Goal: Task Accomplishment & Management: Complete application form

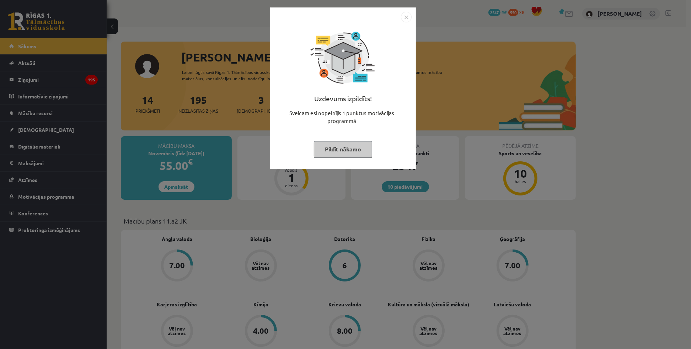
click at [406, 16] on img "Close" at bounding box center [406, 17] width 11 height 11
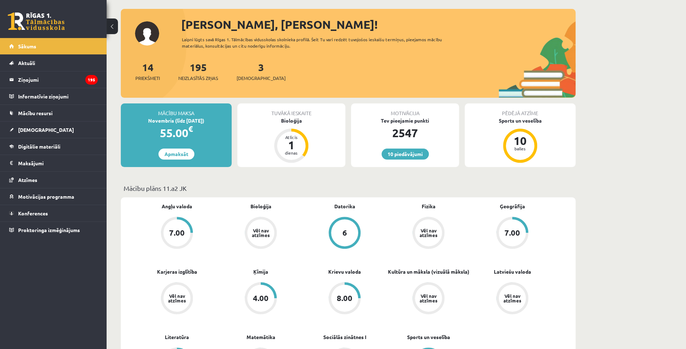
scroll to position [161, 0]
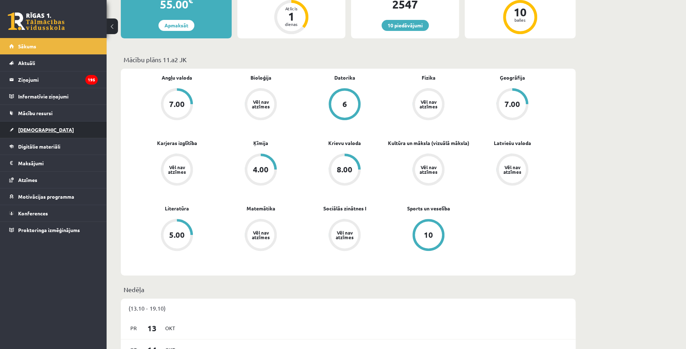
click at [38, 131] on span "[DEMOGRAPHIC_DATA]" at bounding box center [46, 130] width 56 height 6
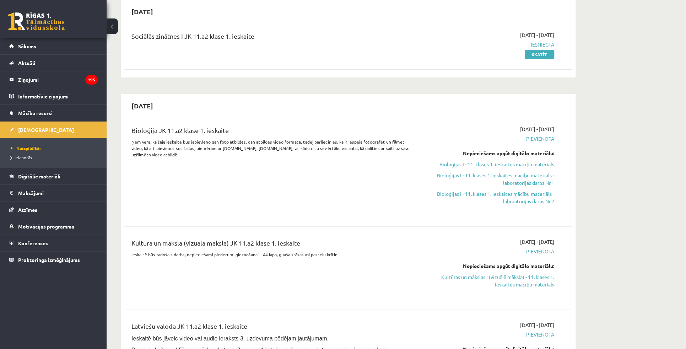
scroll to position [97, 0]
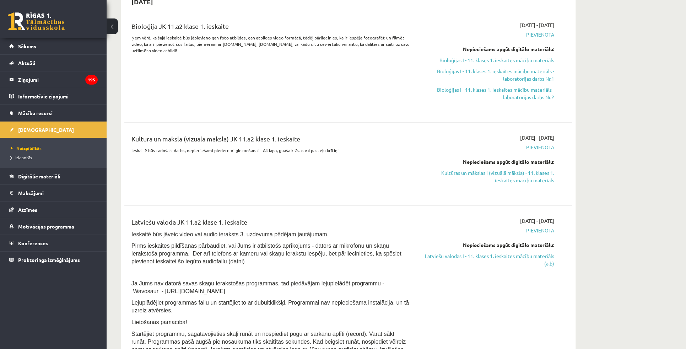
scroll to position [161, 0]
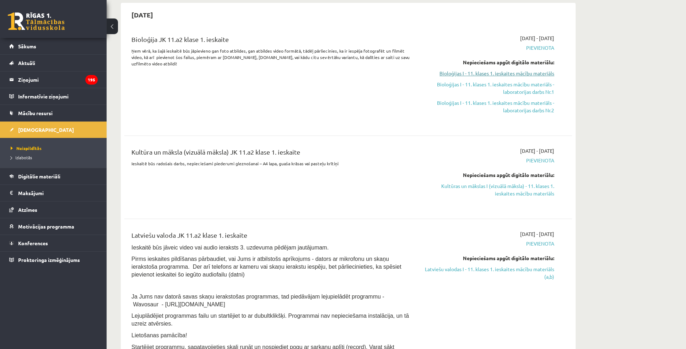
click at [533, 74] on link "Bioloģijas I - 11. klases 1. ieskaites mācību materiāls" at bounding box center [487, 73] width 134 height 7
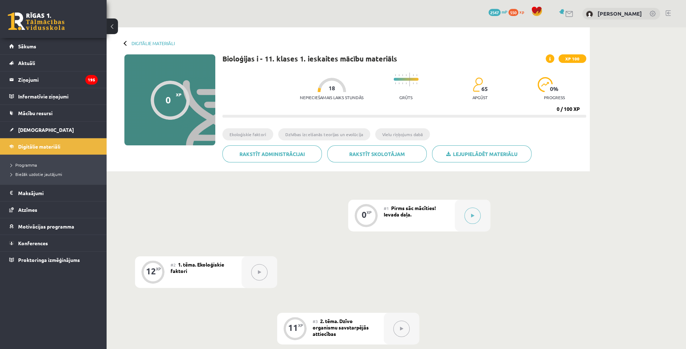
click at [479, 211] on button at bounding box center [473, 216] width 16 height 16
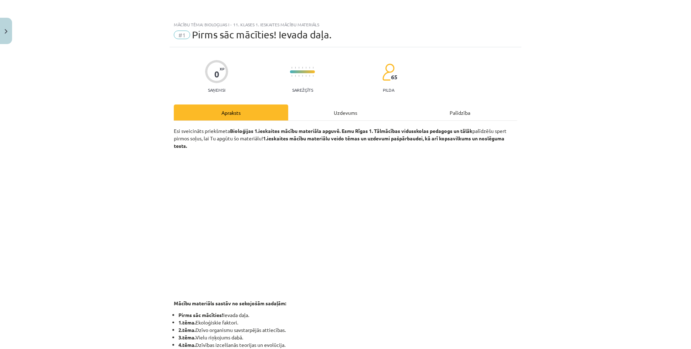
click at [360, 115] on div "Uzdevums" at bounding box center [345, 112] width 114 height 16
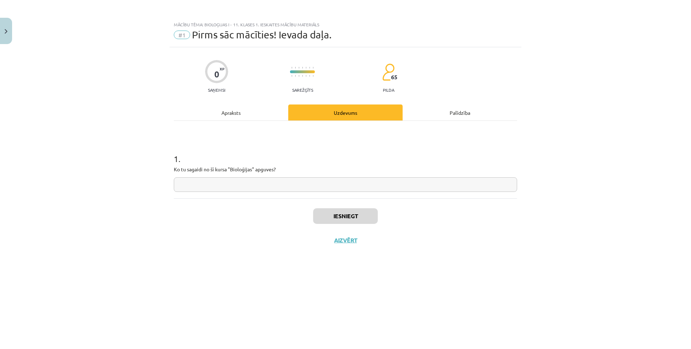
click at [236, 186] on input "text" at bounding box center [345, 184] width 343 height 15
type input "*"
click at [323, 209] on button "Iesniegt" at bounding box center [345, 216] width 65 height 16
click at [360, 244] on button "Nākamā nodarbība" at bounding box center [346, 245] width 70 height 16
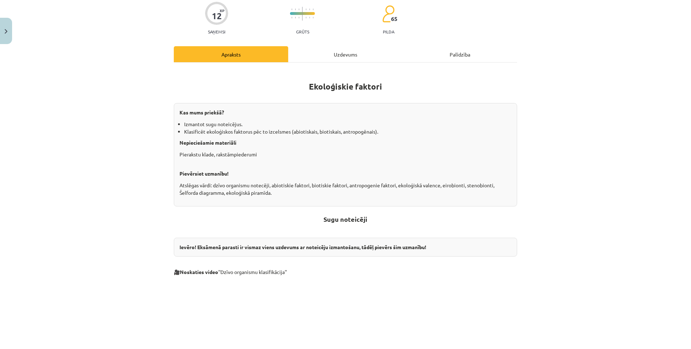
scroll to position [65, 0]
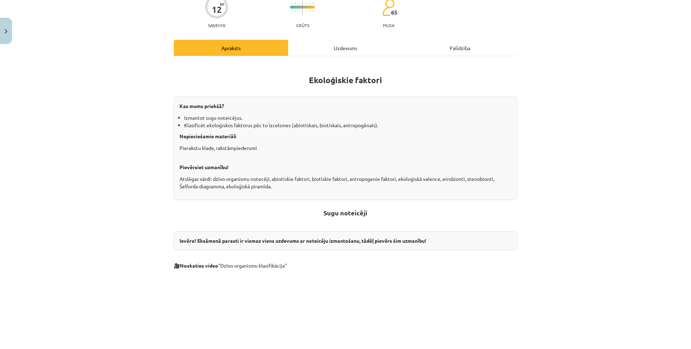
click at [536, 125] on div "Mācību tēma: Bioloģijas i - 11. klases 1. ieskaites mācību materiāls #2 1. tēma…" at bounding box center [345, 174] width 691 height 349
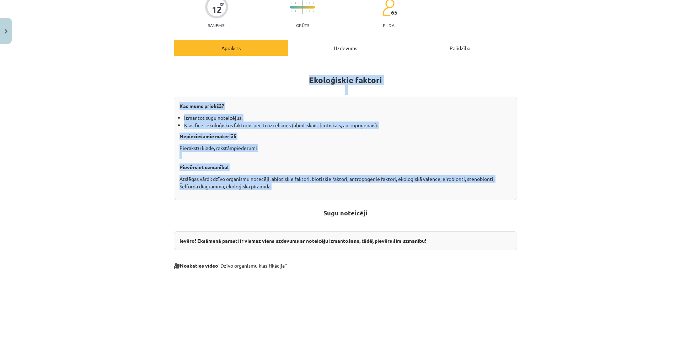
drag, startPoint x: 307, startPoint y: 79, endPoint x: 501, endPoint y: 185, distance: 221.7
copy div "Ekoloģiskie faktori Kas mums priekšā? Izmantot sugu noteicējus. Klasificēt ekol…"
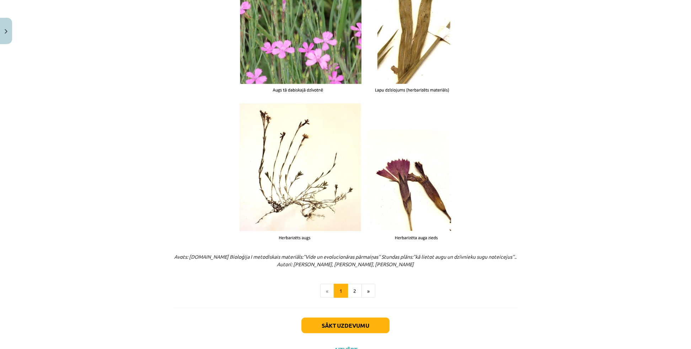
scroll to position [777, 0]
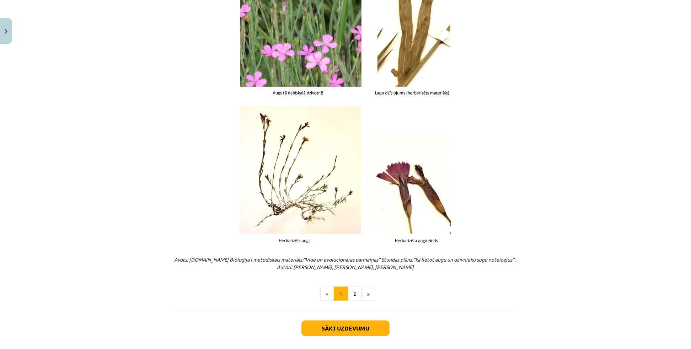
click at [590, 155] on div "Mācību tēma: Bioloģijas i - 11. klases 1. ieskaites mācību materiāls #2 1. tēma…" at bounding box center [345, 174] width 691 height 349
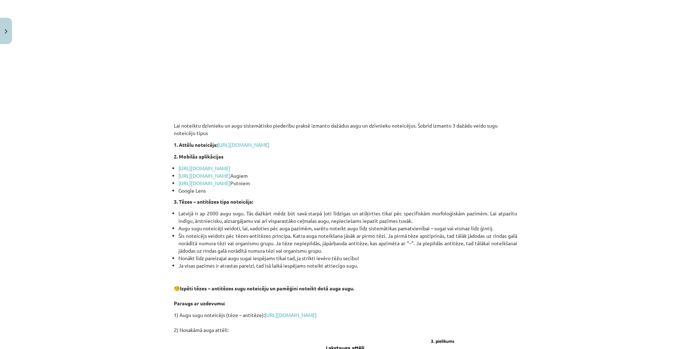
scroll to position [422, 0]
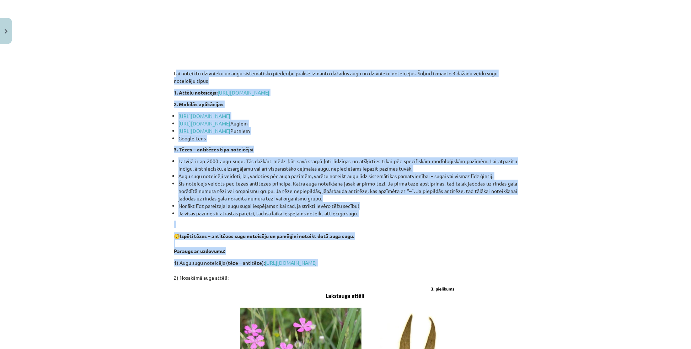
drag, startPoint x: 171, startPoint y: 72, endPoint x: 236, endPoint y: 268, distance: 206.6
click at [236, 268] on div "Ekoloģiskie faktori Kas mums priekšā? Izmantot sugu noteicējus. Klasificēt ekol…" at bounding box center [345, 165] width 343 height 921
copy div "Lai noteiktu dzīvnieku un augu sistemātisko piederību praksē izmanto dažādus au…"
click at [543, 213] on div "Mācību tēma: Bioloģijas i - 11. klases 1. ieskaites mācību materiāls #2 1. tēma…" at bounding box center [345, 174] width 691 height 349
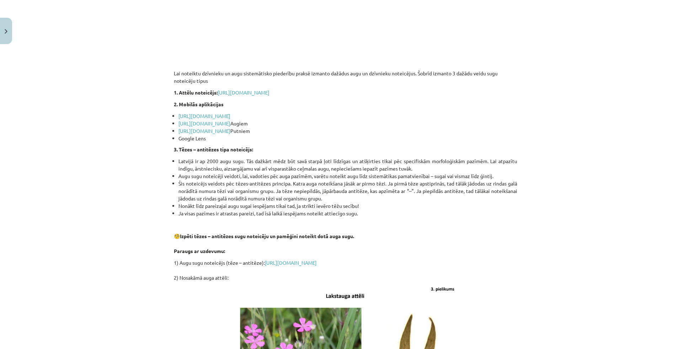
drag, startPoint x: 171, startPoint y: 72, endPoint x: 468, endPoint y: 260, distance: 351.1
click at [468, 260] on div "Ekoloģiskie faktori Kas mums priekšā? Izmantot sugu noteicējus. Klasificēt ekol…" at bounding box center [345, 165] width 343 height 921
copy div "Lai noteiktu dzīvnieku un augu sistemātisko piederību praksē izmanto dažādus au…"
click at [585, 219] on div "Mācību tēma: Bioloģijas i - 11. klases 1. ieskaites mācību materiāls #2 1. tēma…" at bounding box center [345, 174] width 691 height 349
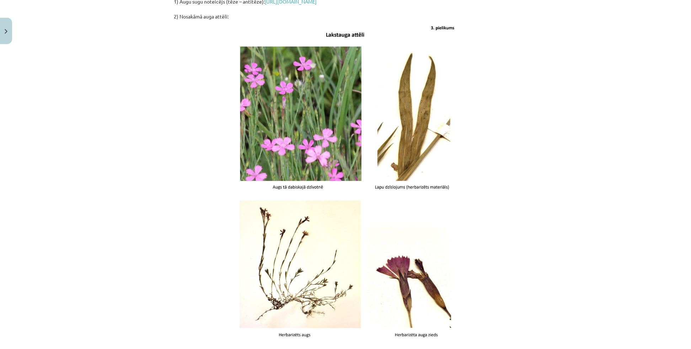
scroll to position [810, 0]
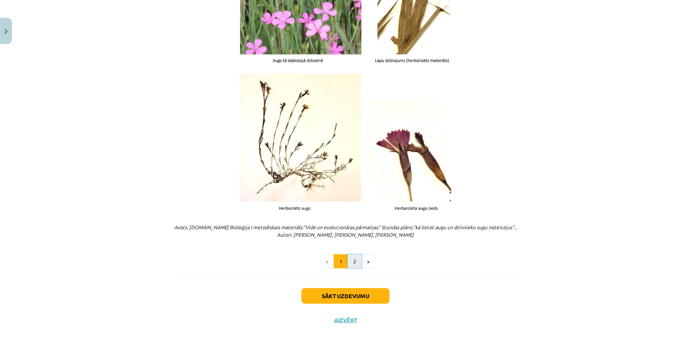
click at [354, 263] on button "2" at bounding box center [355, 261] width 14 height 14
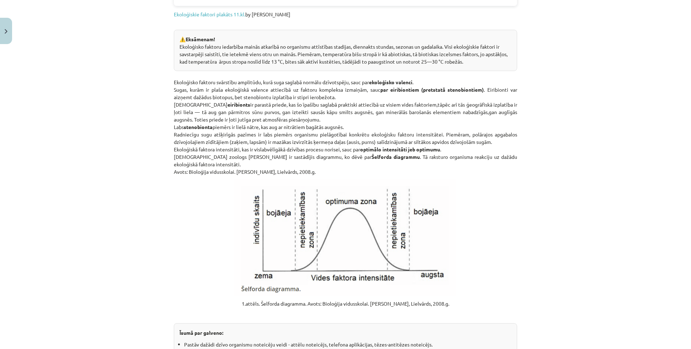
scroll to position [646, 0]
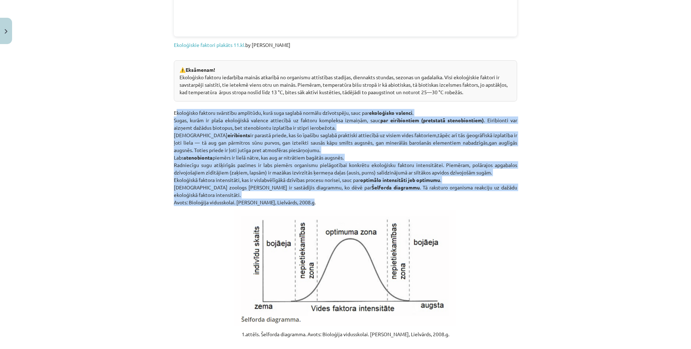
drag, startPoint x: 171, startPoint y: 111, endPoint x: 314, endPoint y: 201, distance: 168.6
click at [314, 201] on p "Ekoloģisko faktoru svārstību amplitūdu, kurā suga saglabā normālu dzīvotspēju, …" at bounding box center [345, 154] width 343 height 104
copy p "Ekoloģisko faktoru svārstību amplitūdu, kurā suga saglabā normālu dzīvotspēju, …"
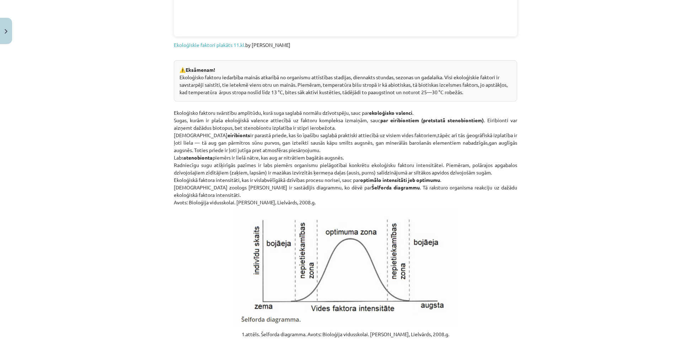
click at [601, 234] on div "Mācību tēma: Bioloģijas i - 11. klases 1. ieskaites mācību materiāls #2 1. tēma…" at bounding box center [345, 174] width 691 height 349
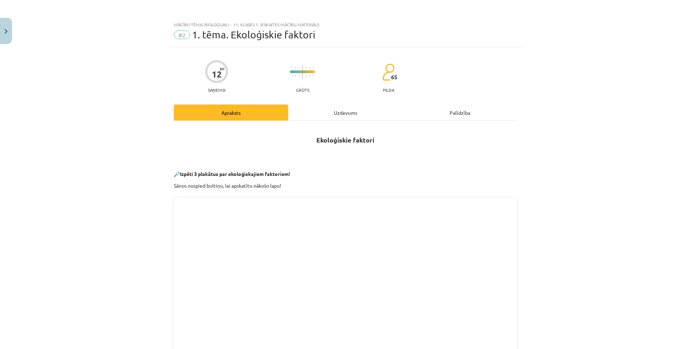
scroll to position [0, 0]
click at [350, 107] on div "Uzdevums" at bounding box center [345, 112] width 114 height 16
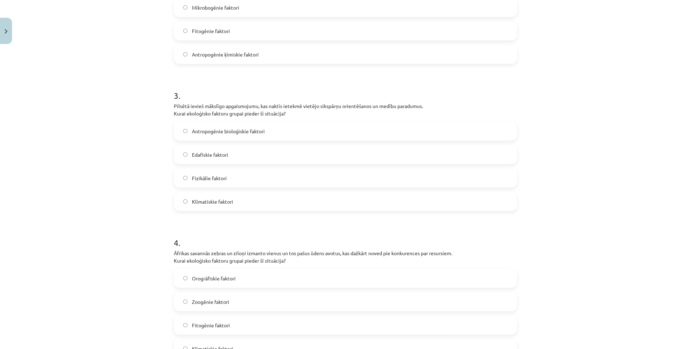
scroll to position [449, 0]
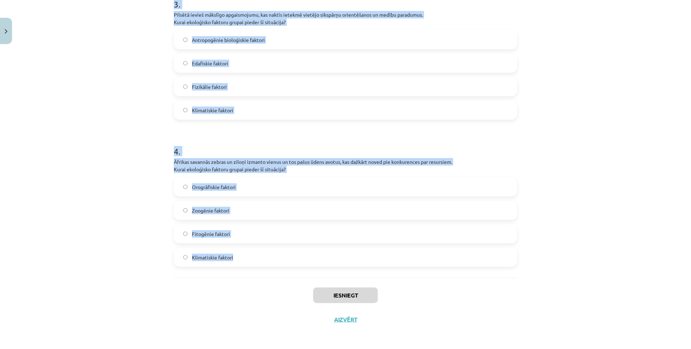
drag, startPoint x: 172, startPoint y: 140, endPoint x: 323, endPoint y: 254, distance: 189.6
copy form "1 . Augsne kalnu nogāzē ir ļoti akmeņaina, kas apgrūtina augu sakņu sistēmu att…"
drag, startPoint x: 549, startPoint y: 156, endPoint x: 552, endPoint y: 159, distance: 3.8
click at [549, 156] on div "Mācību tēma: Bioloģijas i - 11. klases 1. ieskaites mācību materiāls #2 1. tēma…" at bounding box center [345, 174] width 691 height 349
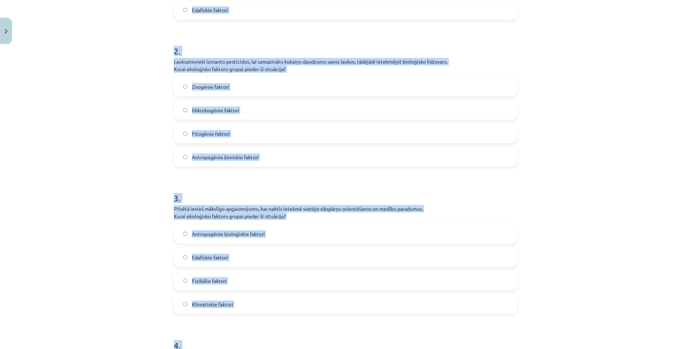
click at [558, 154] on div "Mācību tēma: Bioloģijas i - 11. klases 1. ieskaites mācību materiāls #2 1. tēma…" at bounding box center [345, 174] width 691 height 349
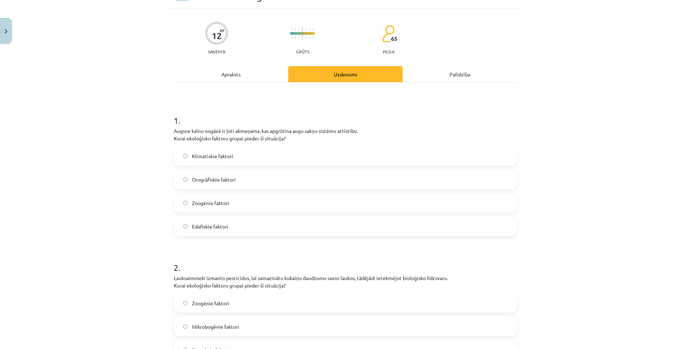
scroll to position [0, 0]
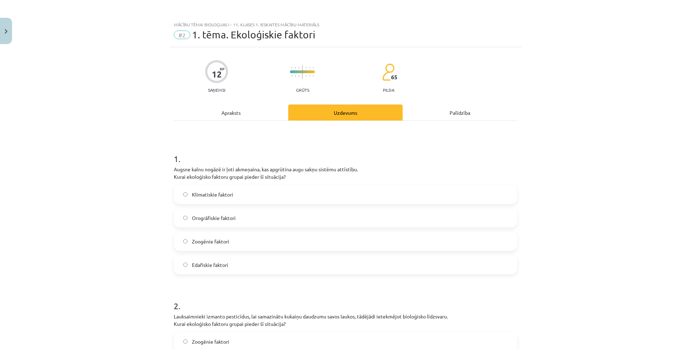
drag, startPoint x: 558, startPoint y: 154, endPoint x: 623, endPoint y: 83, distance: 96.6
click at [623, 83] on div "Mācību tēma: Bioloģijas i - 11. klases 1. ieskaites mācību materiāls #2 1. tēma…" at bounding box center [345, 174] width 691 height 349
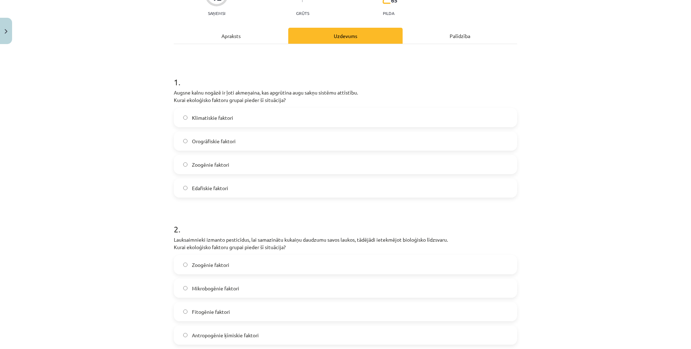
scroll to position [97, 0]
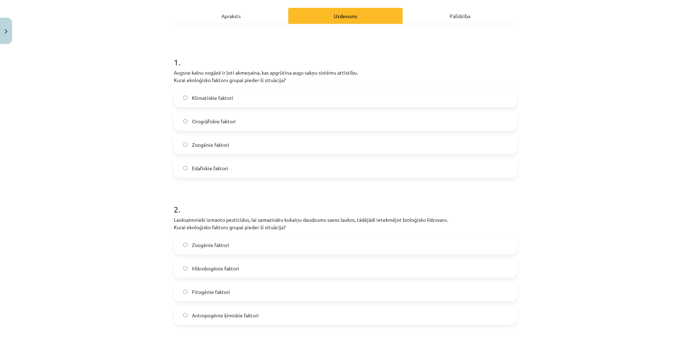
click at [216, 171] on span "Edafiskie faktori" at bounding box center [210, 168] width 36 height 7
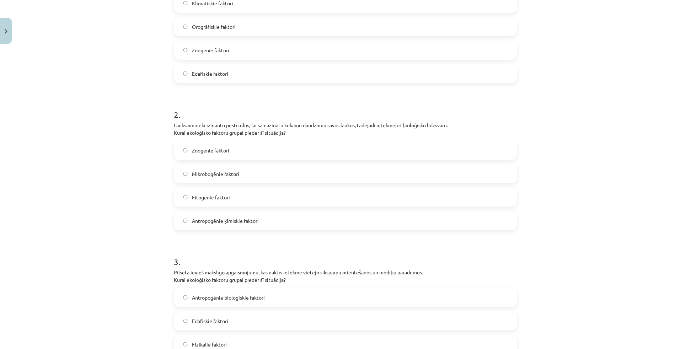
scroll to position [194, 0]
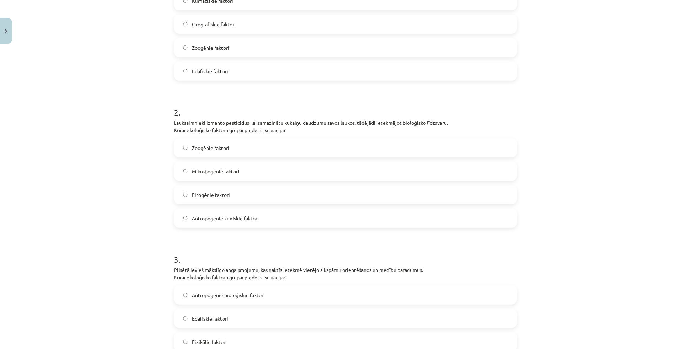
click at [213, 221] on span "Antropogēnie ķīmiskie faktori" at bounding box center [225, 218] width 67 height 7
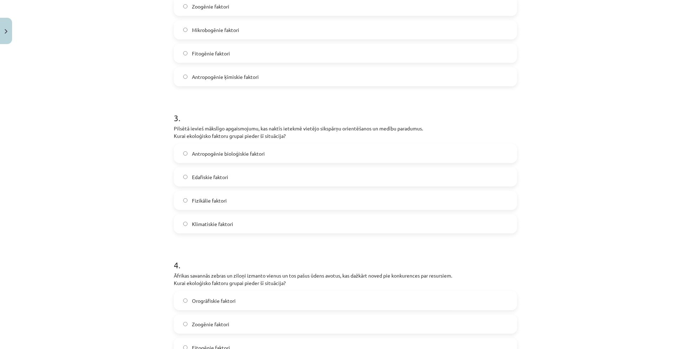
scroll to position [355, 0]
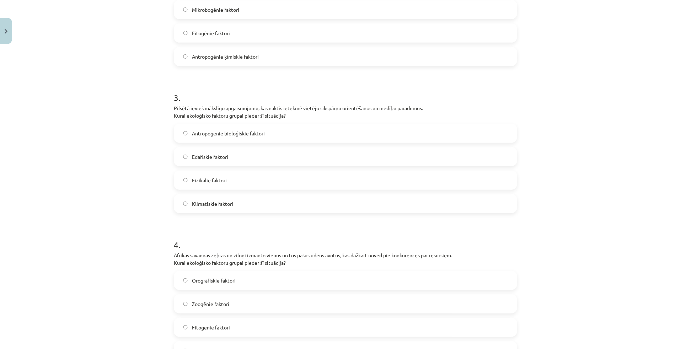
click at [234, 139] on label "Antropogēnie bioloģiskie faktori" at bounding box center [346, 133] width 342 height 18
click at [554, 182] on div "Mācību tēma: Bioloģijas i - 11. klases 1. ieskaites mācību materiāls #2 1. tēma…" at bounding box center [345, 174] width 691 height 349
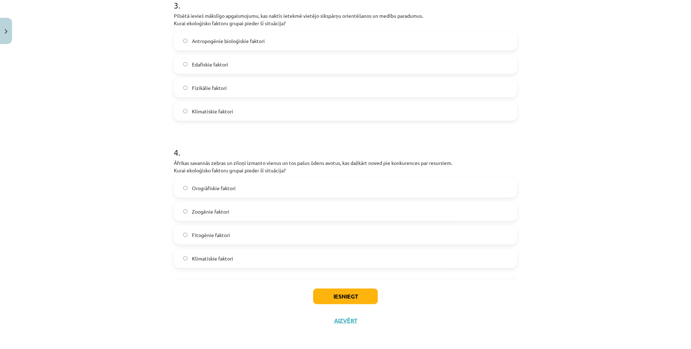
scroll to position [449, 0]
click at [207, 216] on label "Zoogēnie faktori" at bounding box center [346, 211] width 342 height 18
click at [350, 299] on button "Iesniegt" at bounding box center [345, 296] width 65 height 16
click at [585, 233] on div "Mācību tēma: Bioloģijas i - 11. klases 1. ieskaites mācību materiāls #2 1. tēma…" at bounding box center [345, 174] width 691 height 349
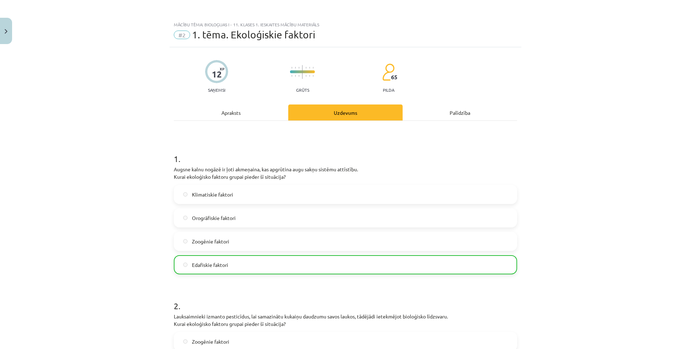
scroll to position [0, 0]
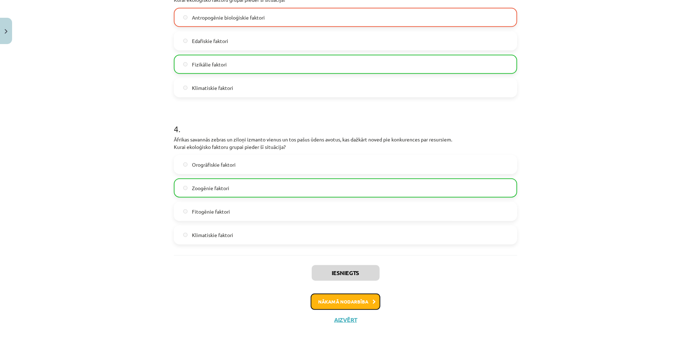
click at [356, 301] on button "Nākamā nodarbība" at bounding box center [346, 302] width 70 height 16
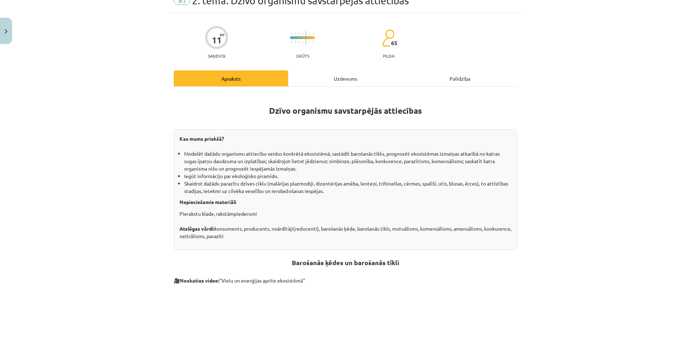
scroll to position [82, 0]
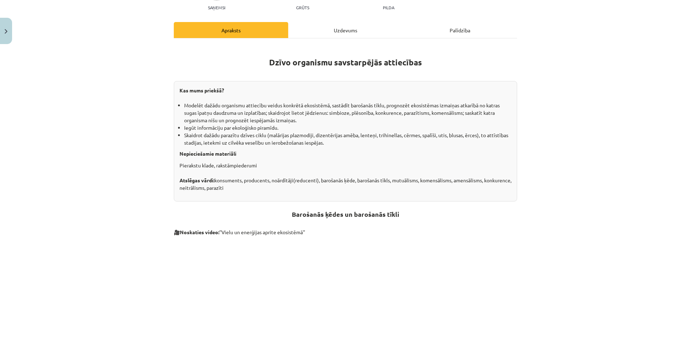
click at [570, 147] on div "Mācību tēma: Bioloģijas i - 11. klases 1. ieskaites mācību materiāls #3 2. tēma…" at bounding box center [345, 174] width 691 height 349
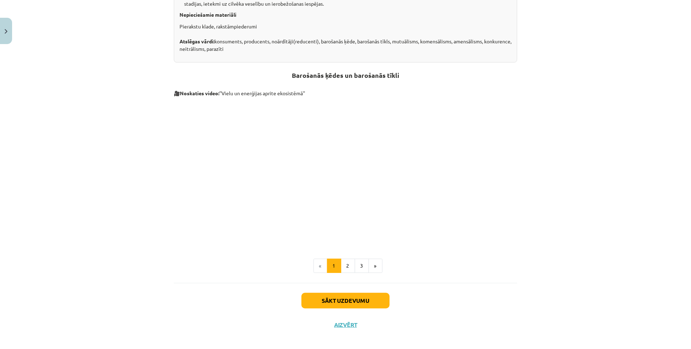
scroll to position [226, 0]
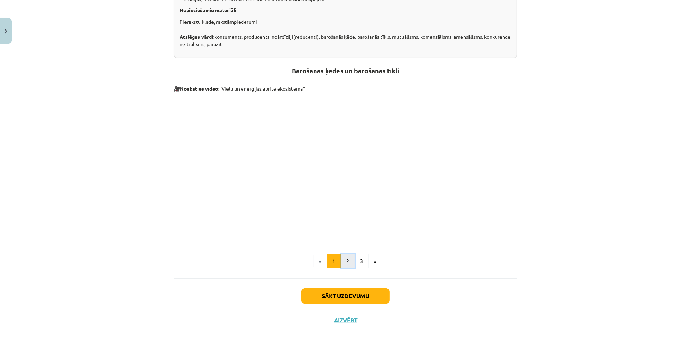
click at [343, 264] on button "2" at bounding box center [348, 261] width 14 height 14
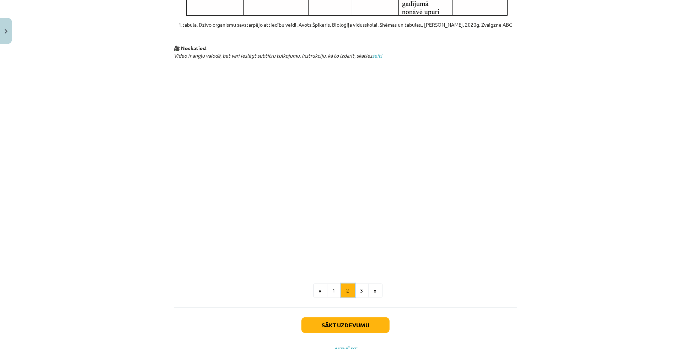
scroll to position [306, 0]
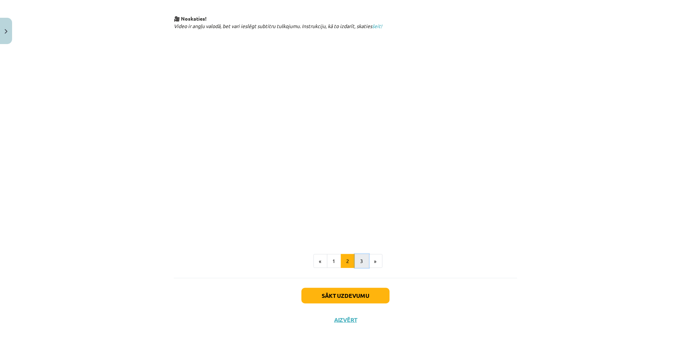
click at [358, 256] on button "3" at bounding box center [362, 261] width 14 height 14
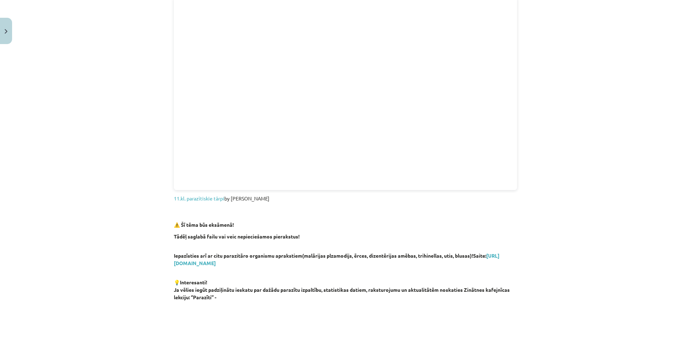
scroll to position [159, 0]
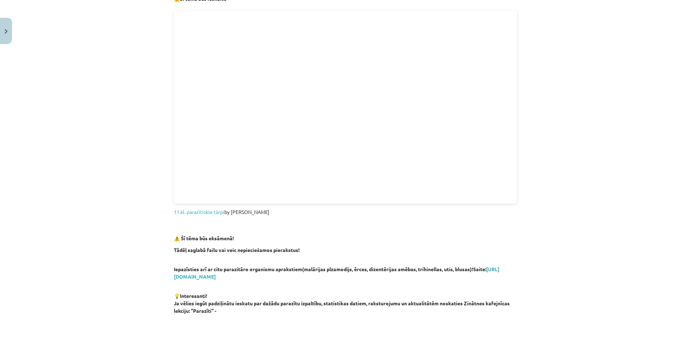
drag, startPoint x: 359, startPoint y: 210, endPoint x: 589, endPoint y: 213, distance: 230.0
click at [589, 213] on div "Mācību tēma: Bioloģijas i - 11. klases 1. ieskaites mācību materiāls #3 2. tēma…" at bounding box center [345, 174] width 691 height 349
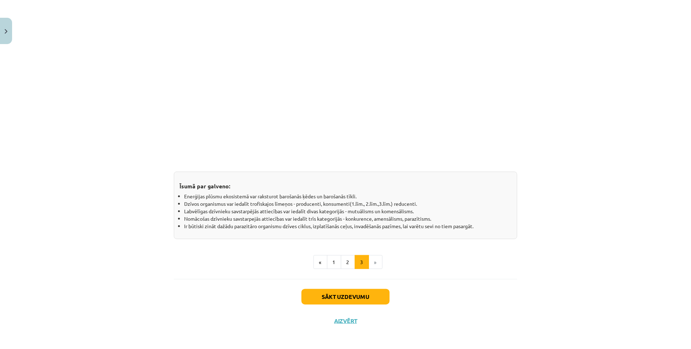
scroll to position [523, 0]
click at [644, 197] on div "Mācību tēma: Bioloģijas i - 11. klases 1. ieskaites mācību materiāls #3 2. tēma…" at bounding box center [345, 174] width 691 height 349
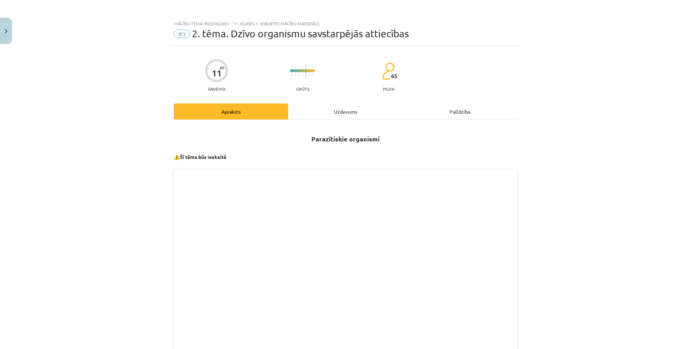
scroll to position [0, 0]
click at [328, 115] on div "Uzdevums" at bounding box center [345, 112] width 114 height 16
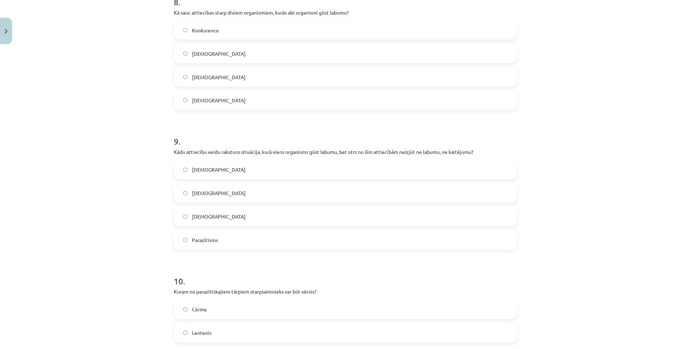
scroll to position [1257, 0]
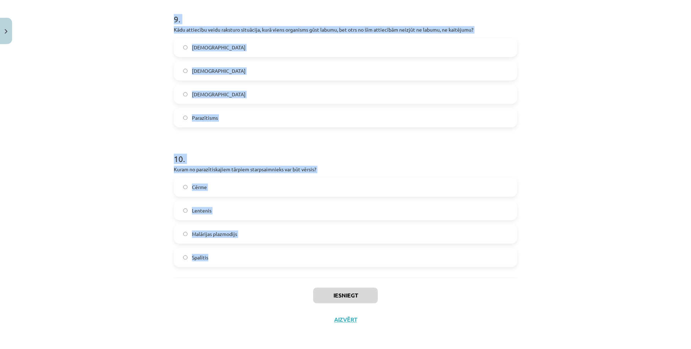
drag, startPoint x: 171, startPoint y: 139, endPoint x: 279, endPoint y: 258, distance: 160.5
copy form "1 . Kāda ir cērmes (Ascaris lumbricoides) izplatītākā dzīves vide cilvēka organ…"
click at [608, 179] on div "Mācību tēma: Bioloģijas i - 11. klases 1. ieskaites mācību materiāls #3 2. tēma…" at bounding box center [345, 174] width 691 height 349
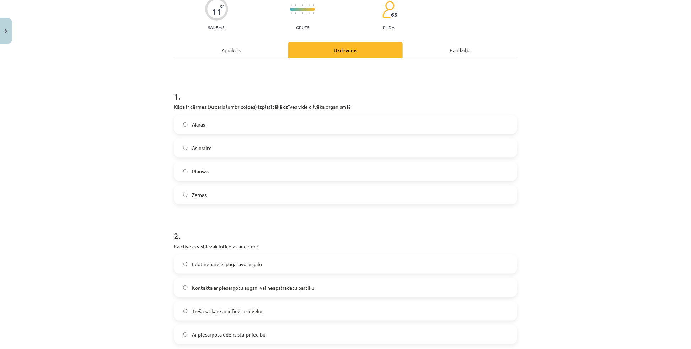
scroll to position [65, 0]
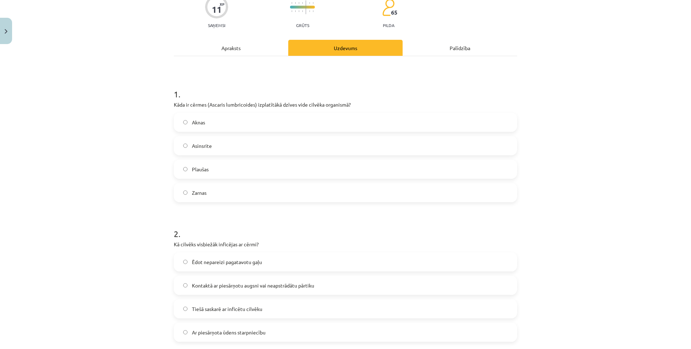
click at [222, 194] on label "Zarnas" at bounding box center [346, 193] width 342 height 18
click at [552, 222] on div "Mācību tēma: Bioloģijas i - 11. klases 1. ieskaites mācību materiāls #3 2. tēma…" at bounding box center [345, 174] width 691 height 349
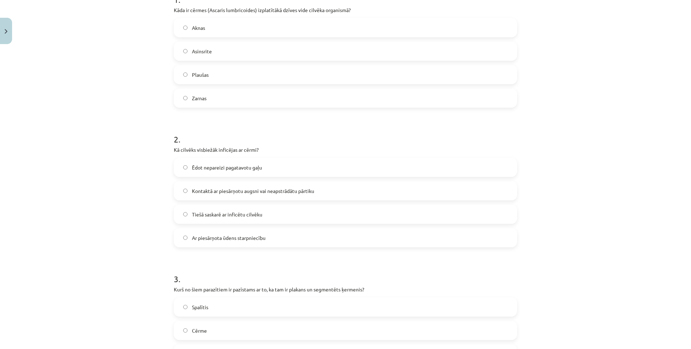
scroll to position [161, 0]
click at [224, 196] on label "Kontaktā ar piesārņotu augsni vai neapstrādātu pārtiku" at bounding box center [346, 189] width 342 height 18
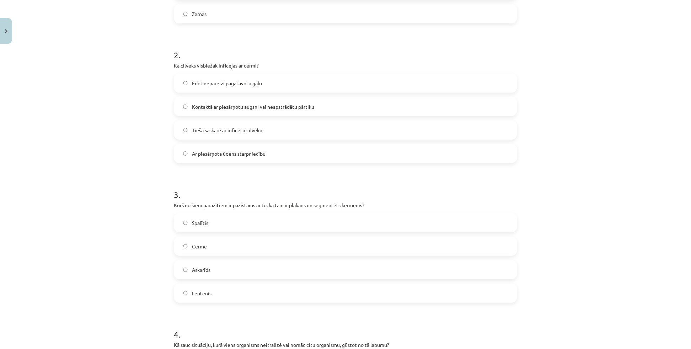
scroll to position [291, 0]
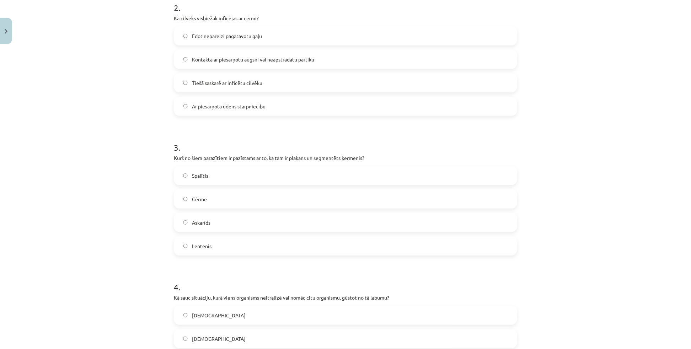
click at [106, 184] on div "Mācību tēma: Bioloģijas i - 11. klases 1. ieskaites mācību materiāls #3 2. tēma…" at bounding box center [345, 174] width 691 height 349
click at [202, 252] on label "Lentenis" at bounding box center [346, 246] width 342 height 18
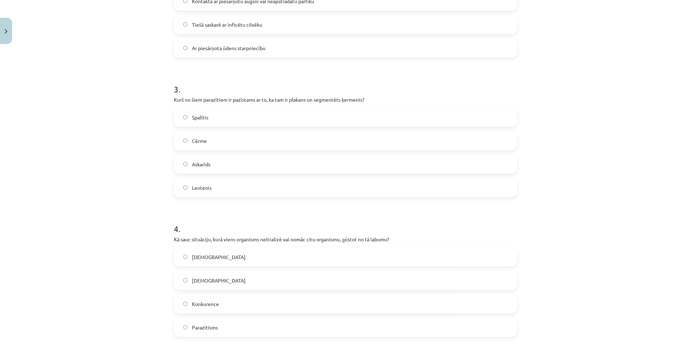
scroll to position [355, 0]
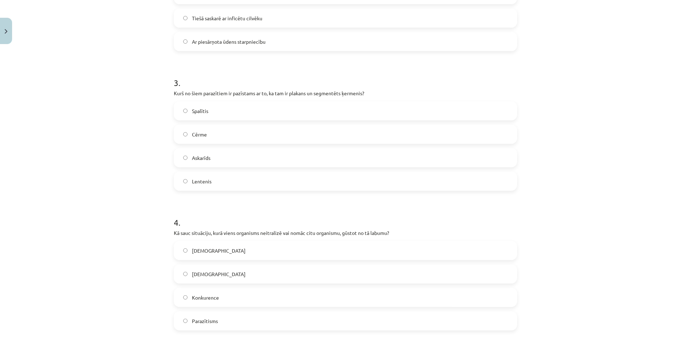
click at [138, 208] on div "Mācību tēma: Bioloģijas i - 11. klases 1. ieskaites mācību materiāls #3 2. tēma…" at bounding box center [345, 174] width 691 height 349
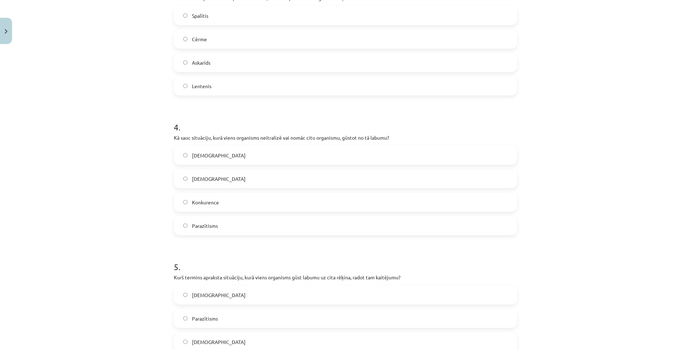
scroll to position [452, 0]
click at [225, 225] on label "Parazītisms" at bounding box center [346, 224] width 342 height 18
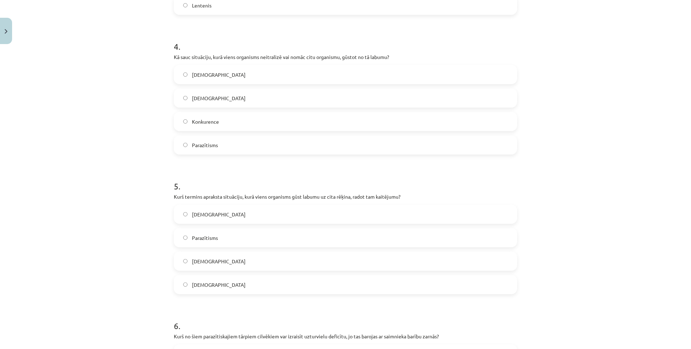
scroll to position [549, 0]
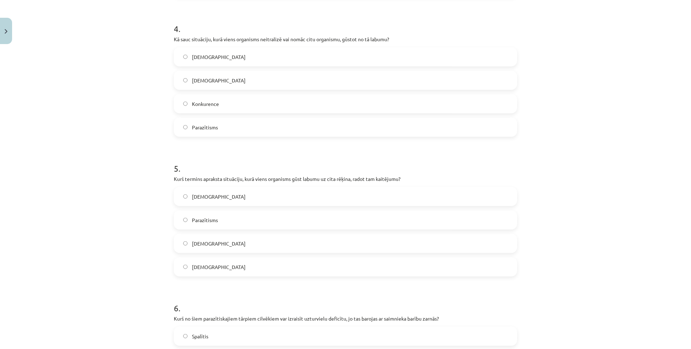
click at [576, 160] on div "Mācību tēma: Bioloģijas i - 11. klases 1. ieskaites mācību materiāls #3 2. tēma…" at bounding box center [345, 174] width 691 height 349
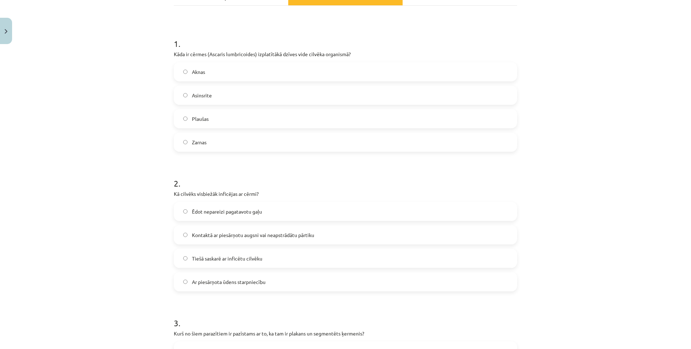
scroll to position [0, 0]
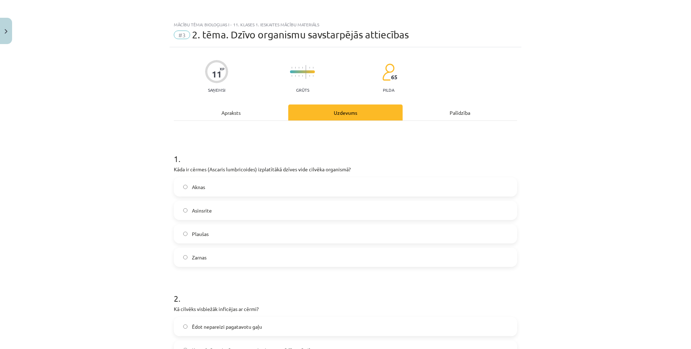
click at [112, 226] on div "Mācību tēma: Bioloģijas i - 11. klases 1. ieskaites mācību materiāls #3 2. tēma…" at bounding box center [345, 174] width 691 height 349
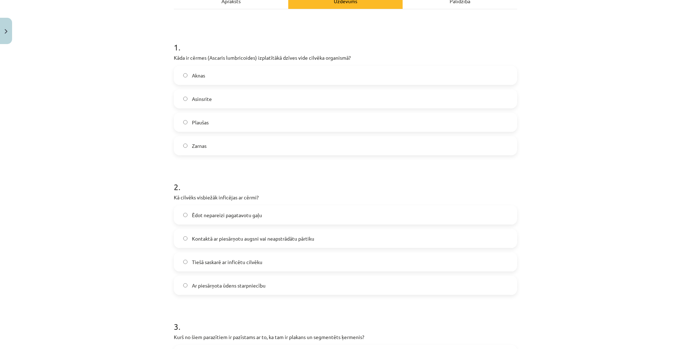
scroll to position [194, 0]
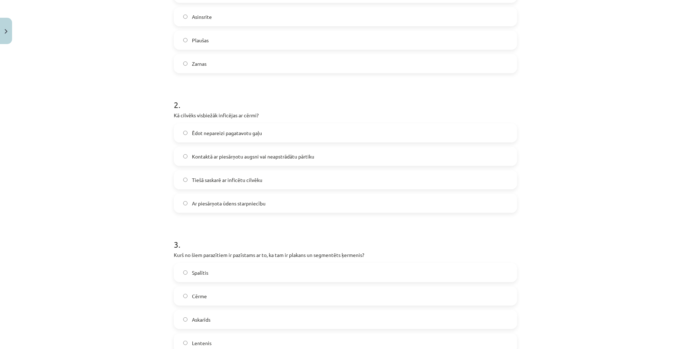
click at [134, 224] on div "Mācību tēma: Bioloģijas i - 11. klases 1. ieskaites mācību materiāls #3 2. tēma…" at bounding box center [345, 174] width 691 height 349
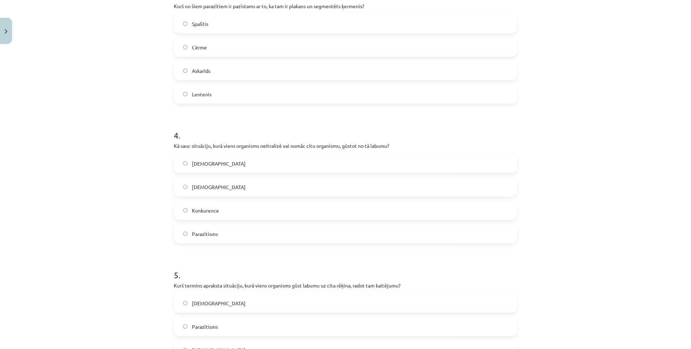
scroll to position [452, 0]
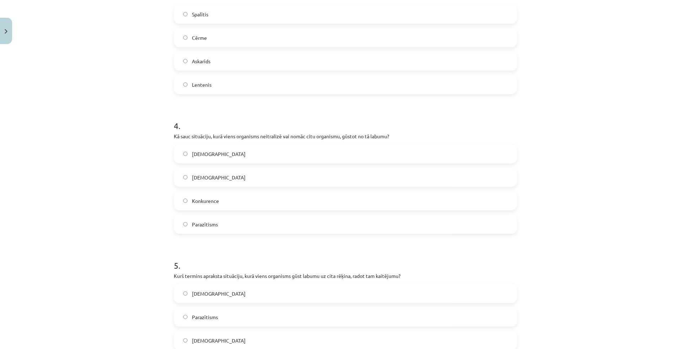
click at [152, 233] on div "Mācību tēma: Bioloģijas i - 11. klases 1. ieskaites mācību materiāls #3 2. tēma…" at bounding box center [345, 174] width 691 height 349
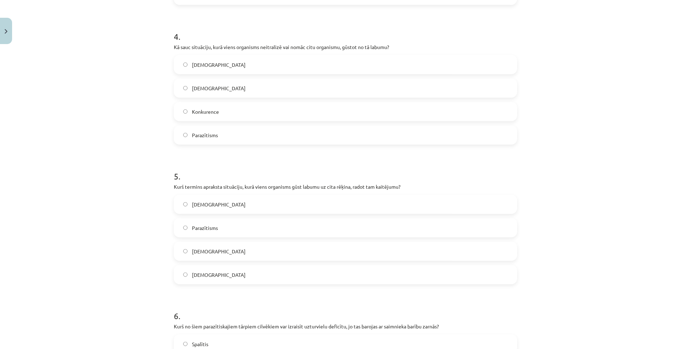
scroll to position [549, 0]
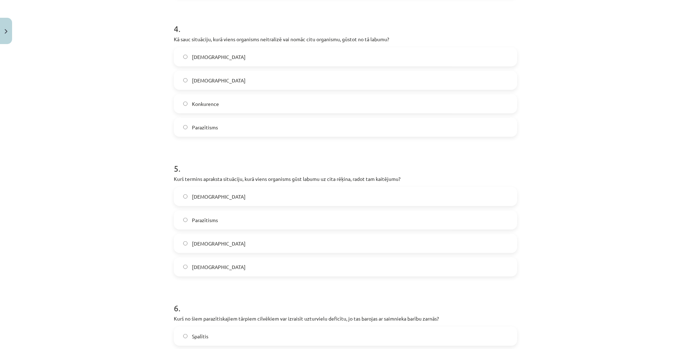
click at [221, 223] on label "Parazītisms" at bounding box center [346, 220] width 342 height 18
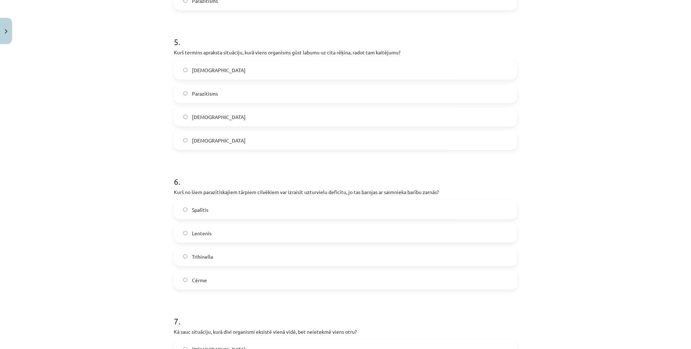
scroll to position [678, 0]
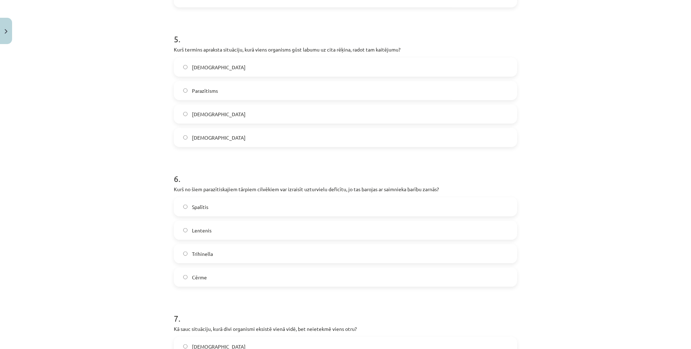
click at [192, 231] on span "Lentenis" at bounding box center [202, 230] width 20 height 7
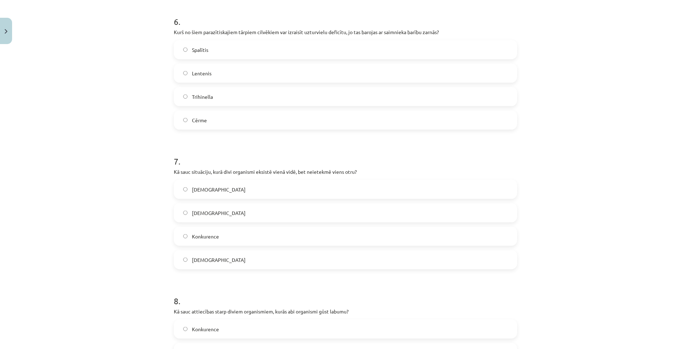
scroll to position [840, 0]
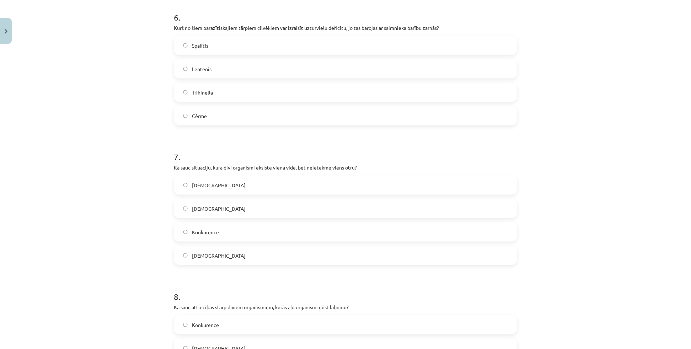
click at [209, 212] on label "Neitrālisms" at bounding box center [346, 209] width 342 height 18
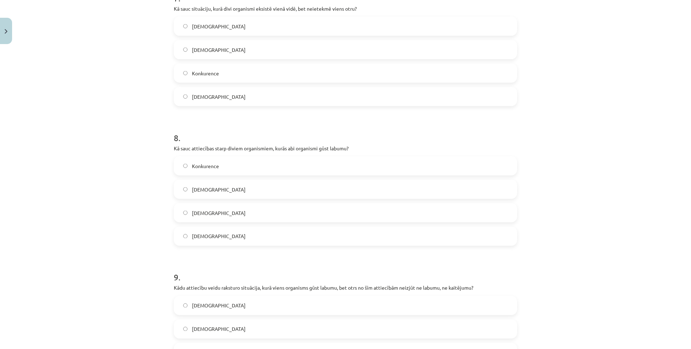
scroll to position [1002, 0]
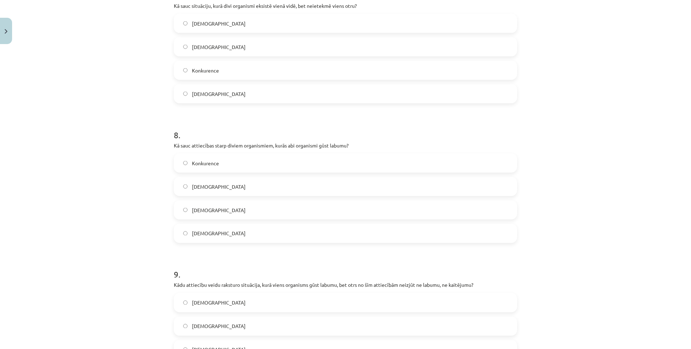
click at [203, 231] on span "Mutuālisms" at bounding box center [219, 233] width 54 height 7
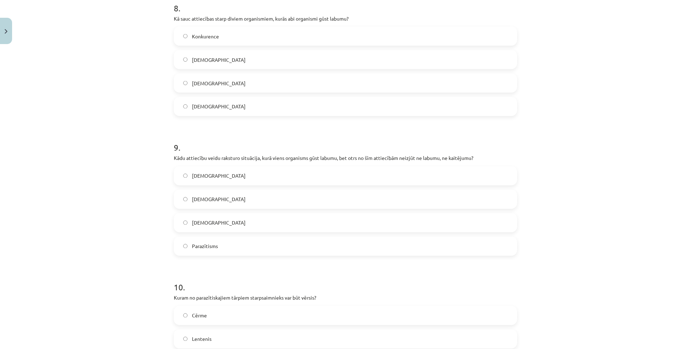
scroll to position [1131, 0]
click at [222, 199] on label "Komensālisms" at bounding box center [346, 197] width 342 height 18
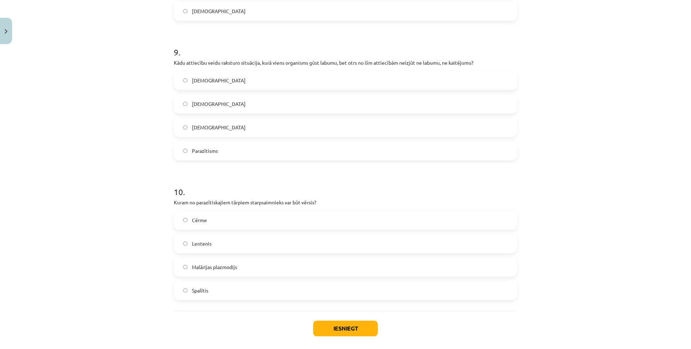
scroll to position [1228, 0]
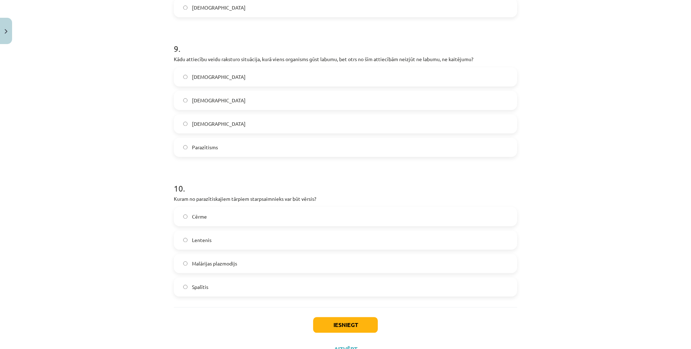
click at [68, 222] on div "Mācību tēma: Bioloģijas i - 11. klases 1. ieskaites mācību materiāls #3 2. tēma…" at bounding box center [345, 174] width 691 height 349
click at [211, 245] on label "Lentenis" at bounding box center [346, 240] width 342 height 18
click at [374, 326] on button "Iesniegt" at bounding box center [345, 325] width 65 height 16
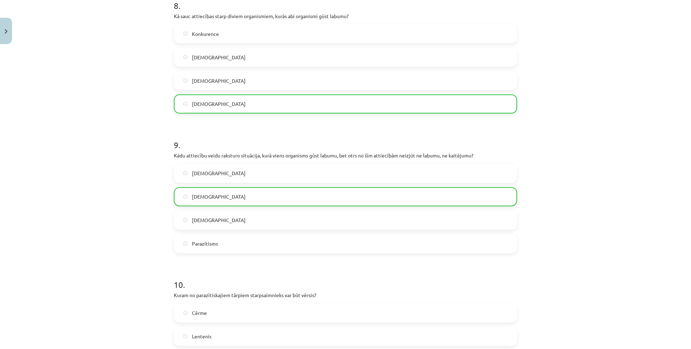
scroll to position [1279, 0]
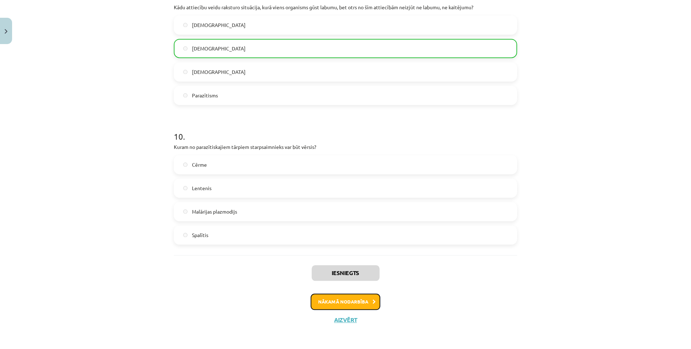
click at [363, 305] on button "Nākamā nodarbība" at bounding box center [346, 302] width 70 height 16
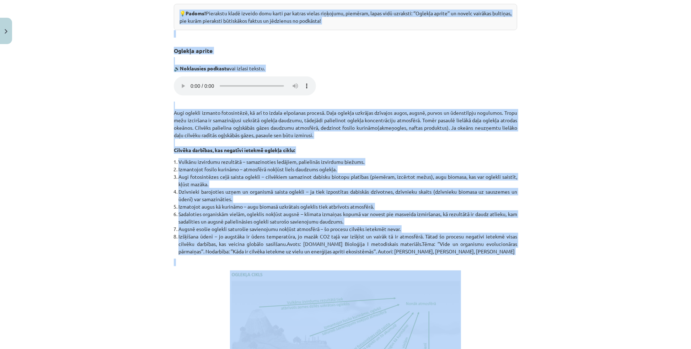
scroll to position [371, 0]
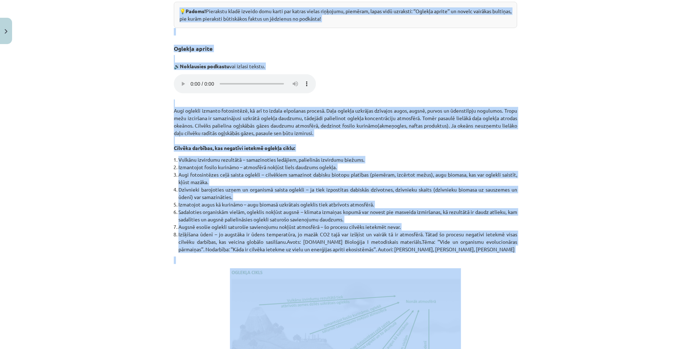
drag, startPoint x: 304, startPoint y: 125, endPoint x: 353, endPoint y: 26, distance: 110.6
copy div "Vielu riņķojums dabā Kas mums priekšā? Spriest, kuru no vielu aprites posmiem v…"
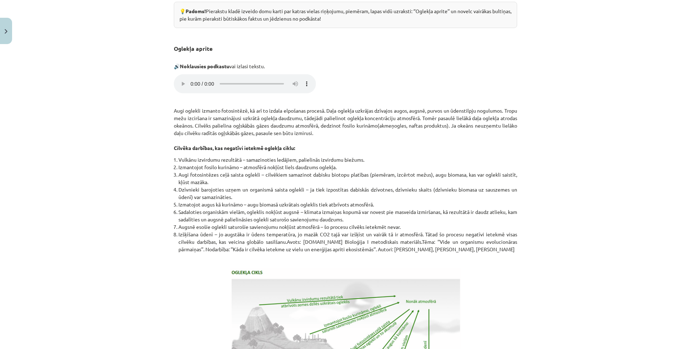
click at [591, 124] on div "Mācību tēma: Bioloģijas i - 11. klases 1. ieskaites mācību materiāls #4 3. tēma…" at bounding box center [345, 174] width 691 height 349
drag, startPoint x: 171, startPoint y: 116, endPoint x: 484, endPoint y: 253, distance: 341.5
copy div "Augi oglekli izmanto fotosintēzē, kā arī to izdala elpošanas procesā. Daļa ogle…"
click at [573, 184] on div "Mācību tēma: Bioloģijas i - 11. klases 1. ieskaites mācību materiāls #4 3. tēma…" at bounding box center [345, 174] width 691 height 349
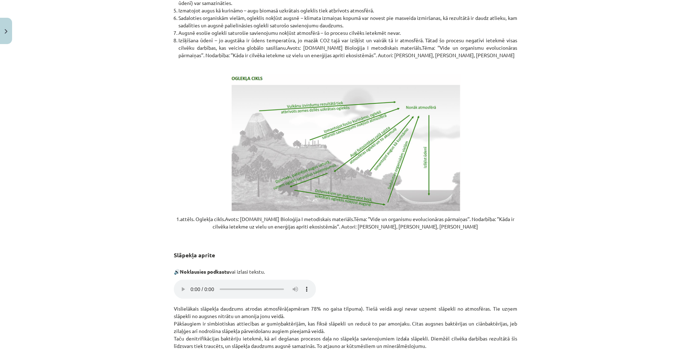
click at [552, 150] on div "Mācību tēma: Bioloģijas i - 11. klases 1. ieskaites mācību materiāls #4 3. tēma…" at bounding box center [345, 174] width 691 height 349
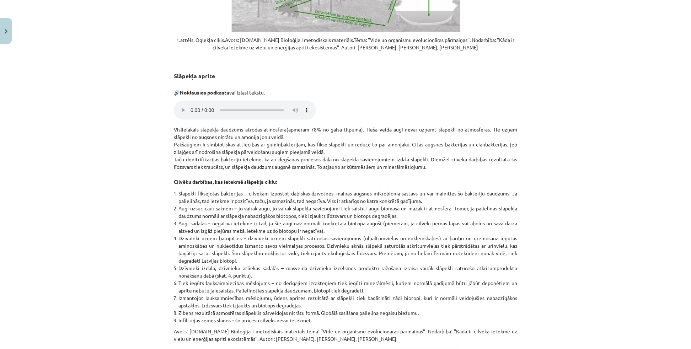
scroll to position [791, 0]
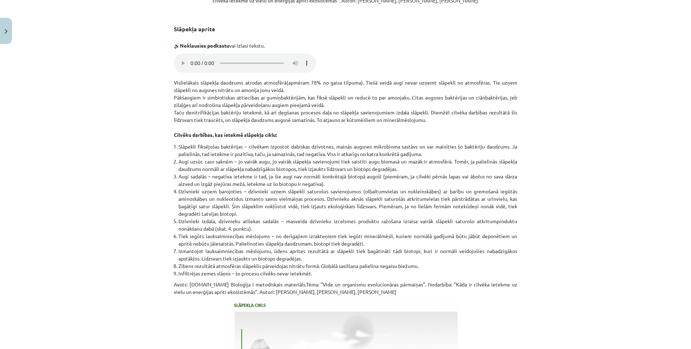
drag, startPoint x: 171, startPoint y: 88, endPoint x: 376, endPoint y: 296, distance: 292.0
click at [376, 296] on div "Vielu riņķojums dabā Kas mums priekšā? Spriest, kuru no vielu aprites posmiem v…" at bounding box center [345, 70] width 343 height 1468
copy div "Vislielākais slāpekļa daudzums atrodas atmosfērā(apmēram 78% no gaisa tilpuma).…"
click at [595, 236] on div "Mācību tēma: Bioloģijas i - 11. klases 1. ieskaites mācību materiāls #4 3. tēma…" at bounding box center [345, 174] width 691 height 349
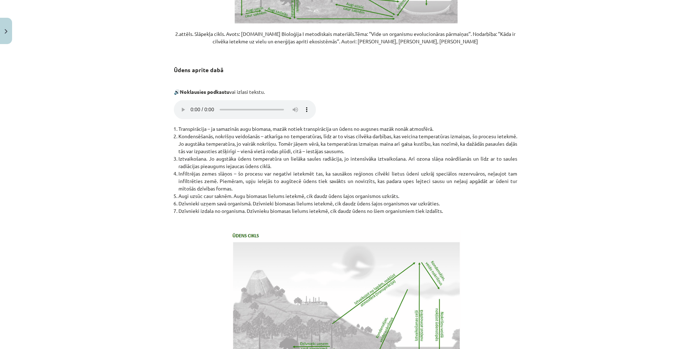
scroll to position [1211, 0]
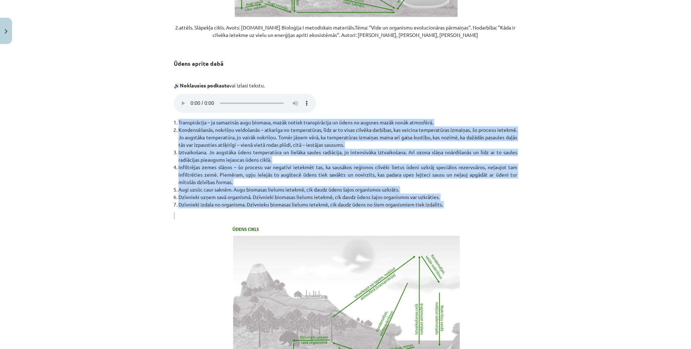
drag, startPoint x: 170, startPoint y: 129, endPoint x: 469, endPoint y: 216, distance: 311.2
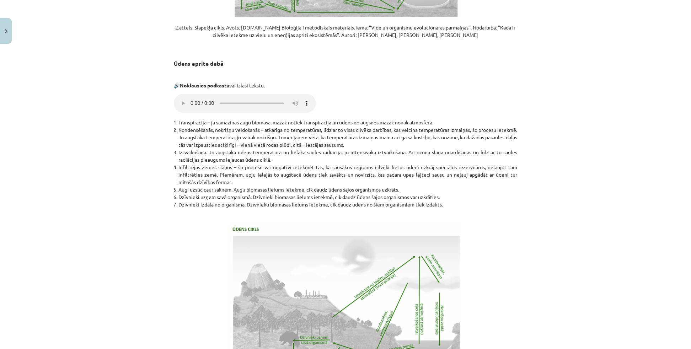
click at [350, 106] on p "Jūsu pārlūkprogramma neatbalsta audio atskaņošanu." at bounding box center [345, 104] width 343 height 21
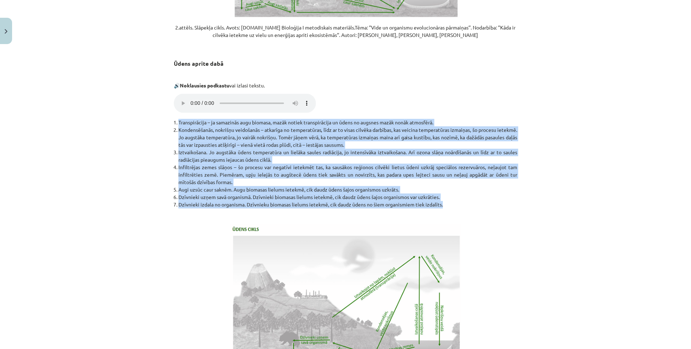
drag, startPoint x: 171, startPoint y: 128, endPoint x: 464, endPoint y: 214, distance: 305.7
click at [464, 209] on ol "Transpirācija – ja samazinās augu biomasa, mazāk notiek transpirācija un ūdens …" at bounding box center [345, 164] width 343 height 90
copy ol "Transpirācija – ja samazinās augu biomasa, mazāk notiek transpirācija un ūdens …"
click at [600, 191] on div "Mācību tēma: Bioloģijas i - 11. klases 1. ieskaites mācību materiāls #4 3. tēma…" at bounding box center [345, 174] width 691 height 349
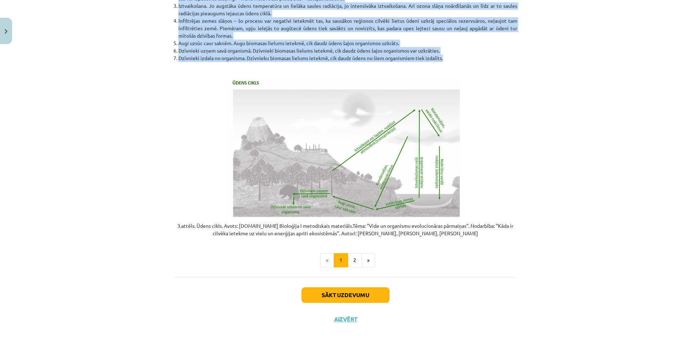
scroll to position [1364, 0]
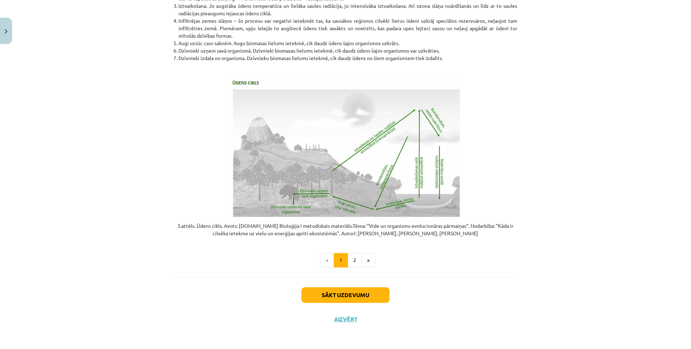
click at [574, 178] on div "Mācību tēma: Bioloģijas i - 11. klases 1. ieskaites mācību materiāls #4 3. tēma…" at bounding box center [345, 174] width 691 height 349
click at [354, 259] on button "2" at bounding box center [355, 260] width 14 height 14
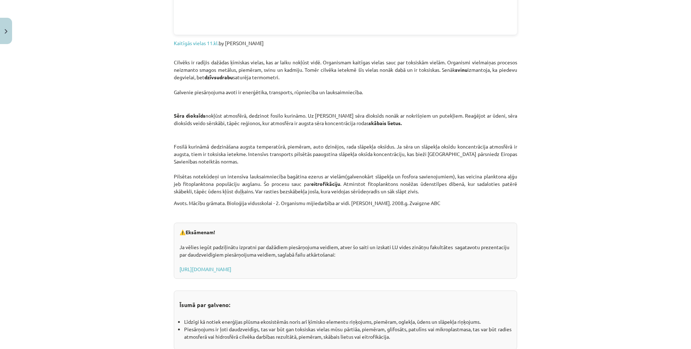
scroll to position [935, 0]
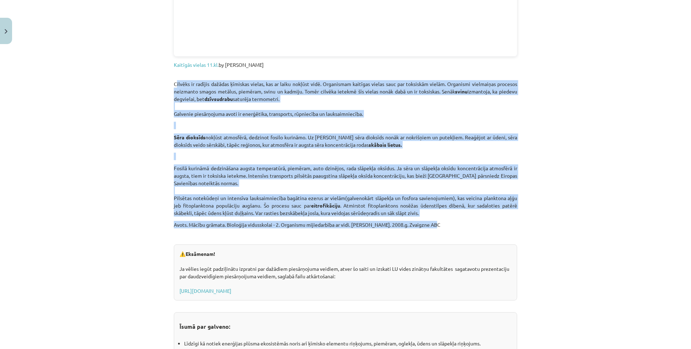
drag, startPoint x: 172, startPoint y: 83, endPoint x: 430, endPoint y: 222, distance: 292.8
click at [582, 167] on div "Mācību tēma: Bioloģijas i - 11. klases 1. ieskaites mācību materiāls #4 3. tēma…" at bounding box center [345, 174] width 691 height 349
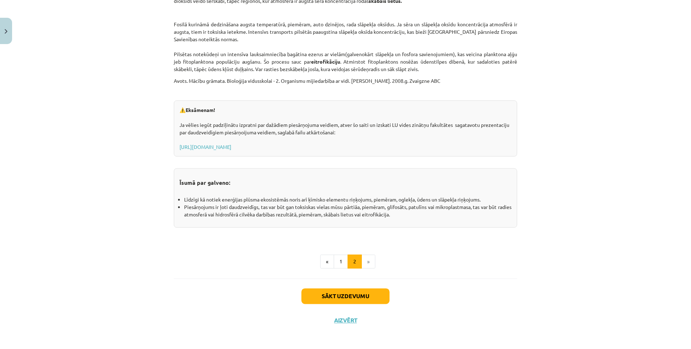
click at [552, 152] on div "Mācību tēma: Bioloģijas i - 11. klases 1. ieskaites mācību materiāls #4 3. tēma…" at bounding box center [345, 174] width 691 height 349
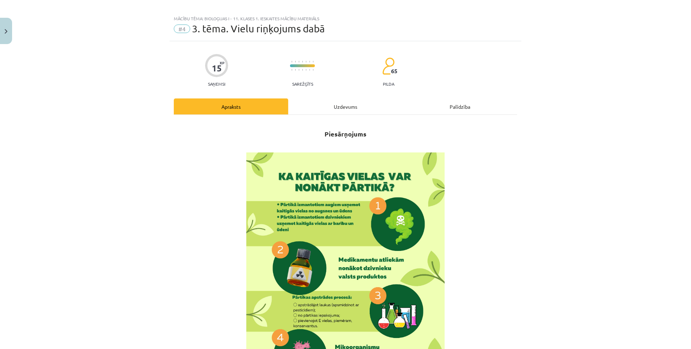
scroll to position [0, 0]
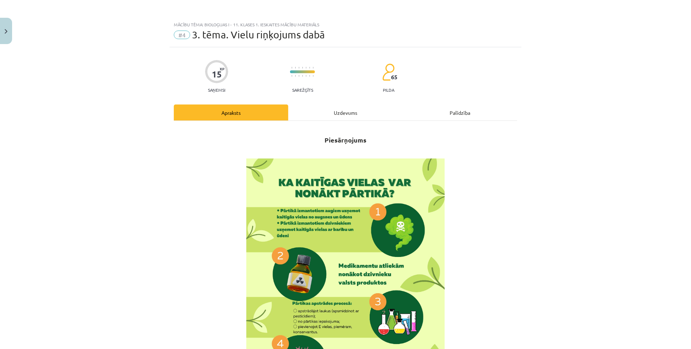
click at [348, 113] on div "Uzdevums" at bounding box center [345, 112] width 114 height 16
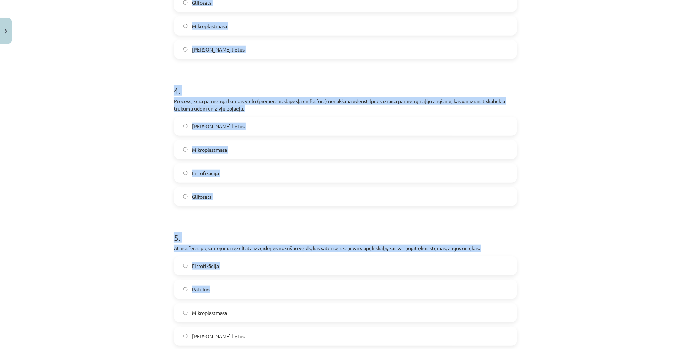
scroll to position [588, 0]
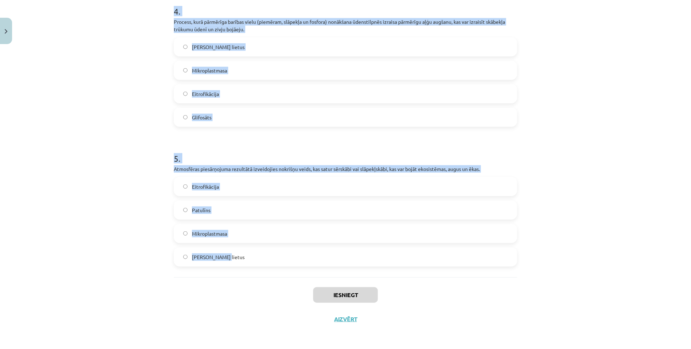
drag, startPoint x: 171, startPoint y: 75, endPoint x: 262, endPoint y: 255, distance: 202.2
click at [540, 166] on div "Mācību tēma: Bioloģijas i - 11. klases 1. ieskaites mācību materiāls #4 3. tēma…" at bounding box center [345, 174] width 691 height 349
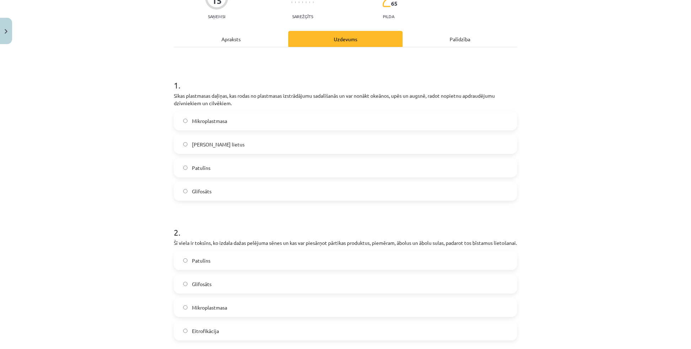
scroll to position [71, 0]
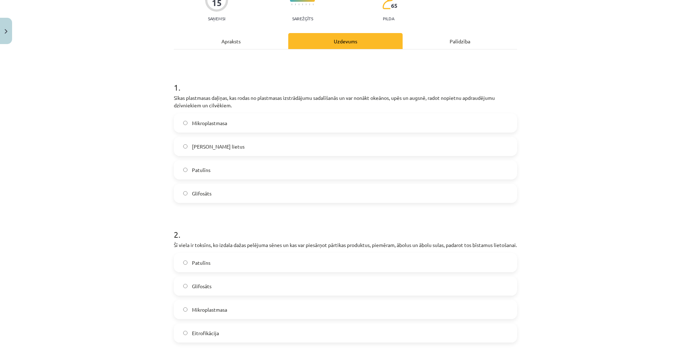
click at [203, 127] on label "Mikroplastmasa" at bounding box center [346, 123] width 342 height 18
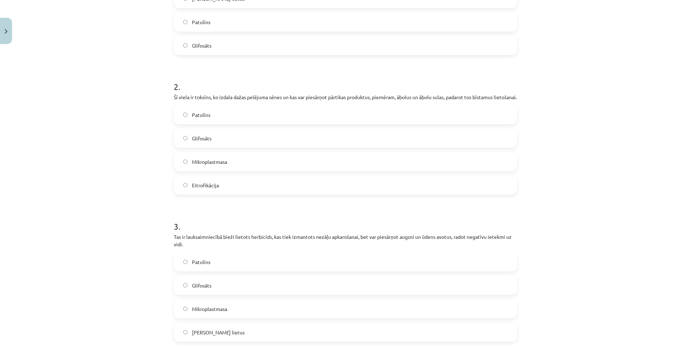
scroll to position [233, 0]
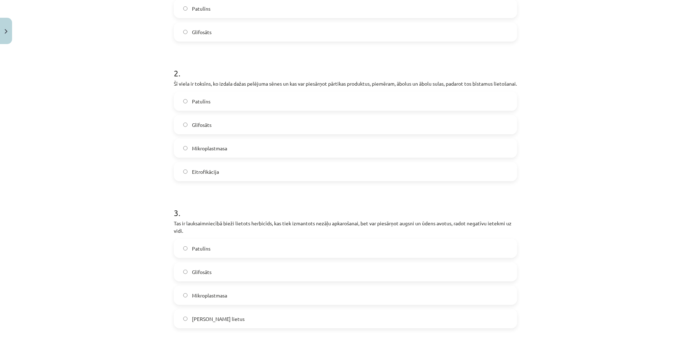
click at [234, 110] on label "Patulīns" at bounding box center [346, 101] width 342 height 18
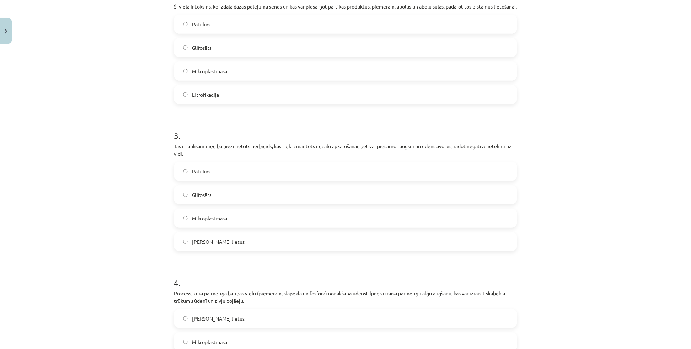
scroll to position [330, 0]
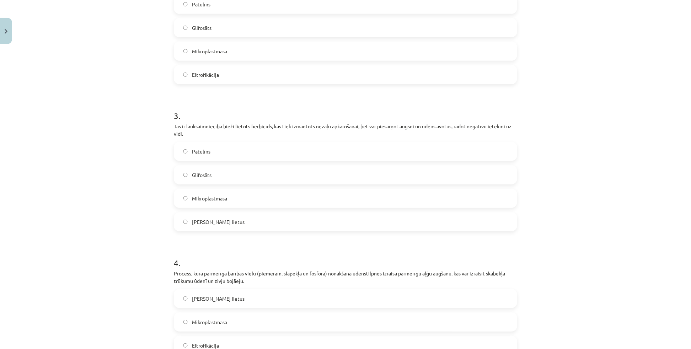
click at [215, 184] on label "Glifosāts" at bounding box center [346, 175] width 342 height 18
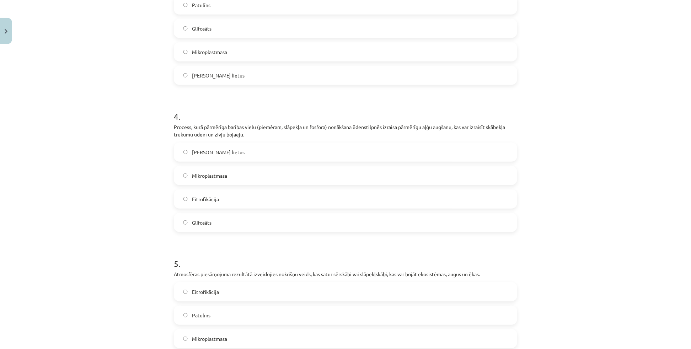
scroll to position [524, 0]
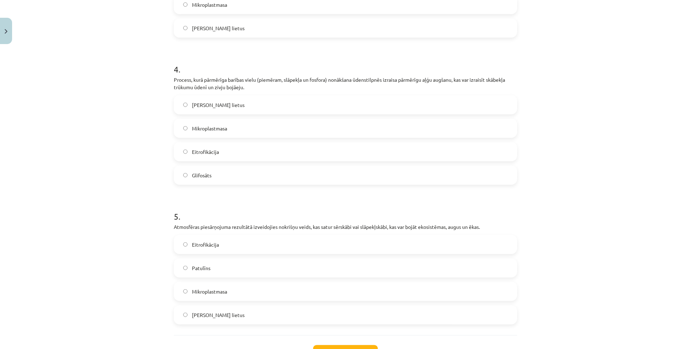
click at [44, 172] on div "Mācību tēma: Bioloģijas i - 11. klases 1. ieskaites mācību materiāls #4 3. tēma…" at bounding box center [345, 174] width 691 height 349
click at [191, 161] on label "Eitrofikācija" at bounding box center [346, 152] width 342 height 18
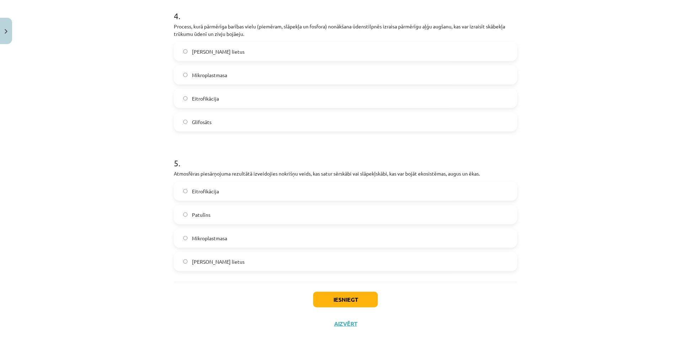
scroll to position [588, 0]
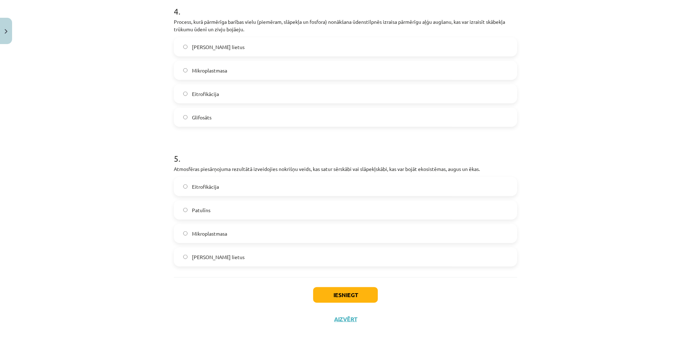
click at [218, 257] on span "Skābais lietus" at bounding box center [218, 256] width 53 height 7
click at [356, 292] on button "Iesniegt" at bounding box center [345, 295] width 65 height 16
click at [97, 215] on div "Mācību tēma: Bioloģijas i - 11. klases 1. ieskaites mācību materiāls #4 3. tēma…" at bounding box center [345, 174] width 691 height 349
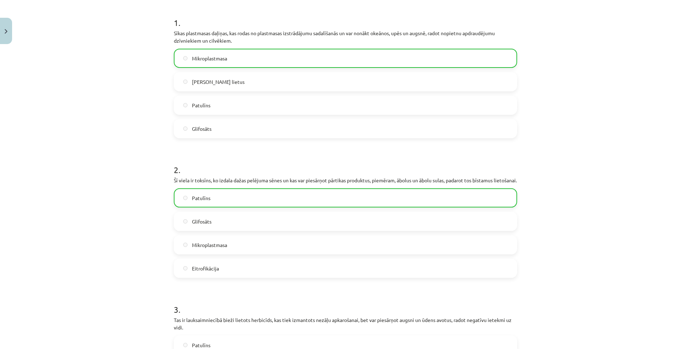
scroll to position [0, 0]
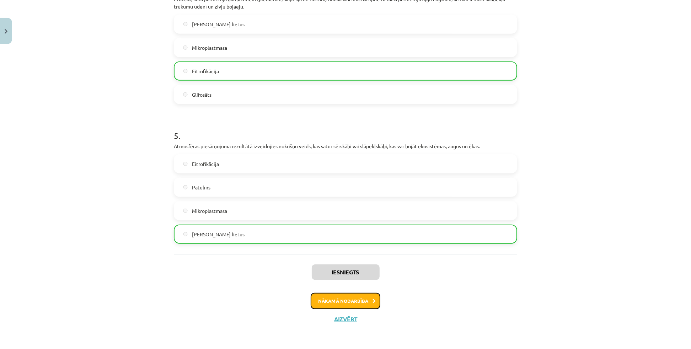
click at [359, 305] on button "Nākamā nodarbība" at bounding box center [346, 301] width 70 height 16
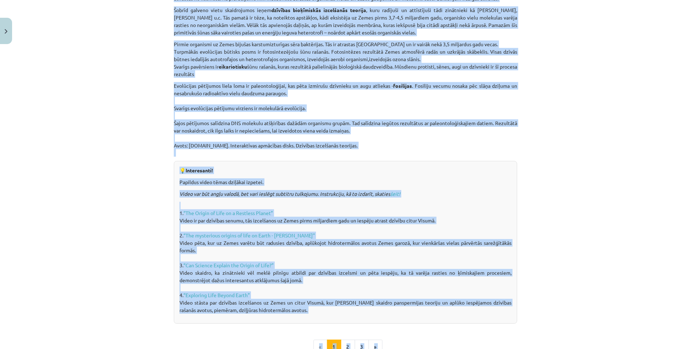
scroll to position [434, 0]
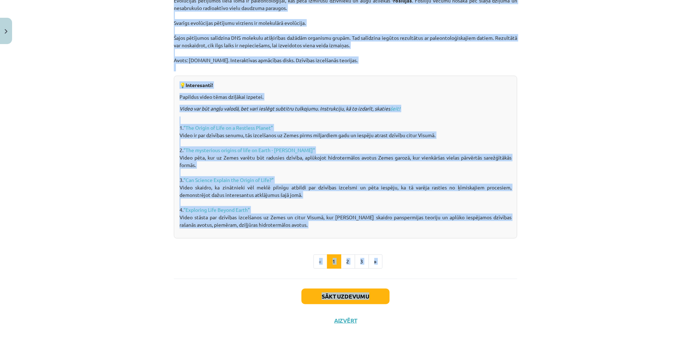
drag, startPoint x: 269, startPoint y: 126, endPoint x: 321, endPoint y: 226, distance: 113.0
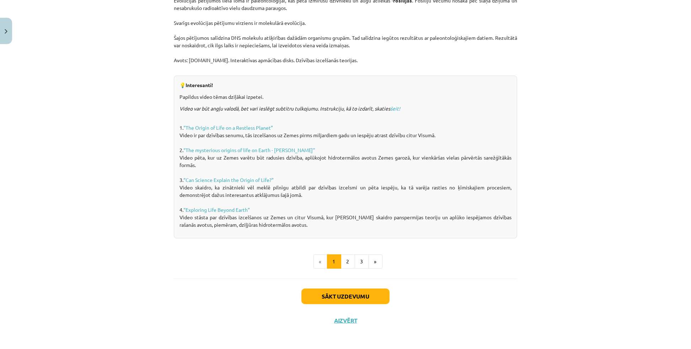
drag, startPoint x: 498, startPoint y: 253, endPoint x: 381, endPoint y: 237, distance: 118.1
click at [498, 254] on ul "« 1 2 3 »" at bounding box center [345, 261] width 343 height 14
click at [346, 255] on button "2" at bounding box center [348, 261] width 14 height 14
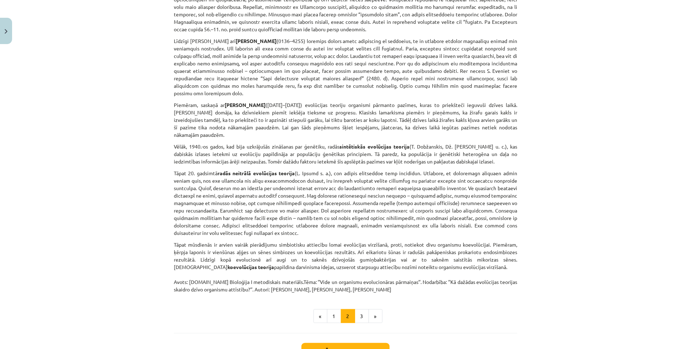
scroll to position [455, 0]
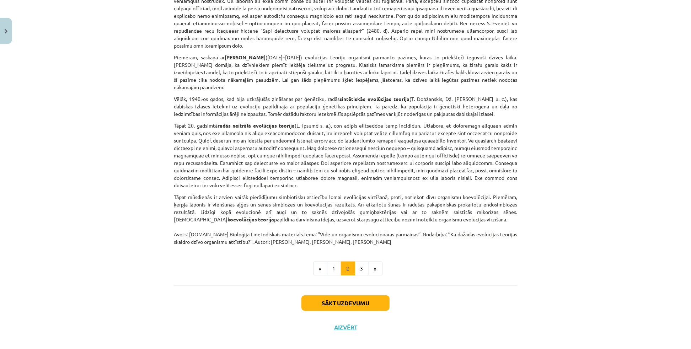
drag, startPoint x: 171, startPoint y: 108, endPoint x: 368, endPoint y: 231, distance: 232.1
click at [355, 263] on button "3" at bounding box center [362, 269] width 14 height 14
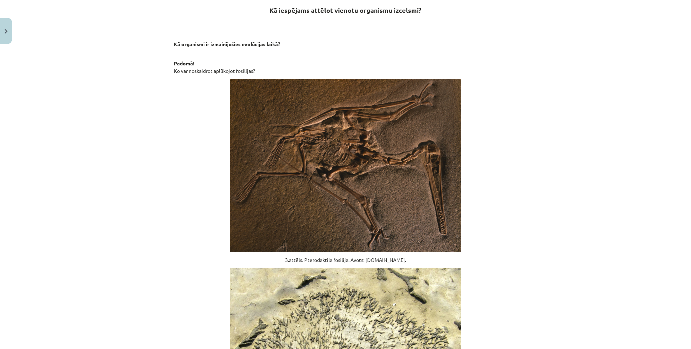
scroll to position [127, 0]
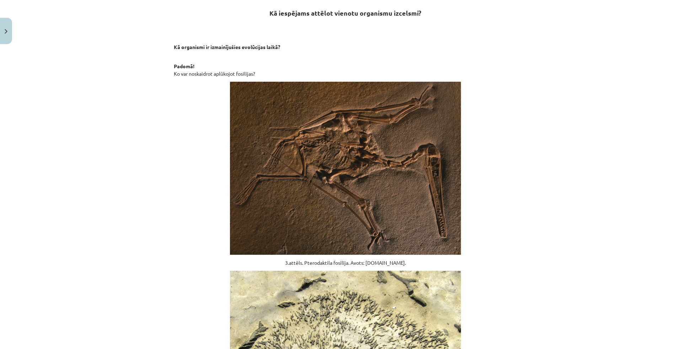
click at [522, 112] on div "Mācību tēma: Bioloģijas i - 11. klases 1. ieskaites mācību materiāls #5 4. tēma…" at bounding box center [345, 174] width 691 height 349
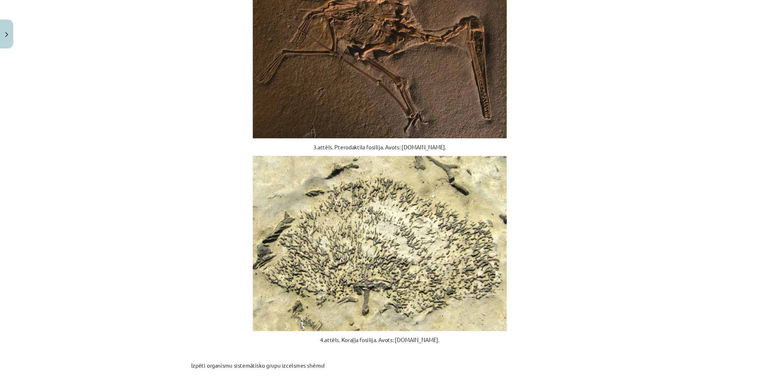
scroll to position [224, 0]
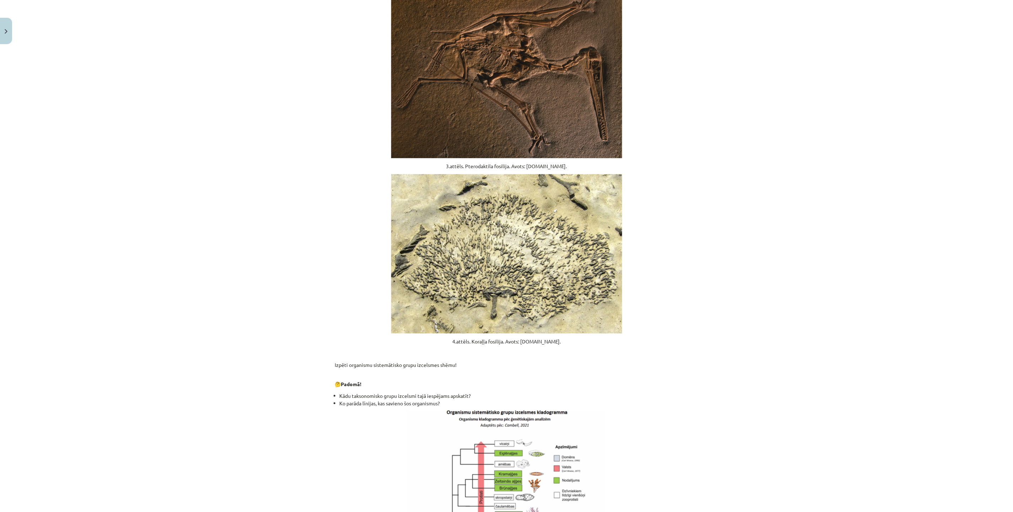
drag, startPoint x: 505, startPoint y: 1, endPoint x: 703, endPoint y: 151, distance: 248.1
click at [691, 151] on div "Mācību tēma: Bioloģijas i - 11. klases 1. ieskaites mācību materiāls #5 4. tēma…" at bounding box center [506, 256] width 1013 height 512
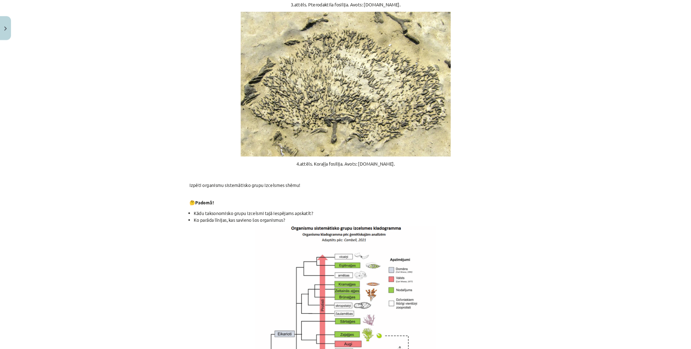
scroll to position [385, 0]
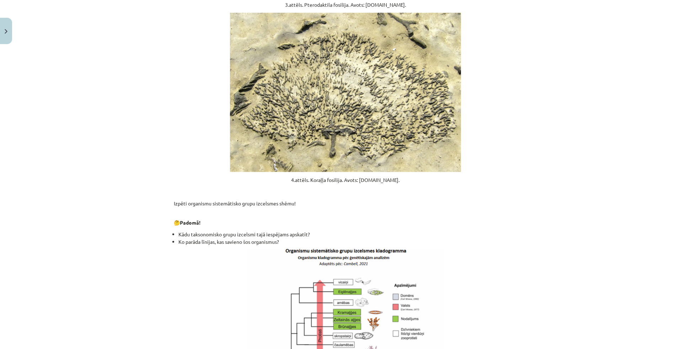
drag, startPoint x: 973, startPoint y: 0, endPoint x: 510, endPoint y: 99, distance: 473.9
click at [510, 101] on p at bounding box center [345, 92] width 343 height 159
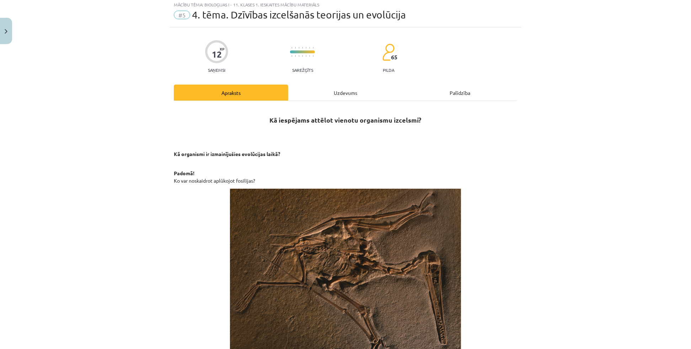
scroll to position [0, 0]
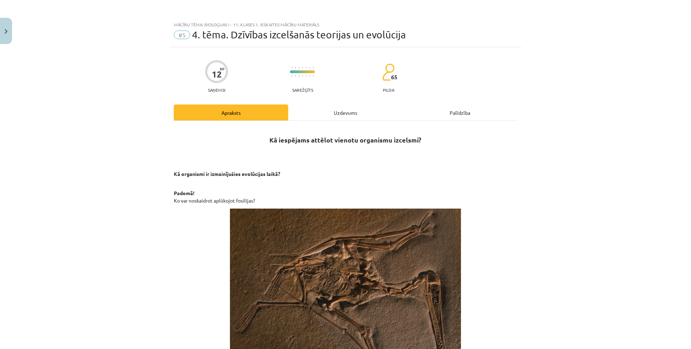
click at [328, 114] on div "Uzdevums" at bounding box center [345, 112] width 114 height 16
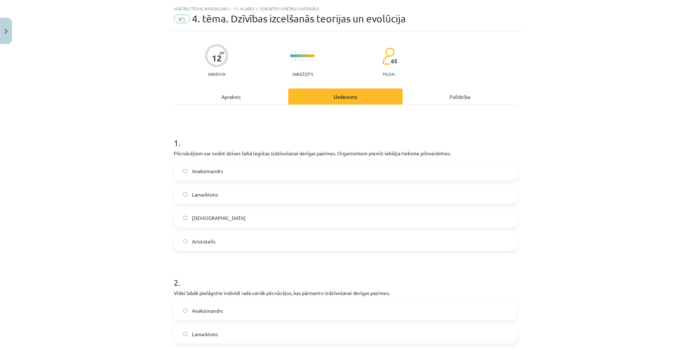
scroll to position [18, 0]
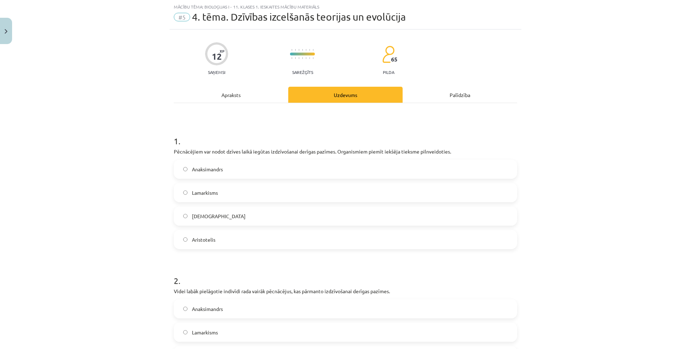
click at [546, 155] on div "Mācību tēma: Bioloģijas i - 11. klases 1. ieskaites mācību materiāls #5 4. tēma…" at bounding box center [345, 174] width 691 height 349
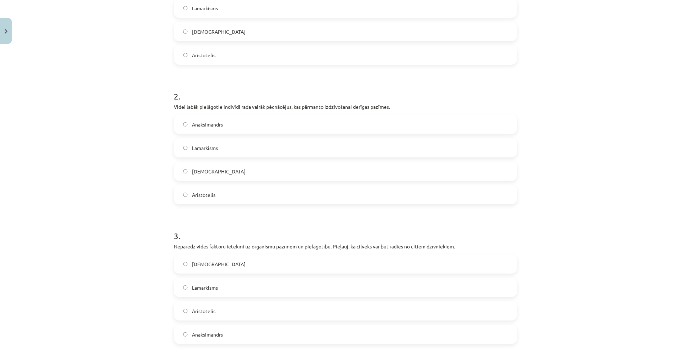
scroll to position [279, 0]
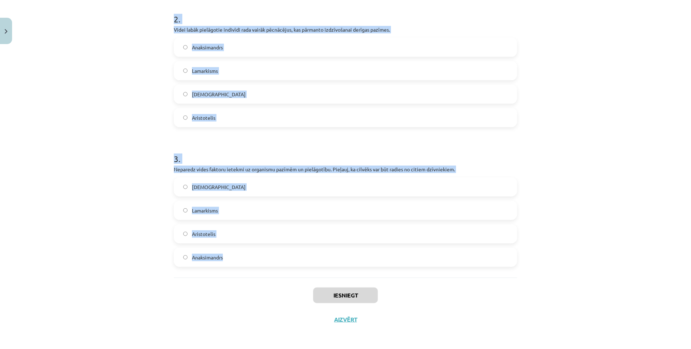
drag, startPoint x: 171, startPoint y: 140, endPoint x: 243, endPoint y: 254, distance: 134.2
click at [243, 254] on form "1 . Pēcnācējiem var nodot dzīves laikā iegūtas izdzīvošanai derīgas pazīmes. Or…" at bounding box center [345, 64] width 343 height 405
click at [473, 147] on h1 "3 ." at bounding box center [345, 152] width 343 height 22
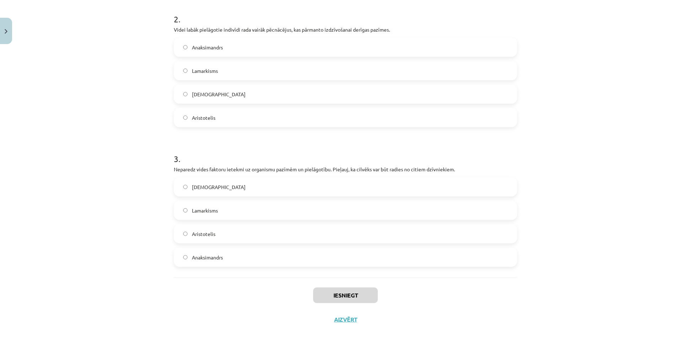
click at [608, 134] on div "Mācību tēma: Bioloģijas i - 11. klases 1. ieskaites mācību materiāls #5 4. tēma…" at bounding box center [345, 174] width 691 height 349
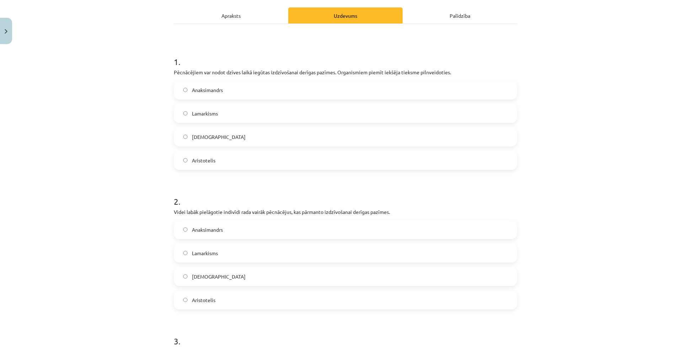
scroll to position [85, 0]
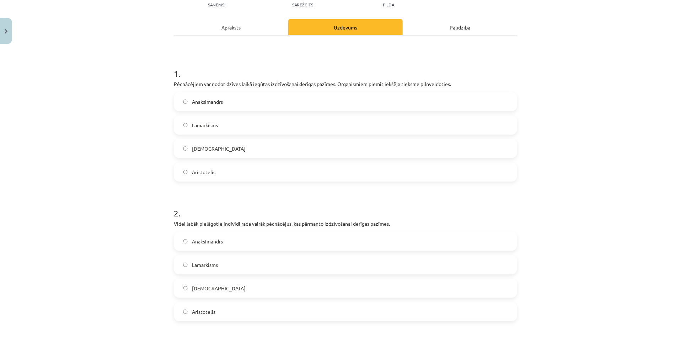
click at [212, 129] on label "Lamarkisms" at bounding box center [346, 125] width 342 height 18
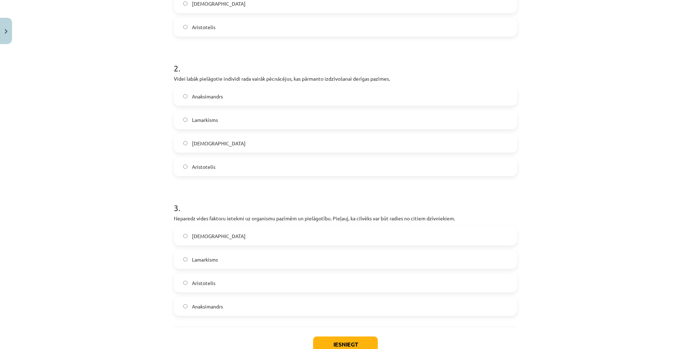
scroll to position [247, 0]
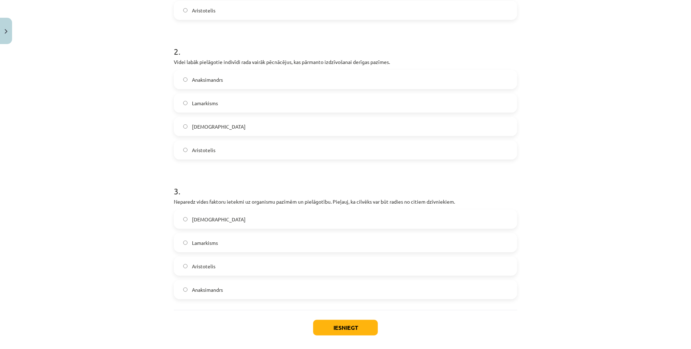
click at [220, 130] on label "Darvinisms" at bounding box center [346, 127] width 342 height 18
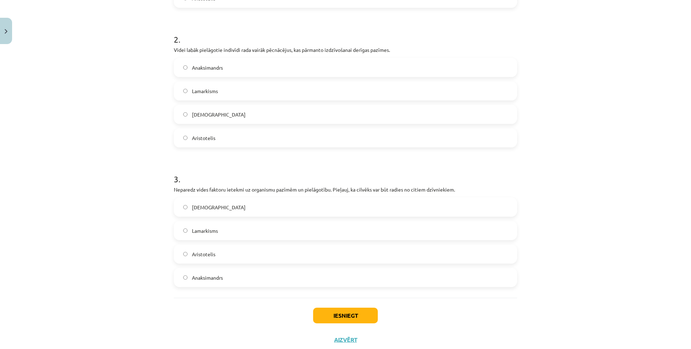
scroll to position [279, 0]
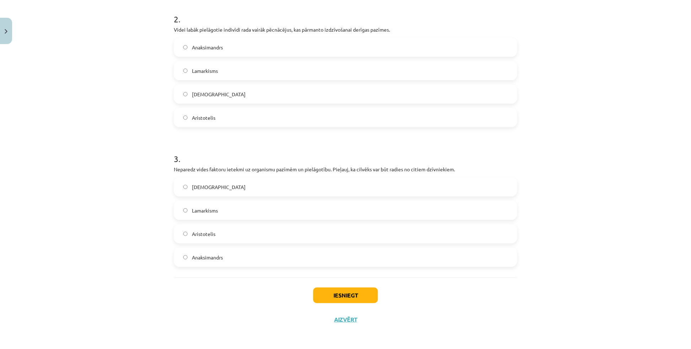
click at [217, 263] on label "Anaksimandrs" at bounding box center [346, 257] width 342 height 18
click at [322, 291] on button "Iesniegt" at bounding box center [345, 296] width 65 height 16
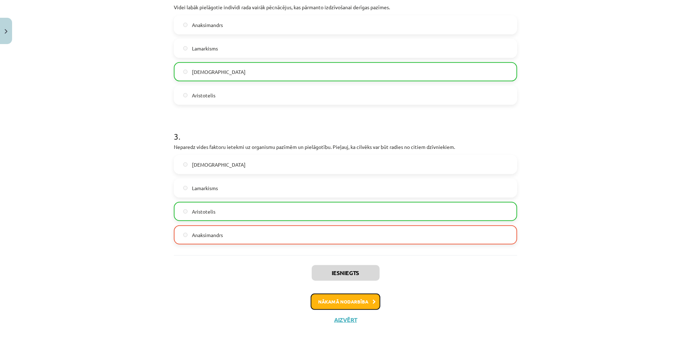
click at [350, 299] on button "Nākamā nodarbība" at bounding box center [346, 302] width 70 height 16
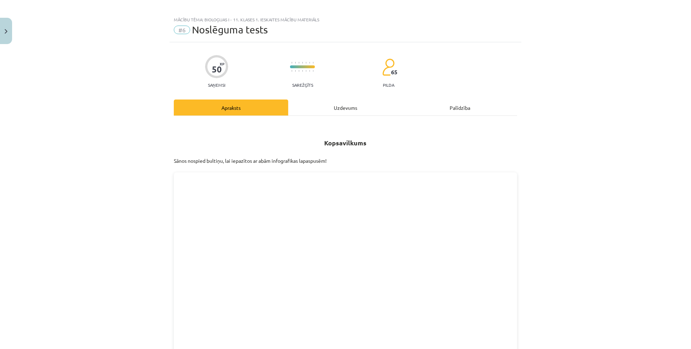
scroll to position [0, 0]
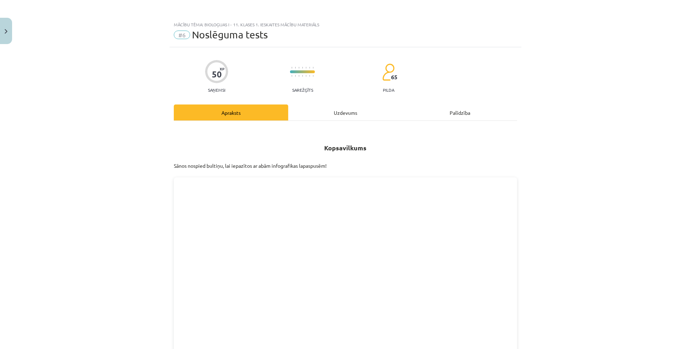
click at [344, 115] on div "Uzdevums" at bounding box center [345, 112] width 114 height 16
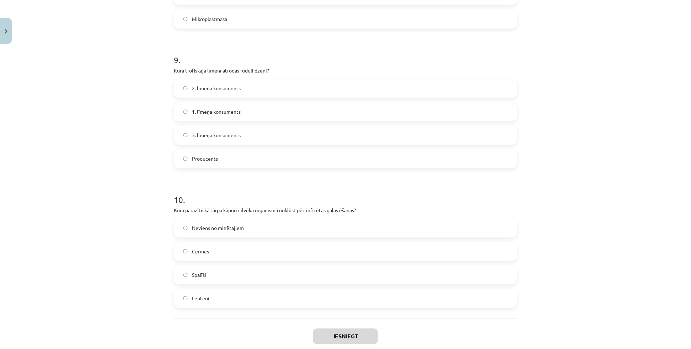
scroll to position [1321, 0]
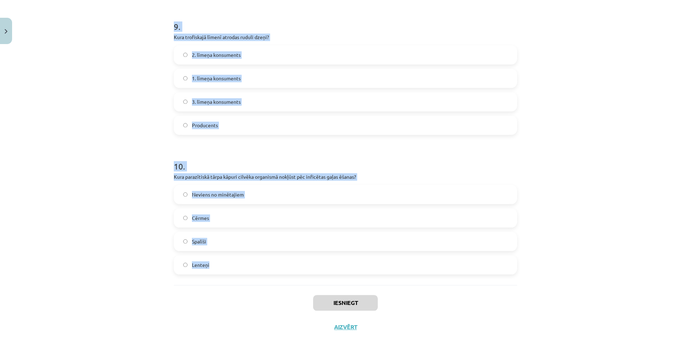
drag, startPoint x: 172, startPoint y: 139, endPoint x: 267, endPoint y: 252, distance: 148.1
click at [559, 180] on div "Mācību tēma: Bioloģijas i - 11. klases 1. ieskaites mācību materiāls #6 Noslēgu…" at bounding box center [345, 174] width 691 height 349
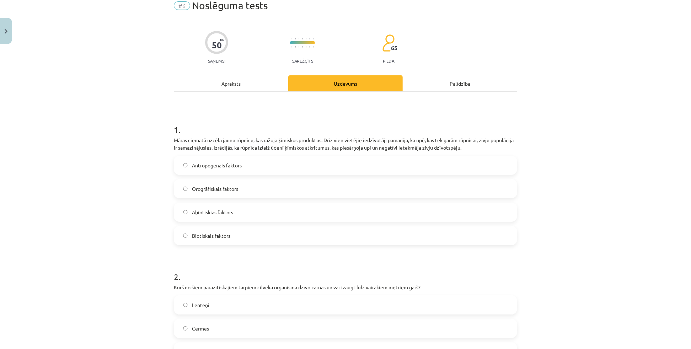
scroll to position [32, 0]
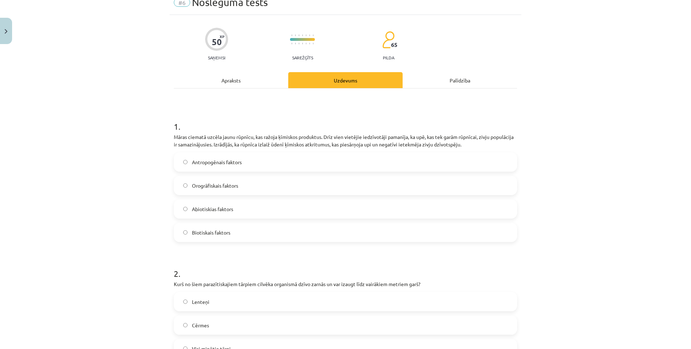
click at [269, 162] on label "Antropogēnais faktors" at bounding box center [346, 162] width 342 height 18
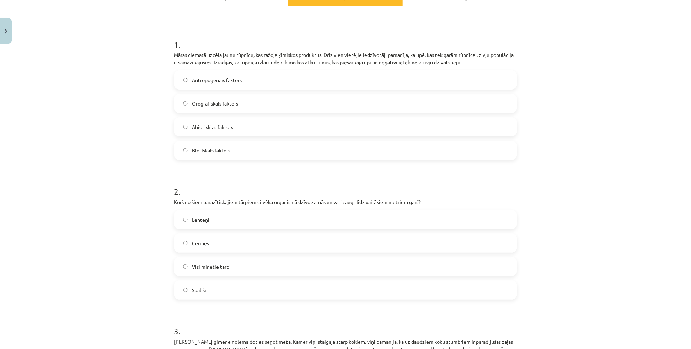
scroll to position [129, 0]
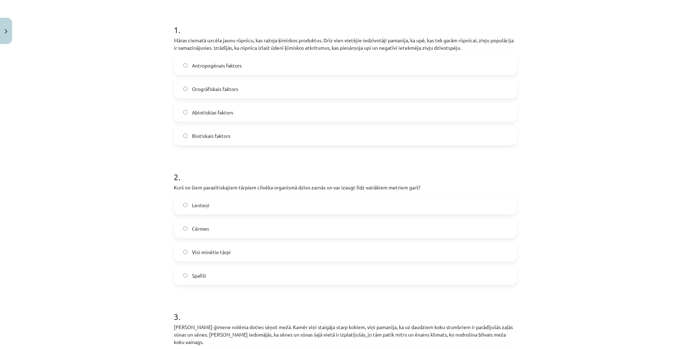
click at [278, 206] on label "Lenteņi" at bounding box center [346, 205] width 342 height 18
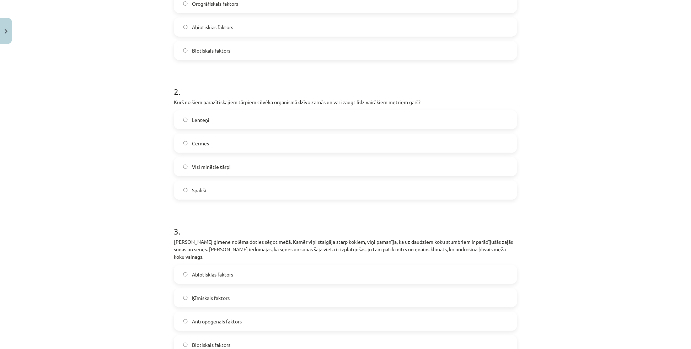
scroll to position [258, 0]
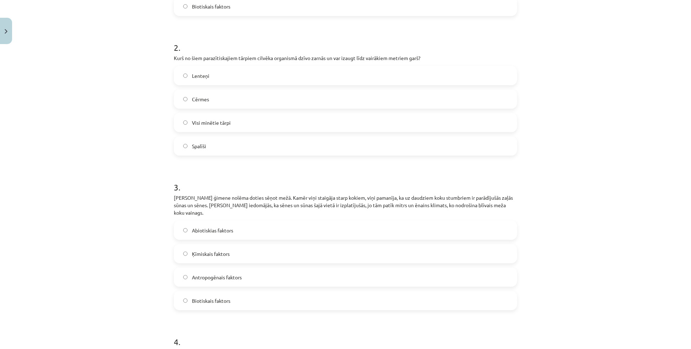
click at [230, 227] on span "Abiotiskias faktors" at bounding box center [212, 230] width 41 height 7
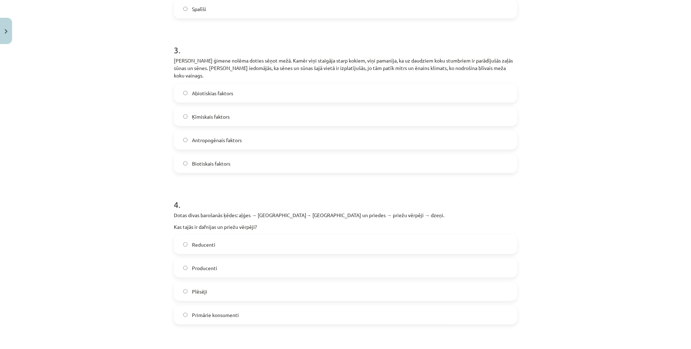
scroll to position [420, 0]
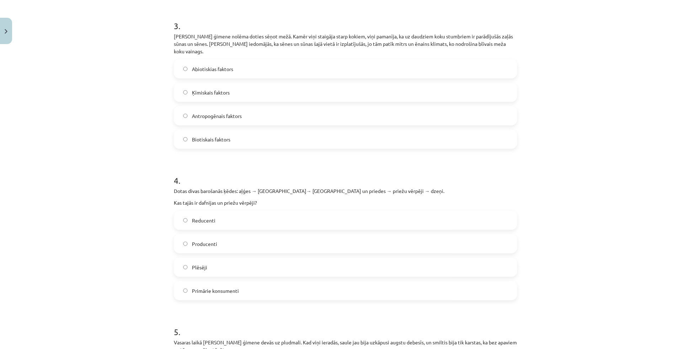
click at [252, 111] on label "Antropogēnais faktors" at bounding box center [346, 116] width 342 height 18
click at [581, 185] on div "Mācību tēma: Bioloģijas i - 11. klases 1. ieskaites mācību materiāls #6 Noslēgu…" at bounding box center [345, 174] width 691 height 349
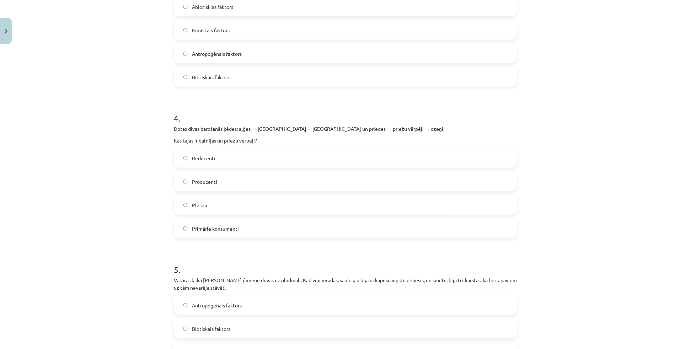
scroll to position [484, 0]
click at [228, 222] on span "Primārie konsumenti" at bounding box center [215, 225] width 47 height 7
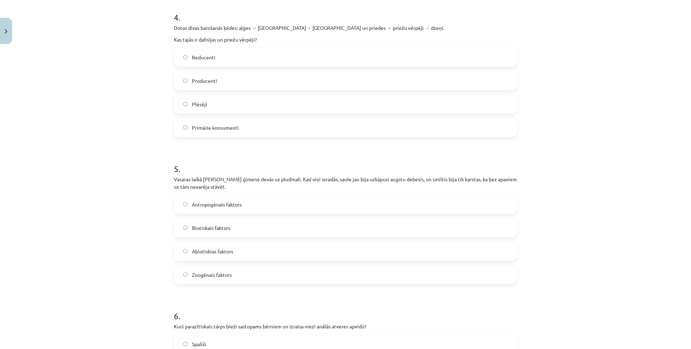
scroll to position [614, 0]
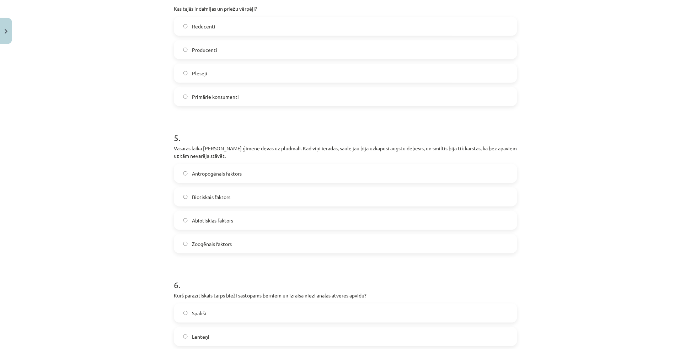
click at [215, 217] on span "Abiotiskias faktors" at bounding box center [212, 220] width 41 height 7
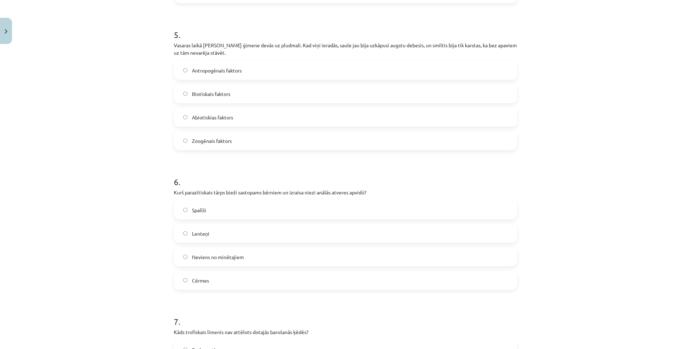
scroll to position [743, 0]
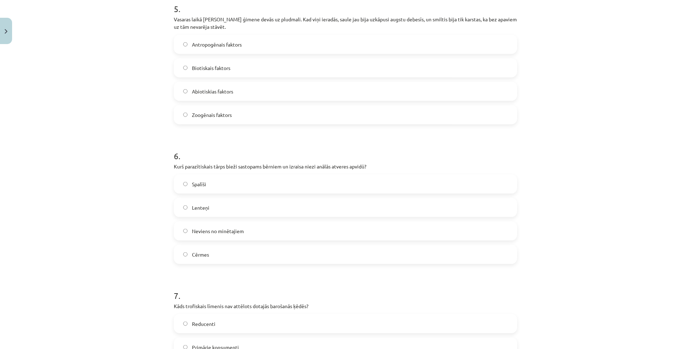
click at [595, 117] on div "Mācību tēma: Bioloģijas i - 11. klases 1. ieskaites mācību materiāls #6 Noslēgu…" at bounding box center [345, 174] width 691 height 349
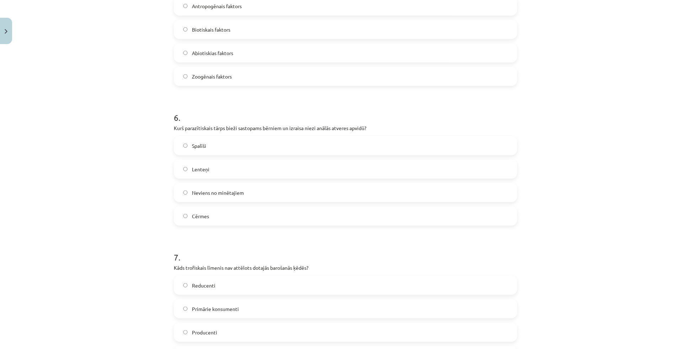
scroll to position [808, 0]
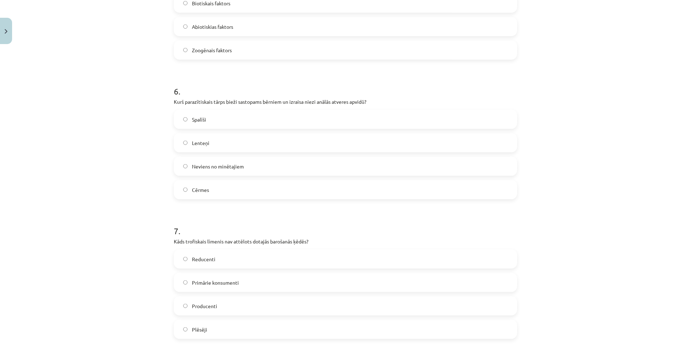
click at [262, 113] on label "Spalīši" at bounding box center [346, 120] width 342 height 18
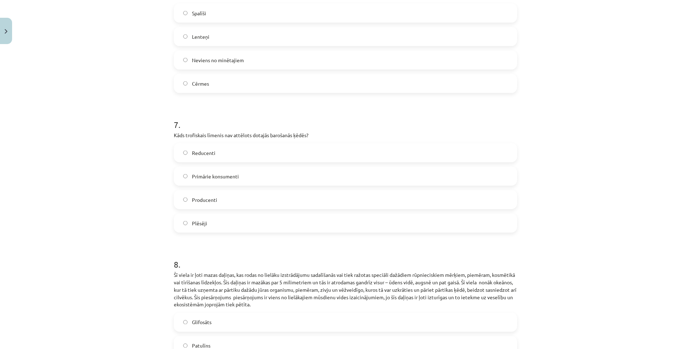
scroll to position [937, 0]
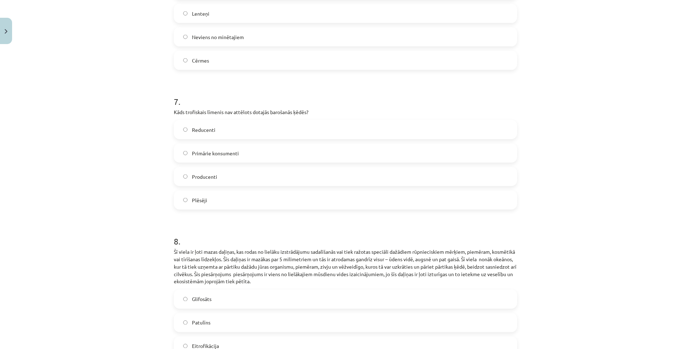
click at [91, 109] on div "Mācību tēma: Bioloģijas i - 11. klases 1. ieskaites mācību materiāls #6 Noslēgu…" at bounding box center [345, 174] width 691 height 349
click at [238, 123] on label "Reducenti" at bounding box center [346, 130] width 342 height 18
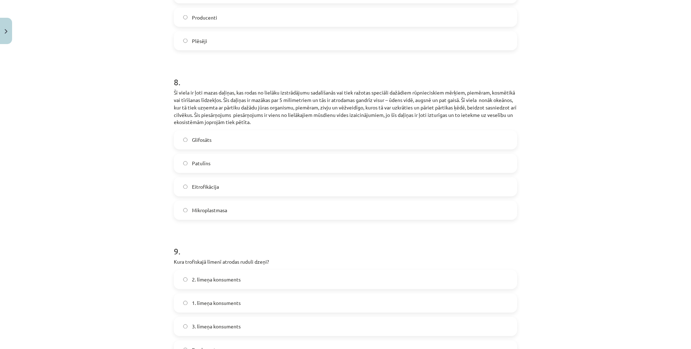
scroll to position [1098, 0]
click at [90, 121] on div "Mācību tēma: Bioloģijas i - 11. klases 1. ieskaites mācību materiāls #6 Noslēgu…" at bounding box center [345, 174] width 691 height 349
click at [240, 201] on label "Mikroplastmasa" at bounding box center [346, 208] width 342 height 18
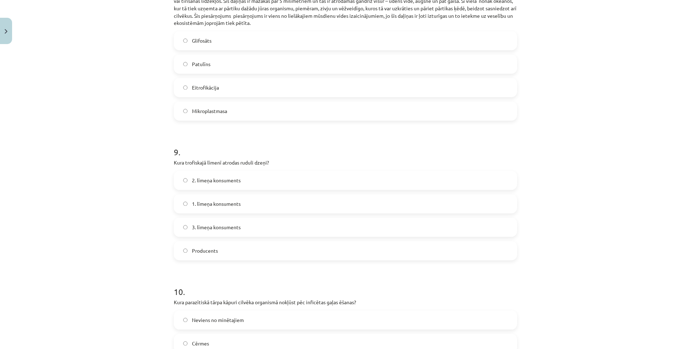
click at [124, 196] on div "Mācību tēma: Bioloģijas i - 11. klases 1. ieskaites mācību materiāls #6 Noslēgu…" at bounding box center [345, 174] width 691 height 349
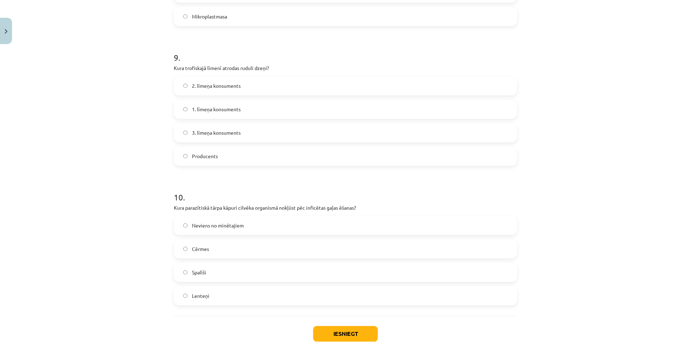
scroll to position [1292, 0]
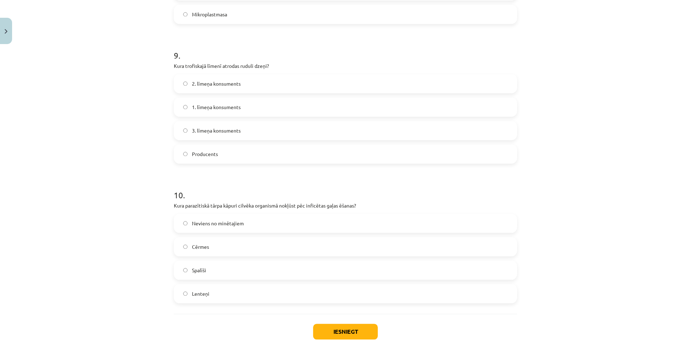
click at [219, 127] on label "3. līmeņa konsuments" at bounding box center [346, 131] width 342 height 18
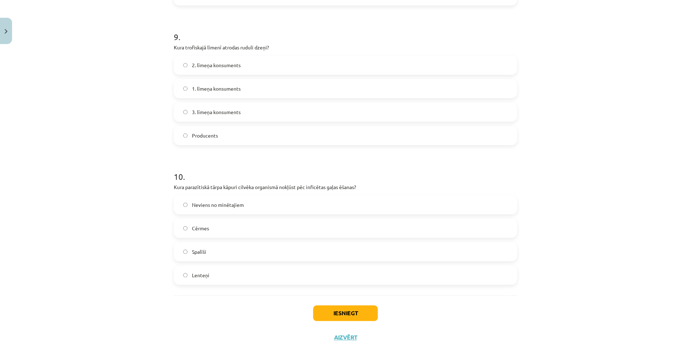
scroll to position [1321, 0]
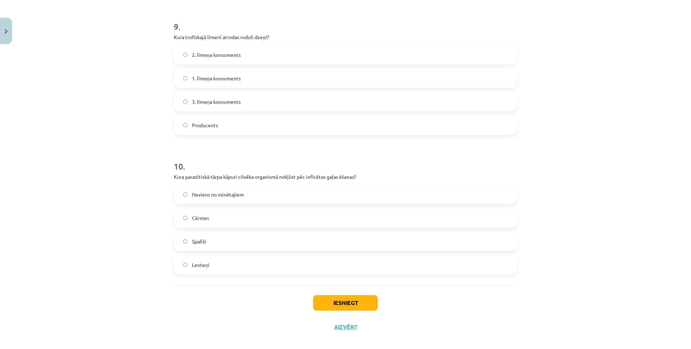
click at [215, 259] on label "Lenteņi" at bounding box center [346, 265] width 342 height 18
click at [329, 301] on button "Iesniegt" at bounding box center [345, 303] width 65 height 16
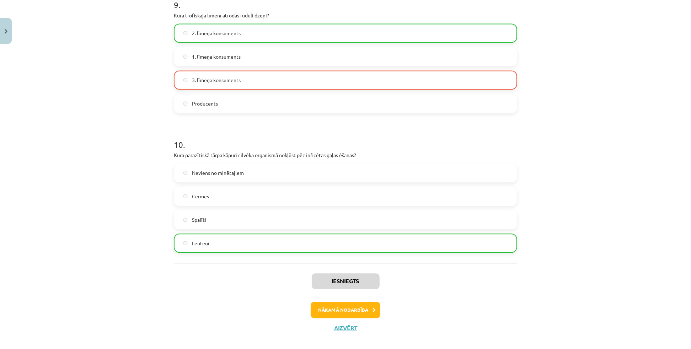
scroll to position [1343, 0]
click at [350, 307] on button "Nākamā nodarbība" at bounding box center [346, 309] width 70 height 16
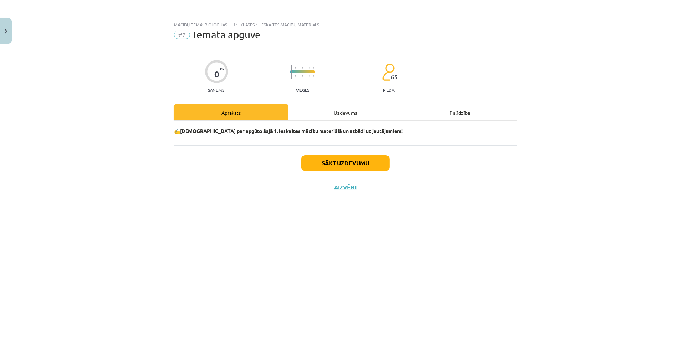
scroll to position [0, 0]
click at [350, 114] on div "Uzdevums" at bounding box center [345, 112] width 114 height 16
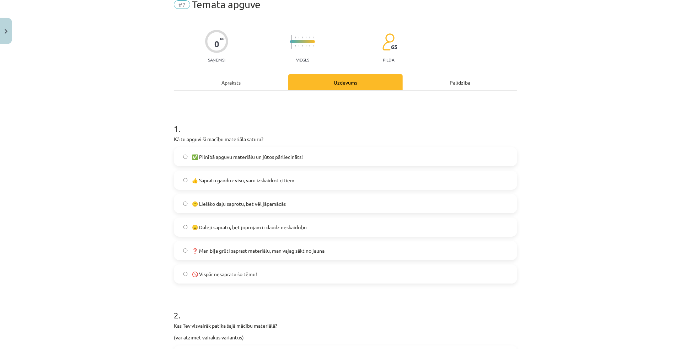
scroll to position [32, 0]
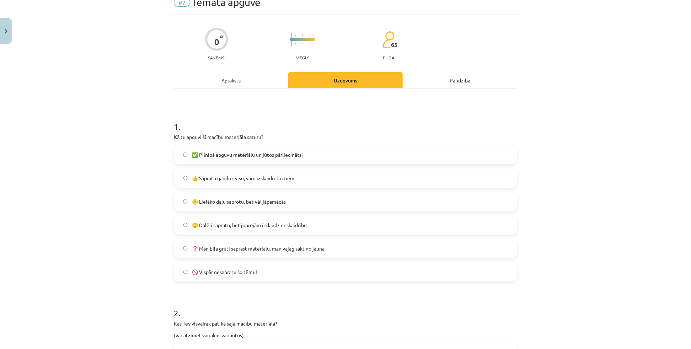
click at [245, 181] on span "👍 Sapratu gandrīz visu, varu izskaidrot citiem" at bounding box center [243, 178] width 102 height 7
click at [231, 207] on label "🙂 Lielāko daļu saprotu, bet vēl jāpamācās" at bounding box center [346, 202] width 342 height 18
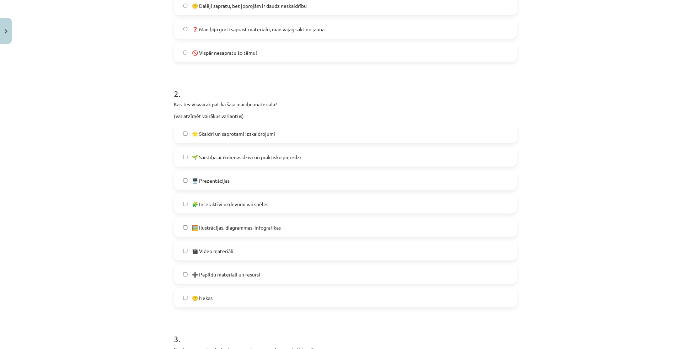
scroll to position [258, 0]
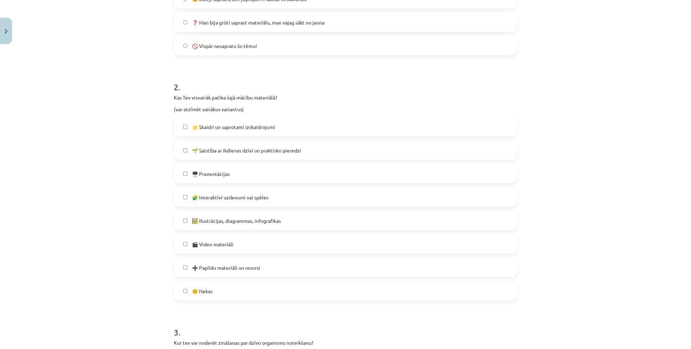
click at [552, 103] on div "Mācību tēma: Bioloģijas i - 11. klases 1. ieskaites mācību materiāls #7 Temata …" at bounding box center [345, 174] width 691 height 349
click at [616, 91] on div "Mācību tēma: Bioloģijas i - 11. klases 1. ieskaites mācību materiāls #7 Temata …" at bounding box center [345, 174] width 691 height 349
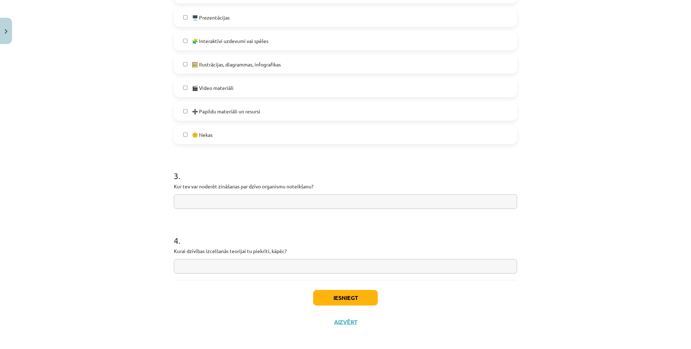
scroll to position [417, 0]
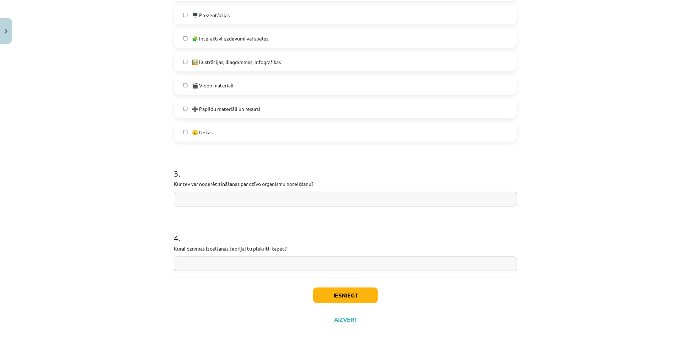
click at [203, 197] on input "text" at bounding box center [345, 199] width 343 height 15
type input "**********"
click at [248, 258] on input "text" at bounding box center [345, 264] width 343 height 15
click at [321, 299] on button "Iesniegt" at bounding box center [345, 296] width 65 height 16
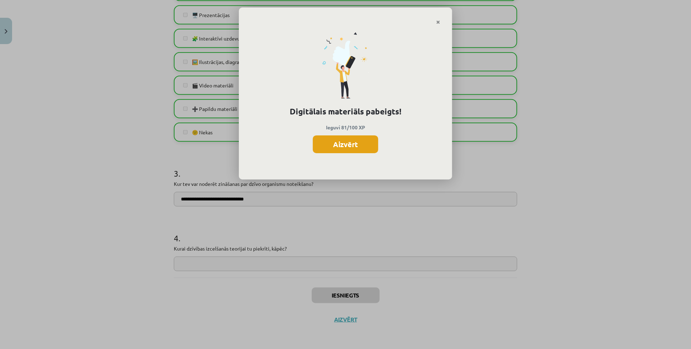
click at [371, 153] on button "Aizvērt" at bounding box center [345, 144] width 65 height 18
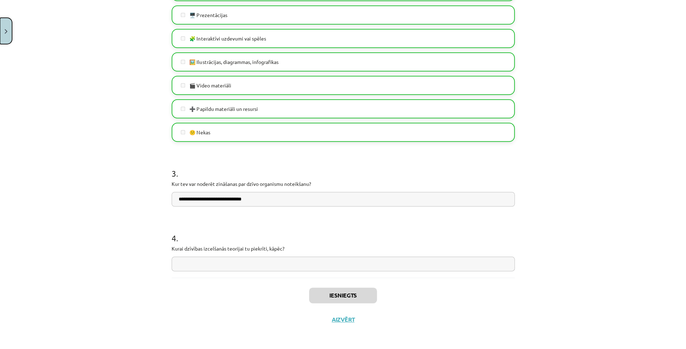
click at [5, 31] on img "Close" at bounding box center [6, 31] width 3 height 5
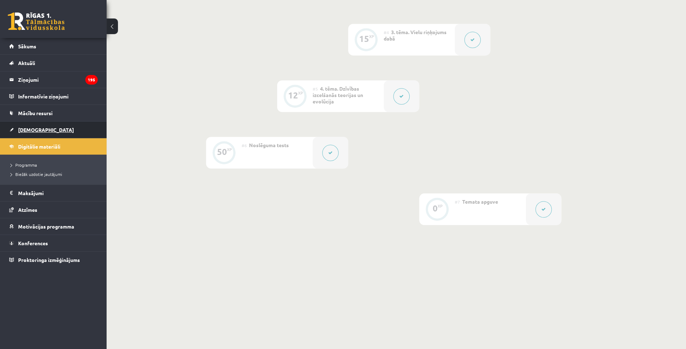
click at [37, 131] on span "[DEMOGRAPHIC_DATA]" at bounding box center [46, 130] width 56 height 6
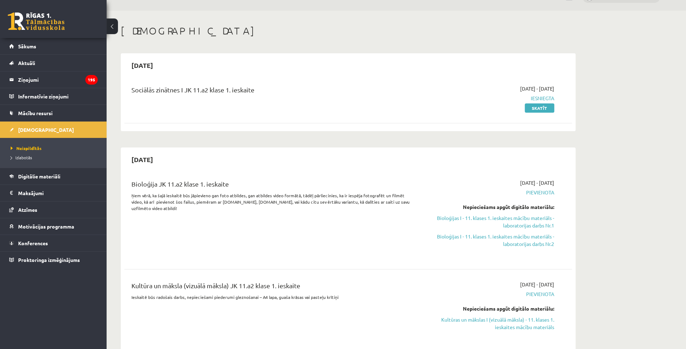
scroll to position [97, 0]
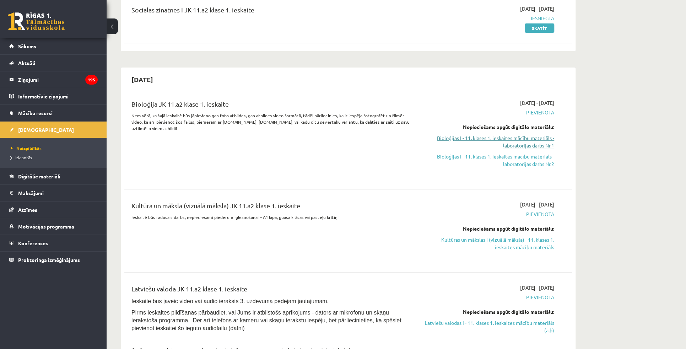
click at [517, 139] on link "Bioloģijas I - 11. klases 1. ieskaites mācību materiāls - laboratorijas darbs N…" at bounding box center [487, 141] width 134 height 15
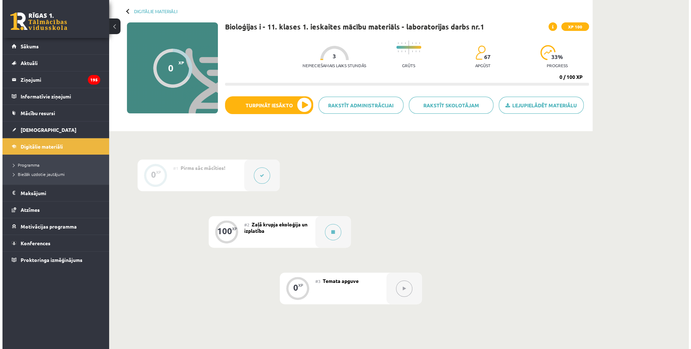
scroll to position [112, 0]
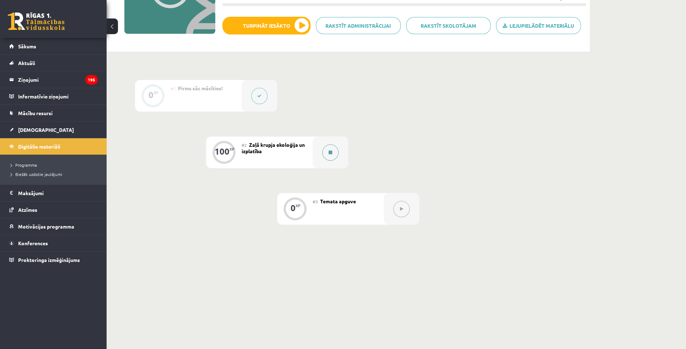
click at [334, 155] on button at bounding box center [330, 152] width 16 height 16
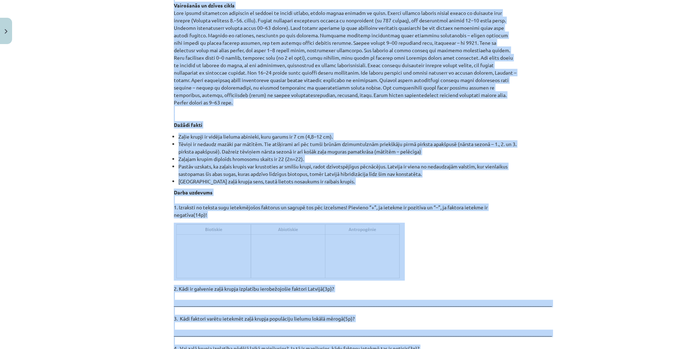
scroll to position [864, 0]
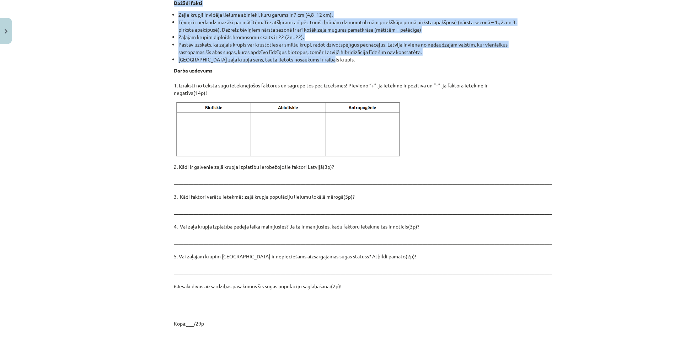
drag, startPoint x: 171, startPoint y: 88, endPoint x: 413, endPoint y: 45, distance: 245.8
copy div "Loremipsumd si ametco adi elit seddo! Eiusmodtempor Incididu – utlabore etdo Ma…"
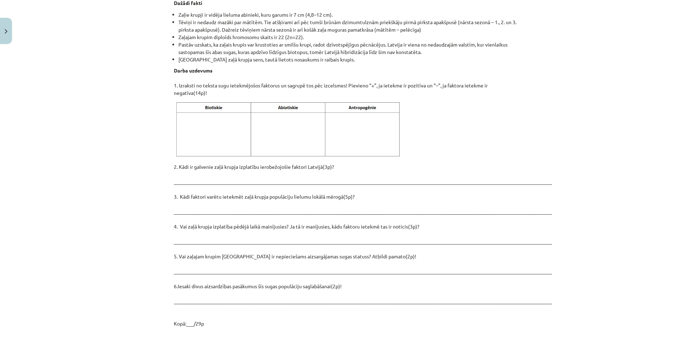
click at [601, 146] on div "Mācību tēma: Bioloģijas i - 11. klases 1. ieskaites mācību materiāls - laborato…" at bounding box center [345, 174] width 691 height 349
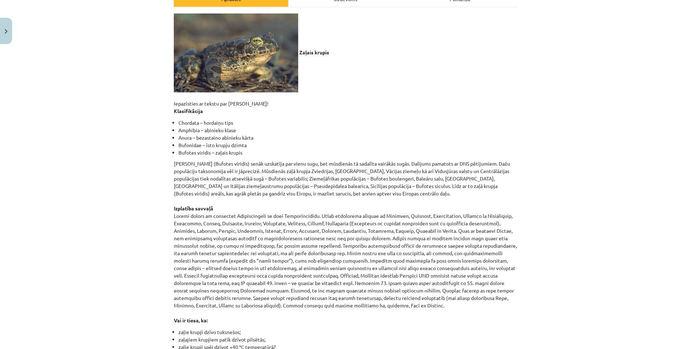
scroll to position [0, 0]
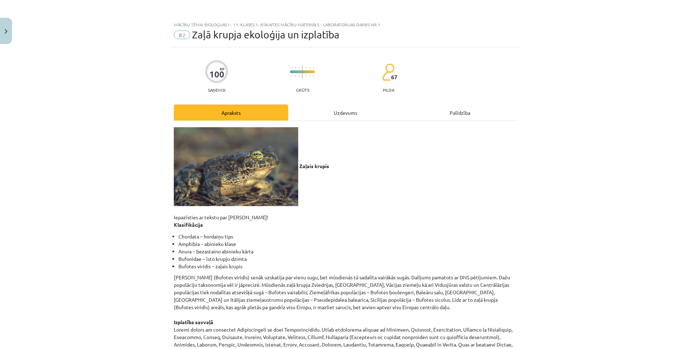
click at [322, 112] on div "Uzdevums" at bounding box center [345, 112] width 114 height 16
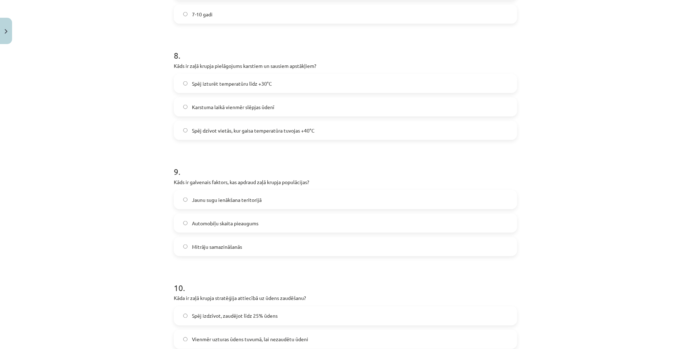
scroll to position [1022, 0]
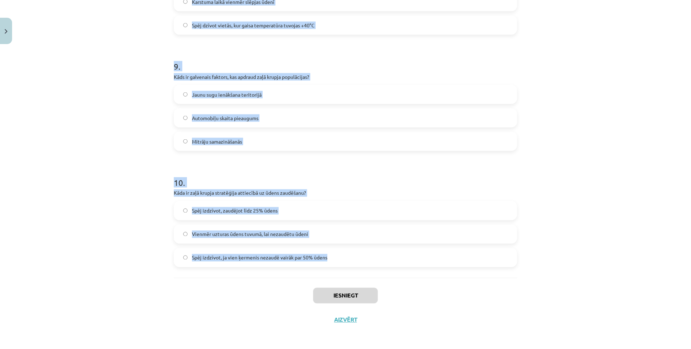
drag, startPoint x: 172, startPoint y: 75, endPoint x: 337, endPoint y: 255, distance: 244.5
copy form "1 . Kādās ūdenstilpnēs zaļais krupis visbiežāk nārsto? Dziļos ezeros Sezonālās …"
click at [458, 173] on h1 "10 ." at bounding box center [345, 176] width 343 height 22
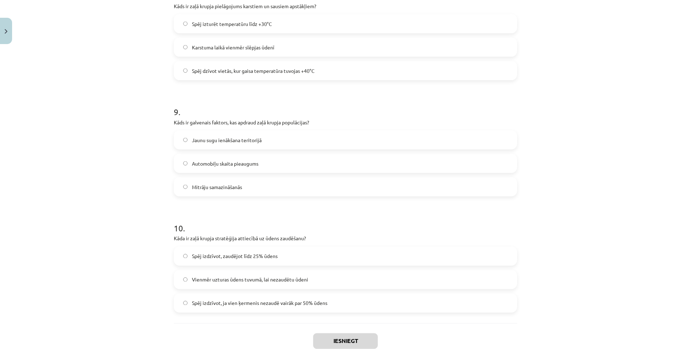
scroll to position [957, 0]
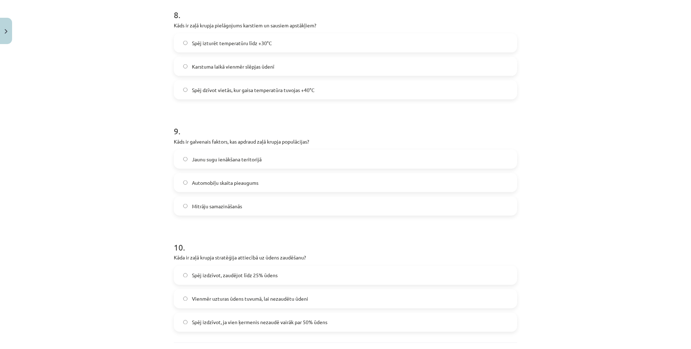
click at [594, 193] on div "Mācību tēma: Bioloģijas i - 11. klases 1. ieskaites mācību materiāls - laborato…" at bounding box center [345, 174] width 691 height 349
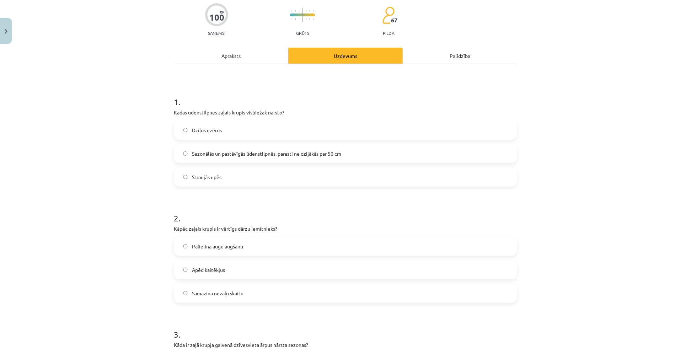
scroll to position [53, 0]
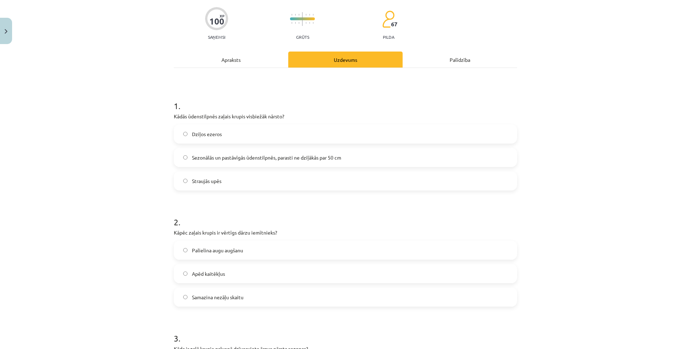
click at [336, 155] on span "Sezonālās un pastāvīgās ūdenstilpnēs, parasti ne dziļākās par 50 cm" at bounding box center [266, 157] width 149 height 7
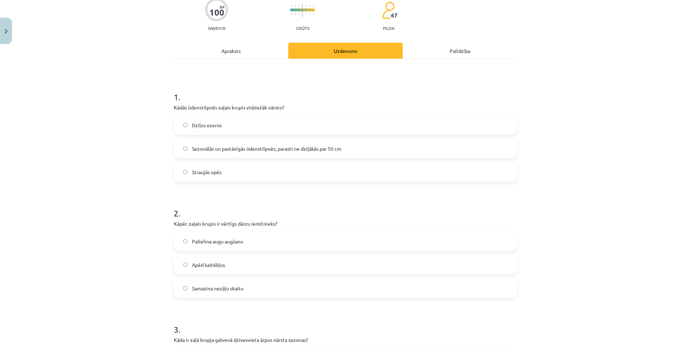
scroll to position [117, 0]
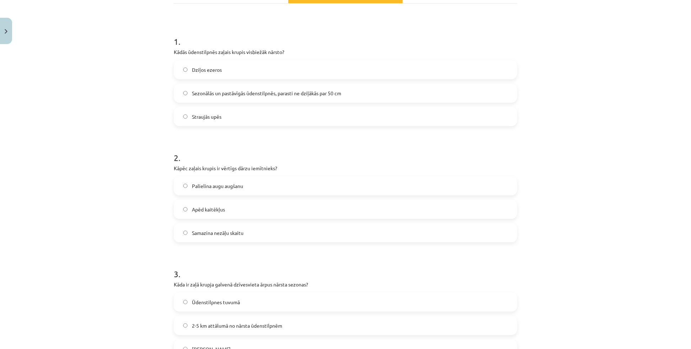
click at [267, 209] on label "Apēd kaitēkļus" at bounding box center [346, 209] width 342 height 18
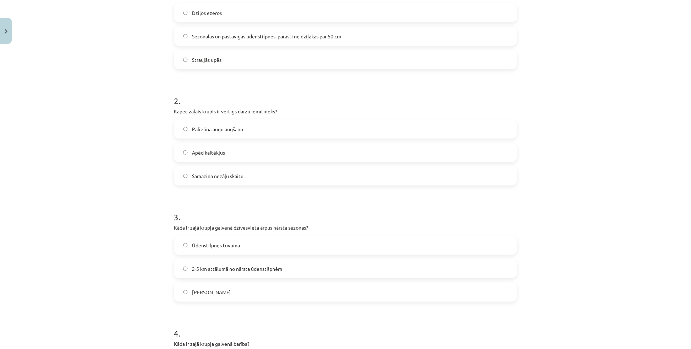
scroll to position [182, 0]
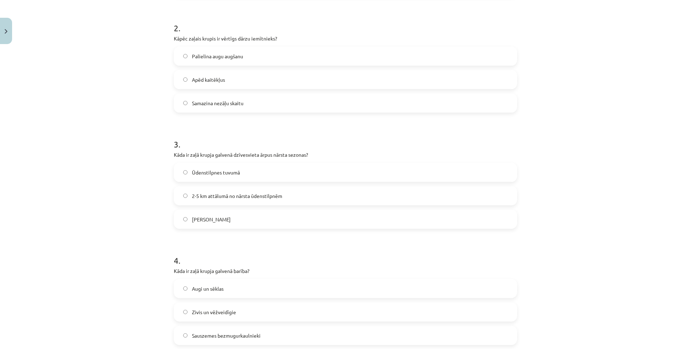
click at [261, 198] on span "2-5 km attālumā no nārsta ūdenstilpnēm" at bounding box center [237, 195] width 90 height 7
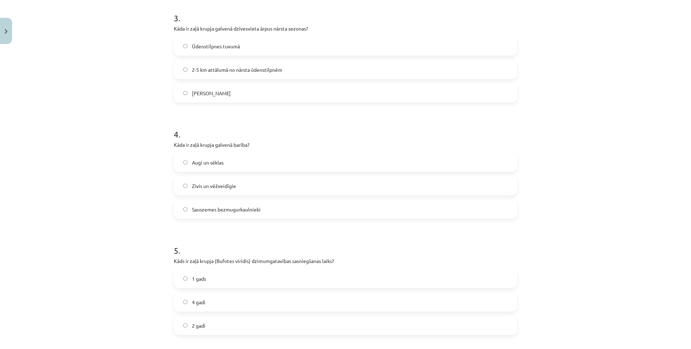
scroll to position [376, 0]
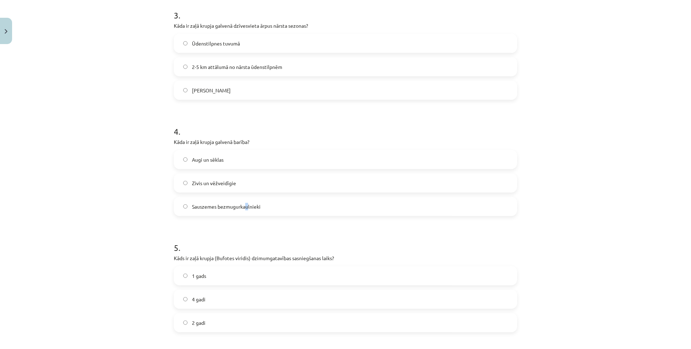
click at [245, 208] on span "Sauszemes bezmugurkaulnieki" at bounding box center [226, 206] width 69 height 7
click at [263, 206] on label "Sauszemes bezmugurkaulnieki" at bounding box center [346, 207] width 342 height 18
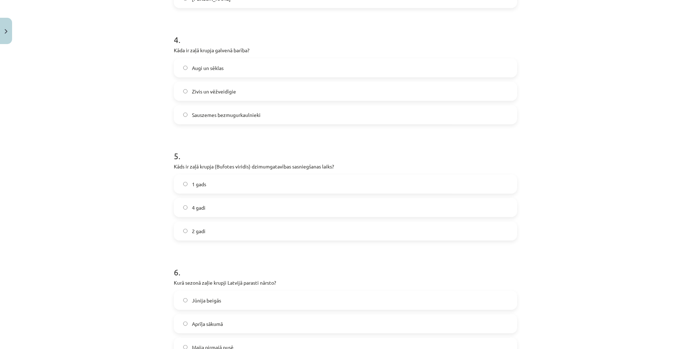
scroll to position [473, 0]
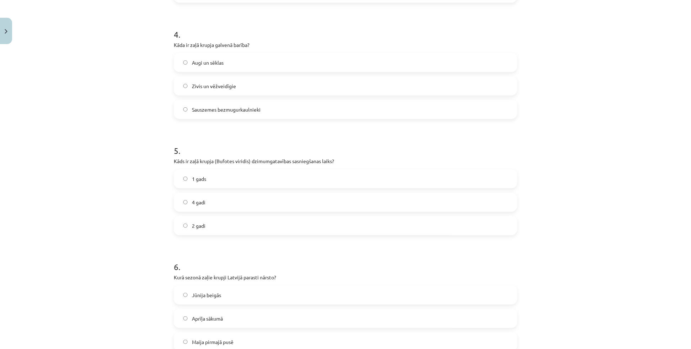
click at [257, 200] on label "4 gadi" at bounding box center [346, 202] width 342 height 18
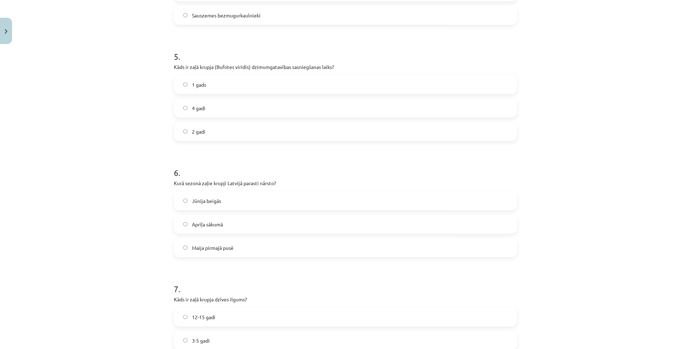
scroll to position [570, 0]
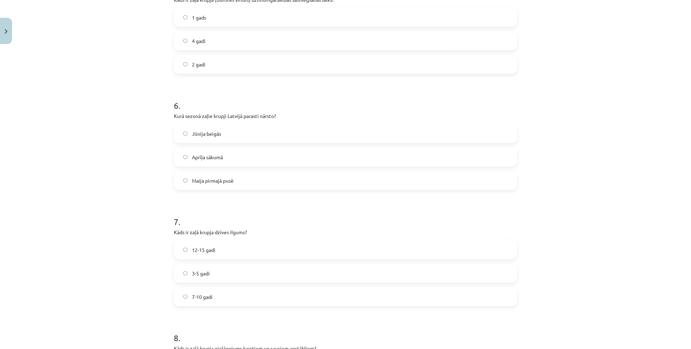
click at [214, 180] on span "Maija pirmajā pusē" at bounding box center [213, 180] width 42 height 7
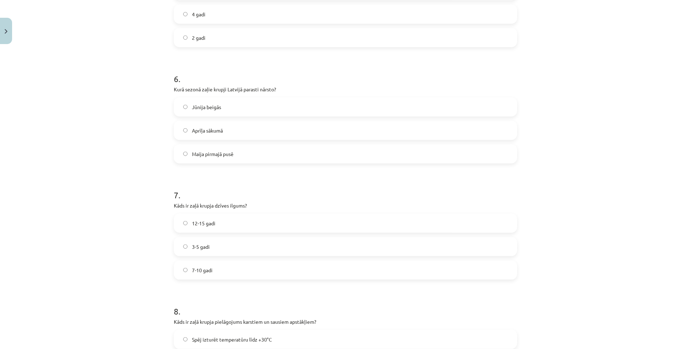
scroll to position [731, 0]
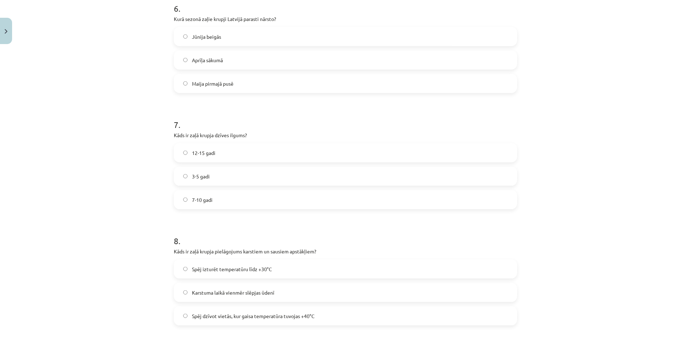
drag, startPoint x: 240, startPoint y: 199, endPoint x: 251, endPoint y: 198, distance: 10.7
click at [240, 199] on label "7-10 gadi" at bounding box center [346, 200] width 342 height 18
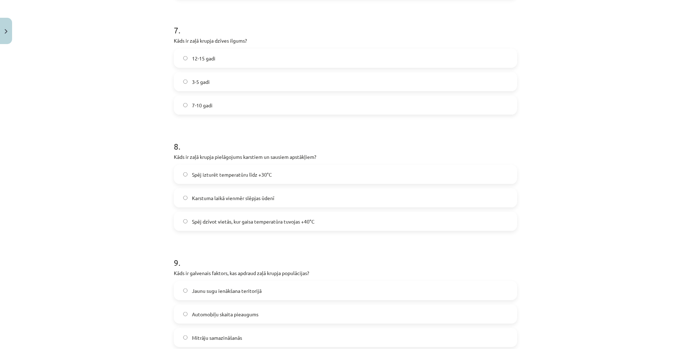
scroll to position [828, 0]
click at [234, 173] on span "Spēj izturēt temperatūru līdz +30°C" at bounding box center [232, 171] width 80 height 7
click at [224, 221] on span "Spēj dzīvot vietās, kur gaisa temperatūra tuvojas +40°C" at bounding box center [253, 218] width 123 height 7
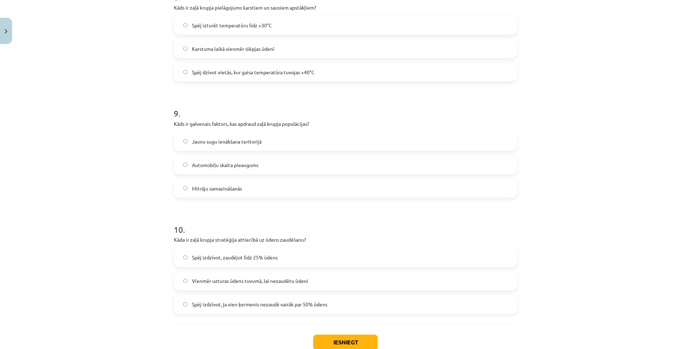
scroll to position [990, 0]
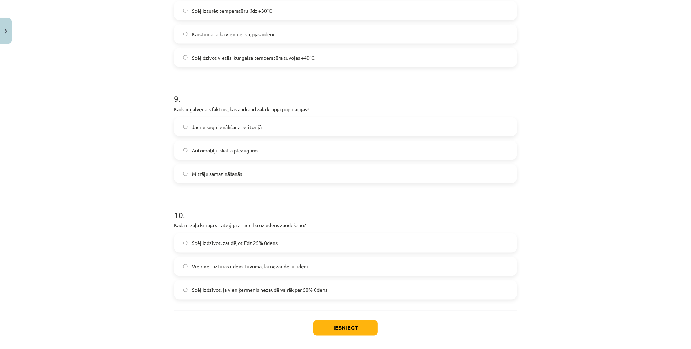
click at [232, 178] on label "Mitrāju samazināšanās" at bounding box center [346, 174] width 342 height 18
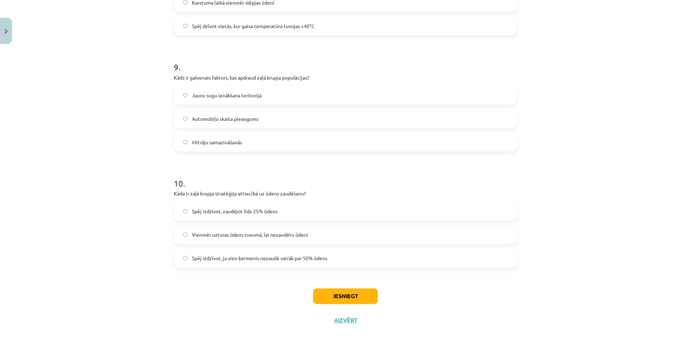
scroll to position [1022, 0]
click at [219, 259] on span "Spēj izdzīvot, ja vien ķermenis nezaudē vairāk par 50% ūdens" at bounding box center [259, 257] width 135 height 7
click at [322, 295] on button "Iesniegt" at bounding box center [345, 296] width 65 height 16
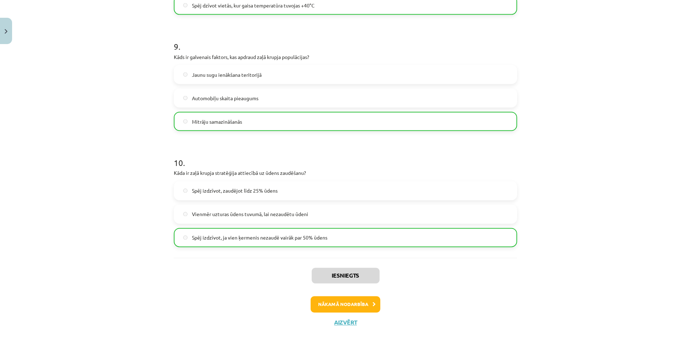
scroll to position [1045, 0]
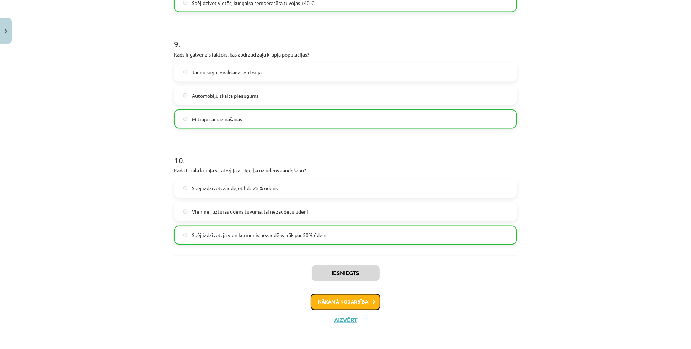
click at [339, 298] on button "Nākamā nodarbība" at bounding box center [346, 302] width 70 height 16
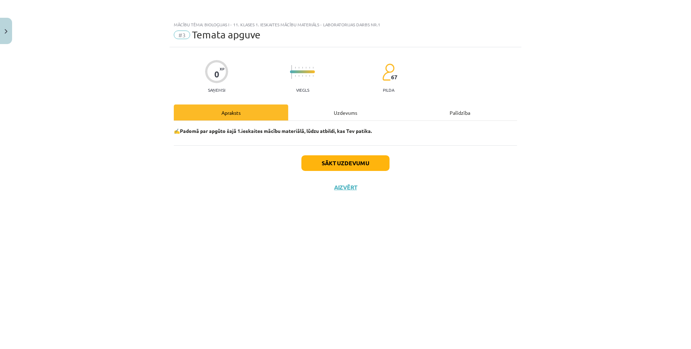
click at [342, 116] on div "Uzdevums" at bounding box center [345, 112] width 114 height 16
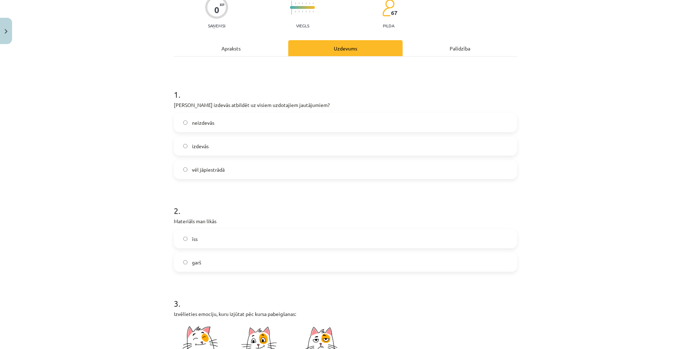
scroll to position [65, 0]
click at [213, 148] on label "izdevās" at bounding box center [346, 146] width 342 height 18
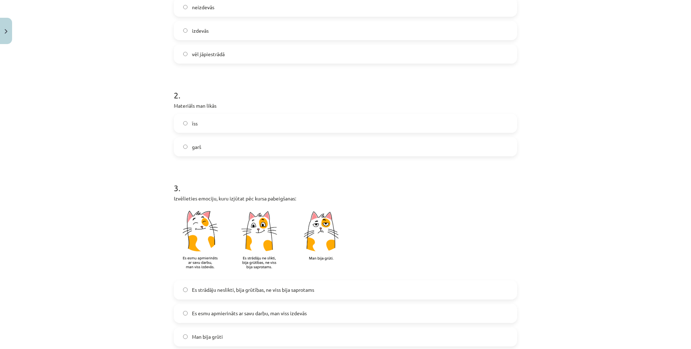
scroll to position [194, 0]
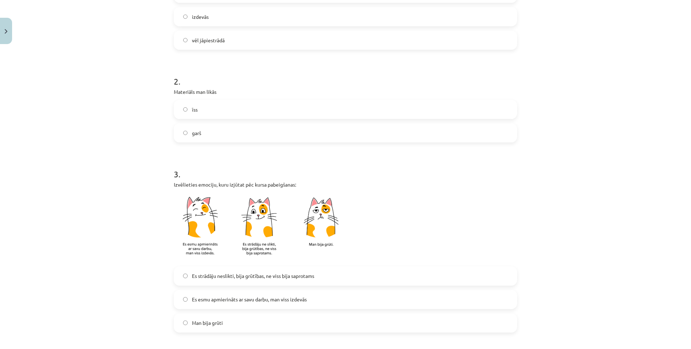
click at [209, 112] on label "īss" at bounding box center [346, 110] width 342 height 18
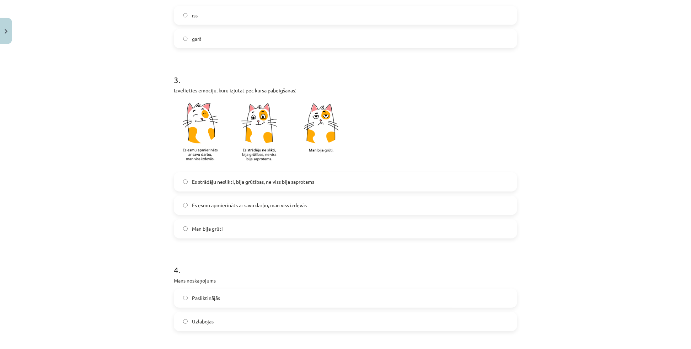
scroll to position [291, 0]
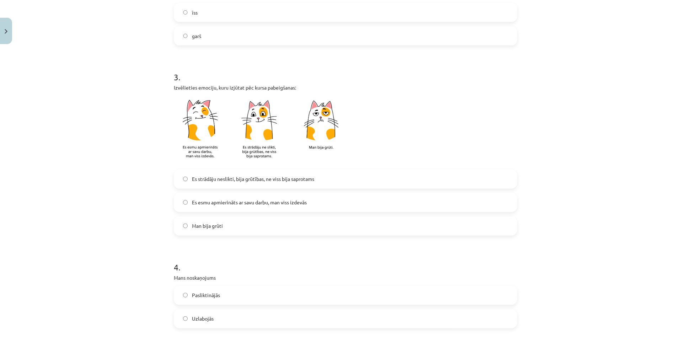
click at [224, 199] on span "Es esmu apmierināts ar savu darbu, man viss izdevās" at bounding box center [249, 202] width 115 height 7
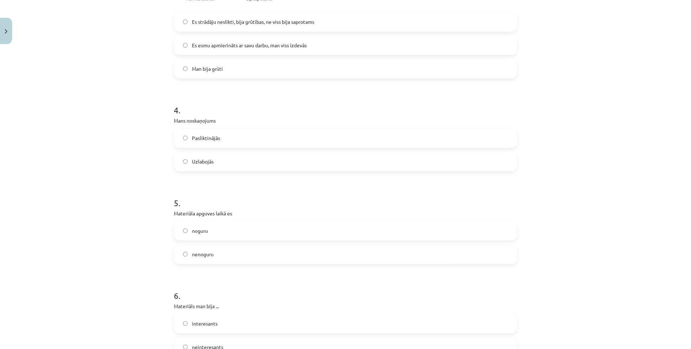
scroll to position [452, 0]
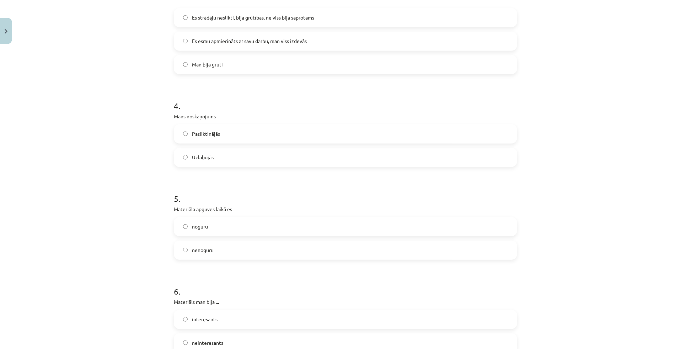
drag, startPoint x: 227, startPoint y: 161, endPoint x: 249, endPoint y: 175, distance: 26.3
click at [227, 161] on label "Uzlabojās" at bounding box center [346, 158] width 342 height 18
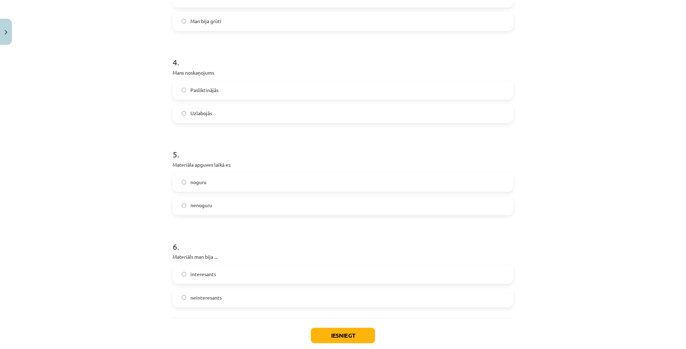
scroll to position [517, 0]
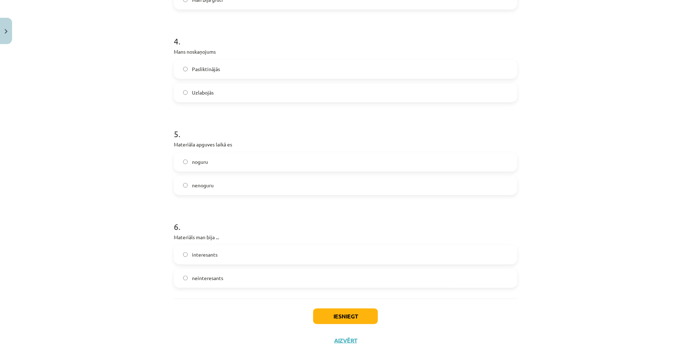
click at [202, 186] on span "nenoguru" at bounding box center [203, 185] width 22 height 7
click at [227, 258] on label "interesants" at bounding box center [346, 255] width 342 height 18
click at [371, 315] on button "Iesniegt" at bounding box center [345, 317] width 65 height 16
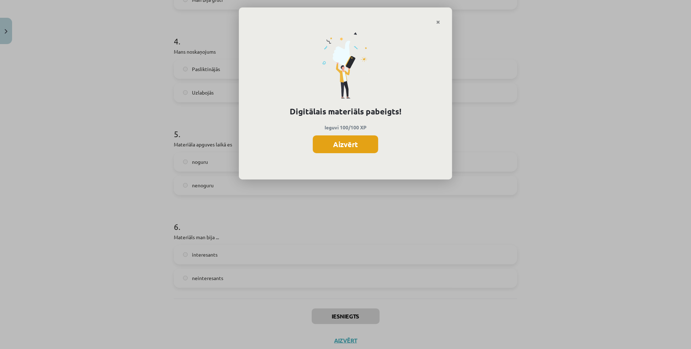
click at [342, 145] on button "Aizvērt" at bounding box center [345, 144] width 65 height 18
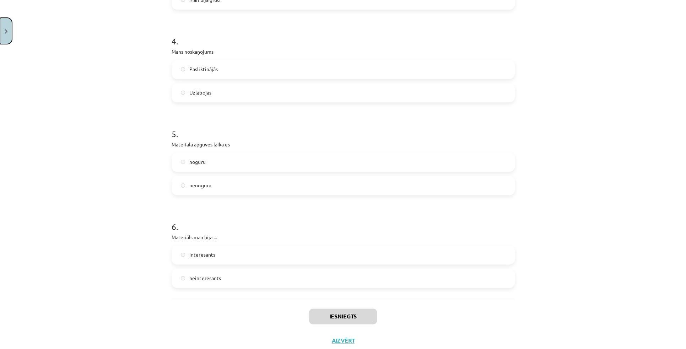
click at [9, 36] on button "Close" at bounding box center [6, 31] width 12 height 26
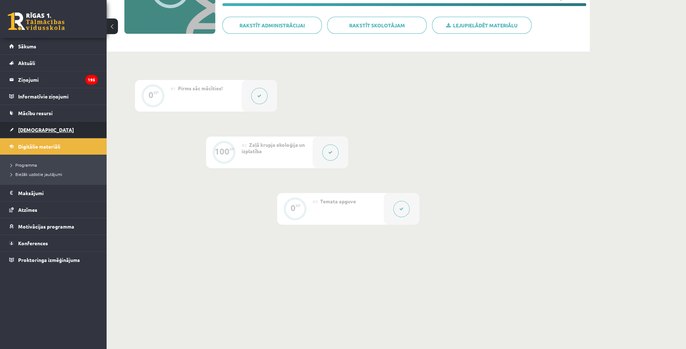
click at [38, 130] on span "[DEMOGRAPHIC_DATA]" at bounding box center [46, 130] width 56 height 6
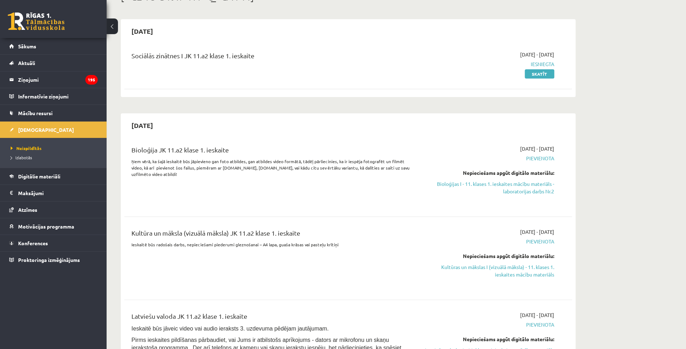
scroll to position [65, 0]
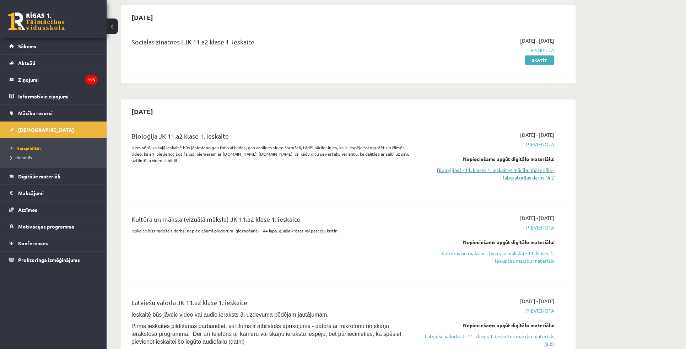
click at [504, 171] on link "Bioloģijas I - 11. klases 1. ieskaites mācību materiāls - laboratorijas darbs N…" at bounding box center [487, 173] width 134 height 15
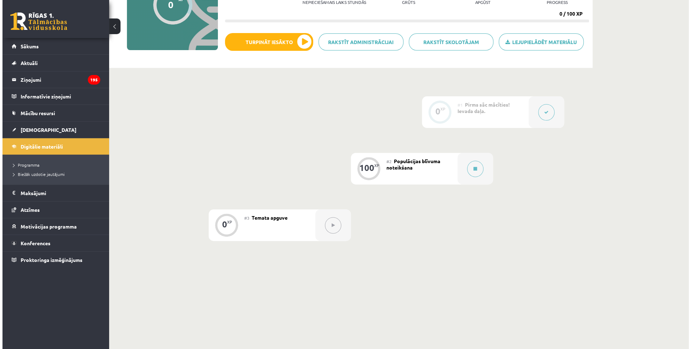
scroll to position [97, 0]
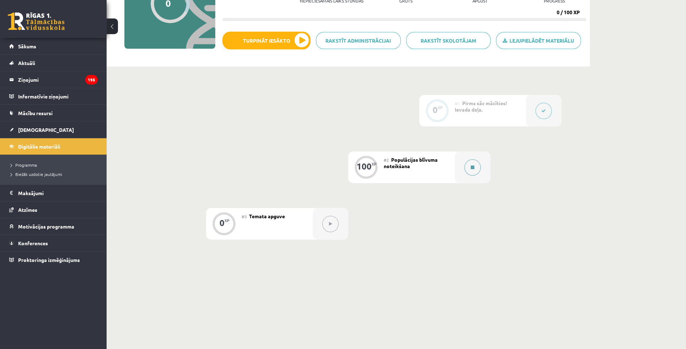
click at [478, 168] on button at bounding box center [473, 167] width 16 height 16
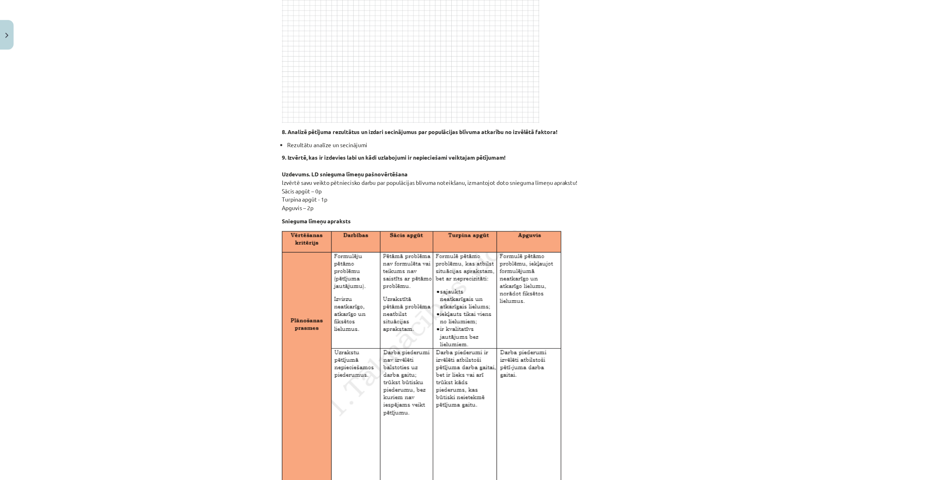
scroll to position [0, 0]
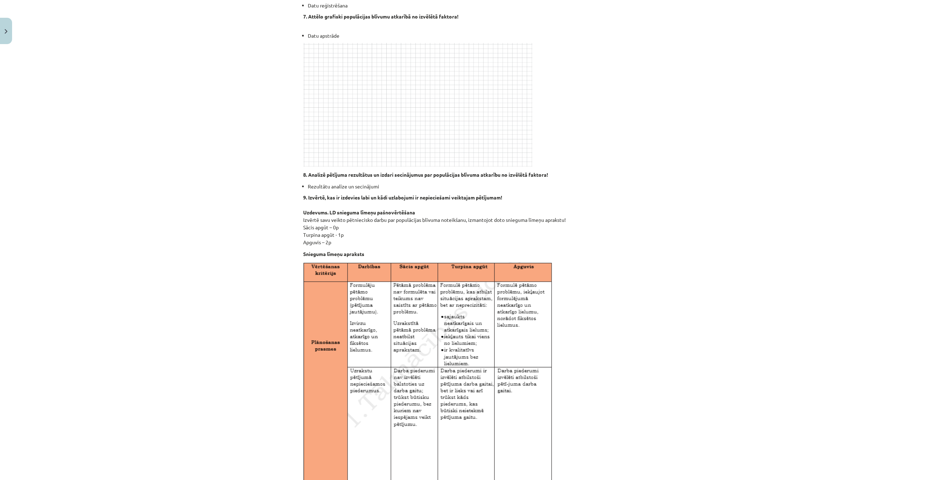
drag, startPoint x: 651, startPoint y: 1, endPoint x: 642, endPoint y: 120, distance: 119.4
click at [633, 124] on p at bounding box center [475, 105] width 343 height 124
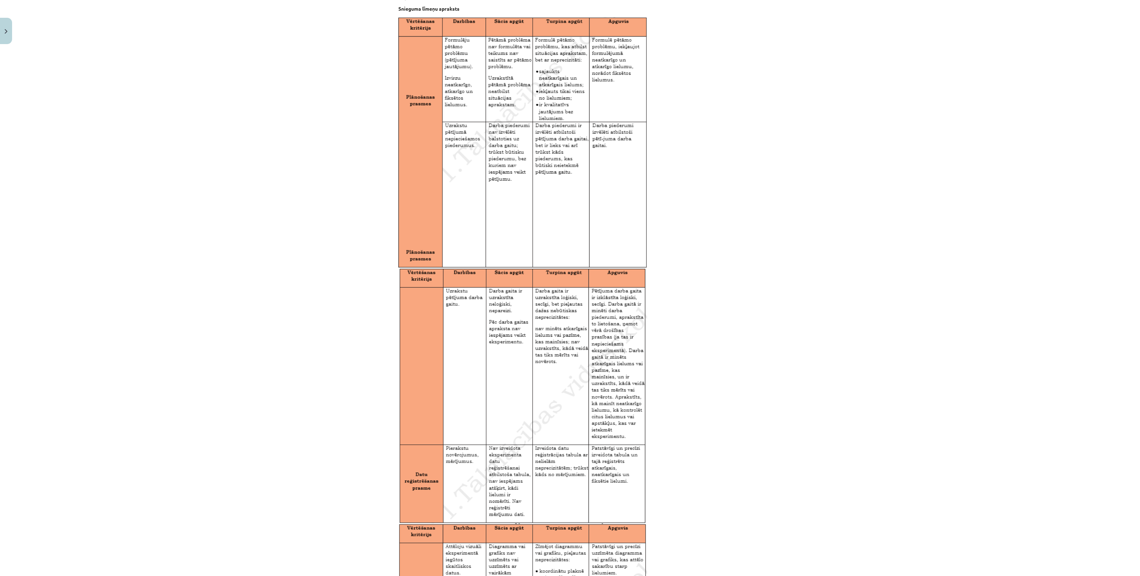
scroll to position [564, 0]
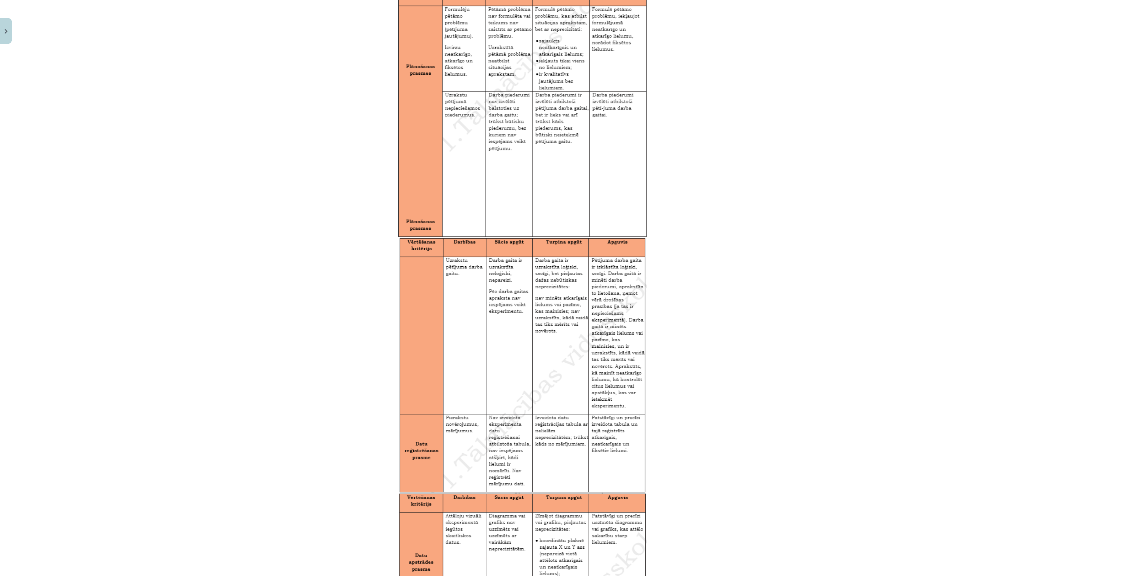
drag, startPoint x: 1131, startPoint y: 263, endPoint x: 1130, endPoint y: 253, distance: 10.4
click at [691, 253] on div "Mācību tēma: Bioloģijas i - 11. klases 1. ieskaites mācību materiāls - laborato…" at bounding box center [570, 288] width 1140 height 576
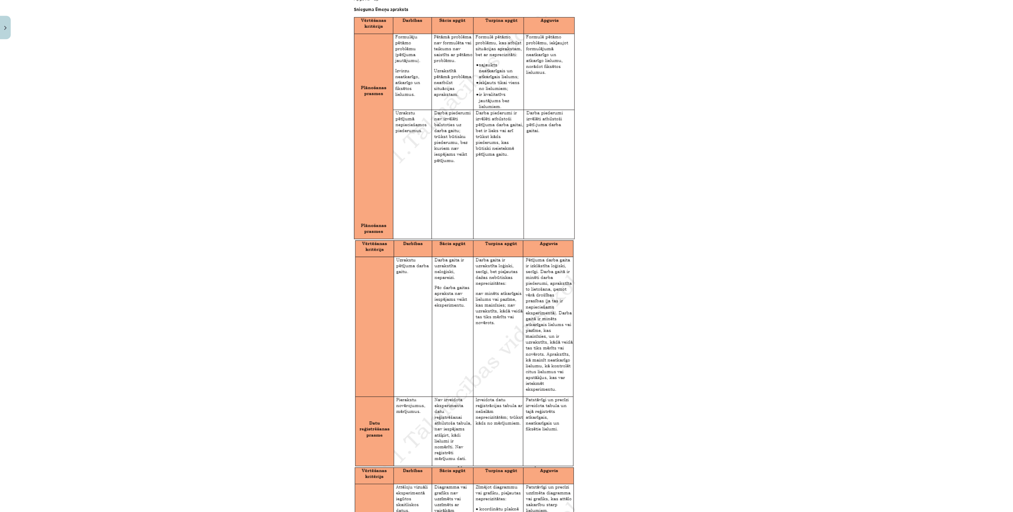
scroll to position [531, 0]
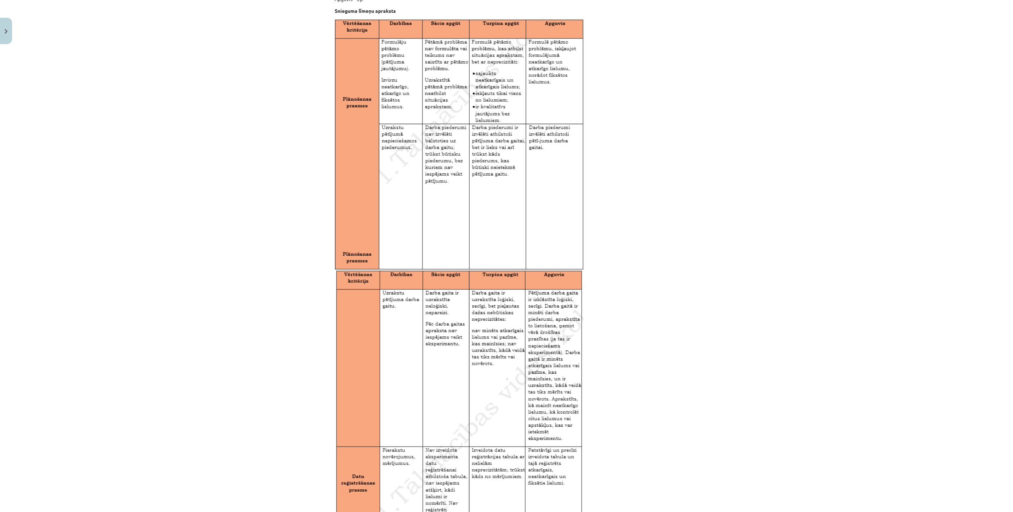
drag, startPoint x: 1130, startPoint y: 13, endPoint x: 948, endPoint y: 363, distance: 394.1
click at [691, 349] on div "Mācību tēma: Bioloģijas i - 11. klases 1. ieskaites mācību materiāls - laborato…" at bounding box center [506, 256] width 1013 height 512
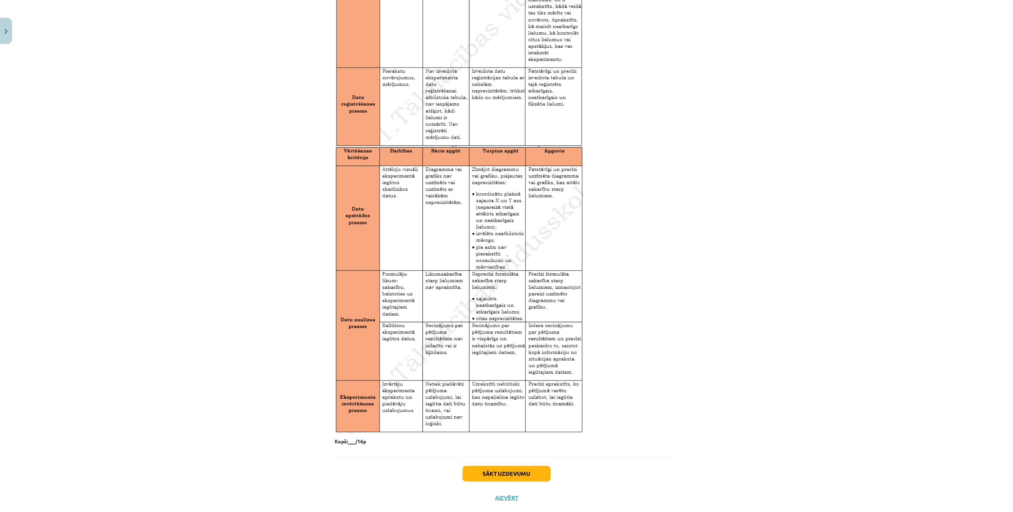
scroll to position [926, 0]
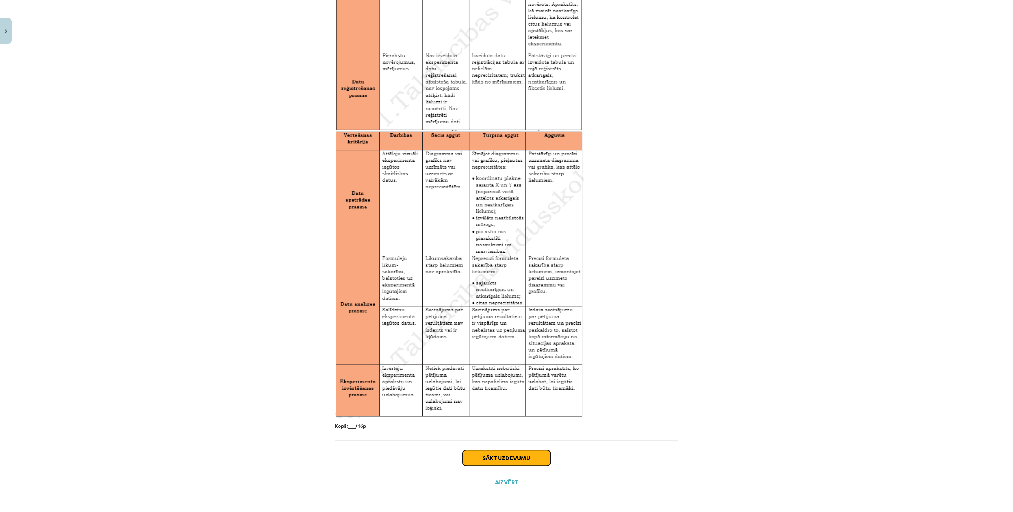
click at [540, 349] on button "Sākt uzdevumu" at bounding box center [507, 458] width 88 height 16
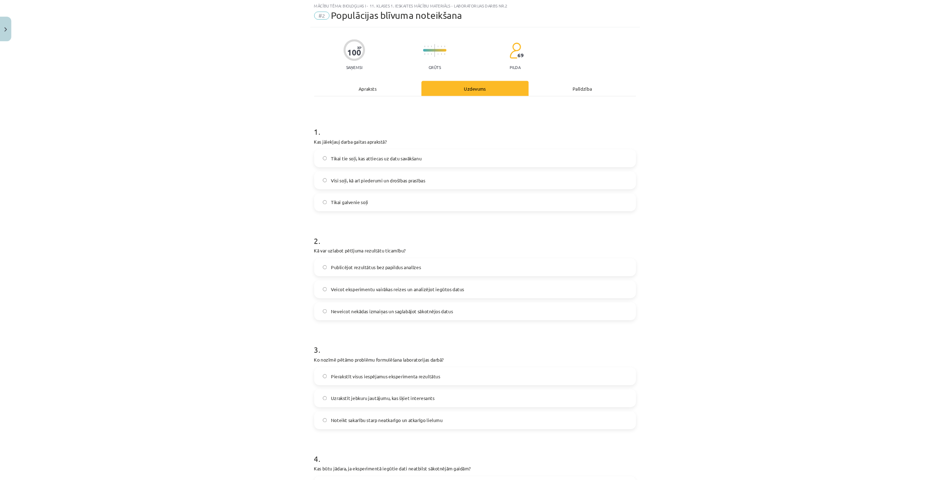
scroll to position [18, 0]
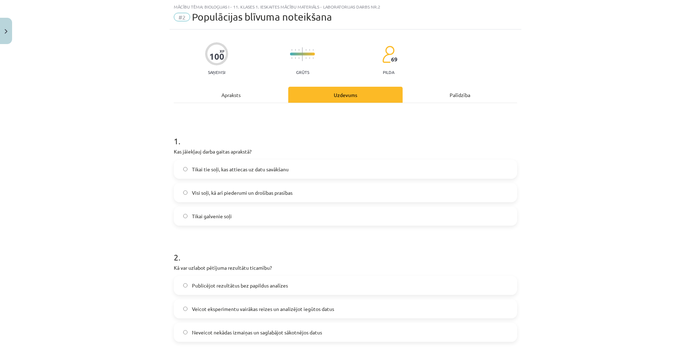
drag, startPoint x: 970, startPoint y: 2, endPoint x: 547, endPoint y: 118, distance: 438.5
click at [547, 118] on div "Mācību tēma: Bioloģijas i - 11. klases 1. ieskaites mācību materiāls - laborato…" at bounding box center [345, 174] width 691 height 349
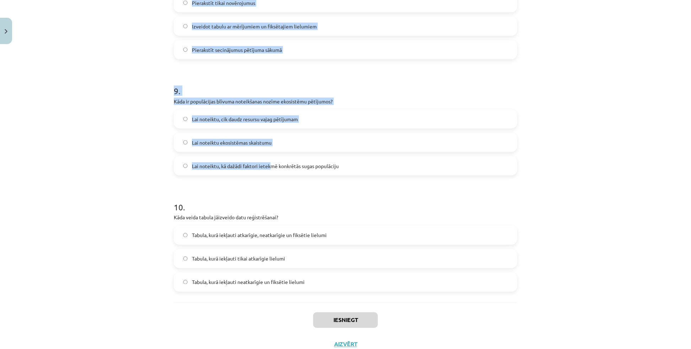
scroll to position [1022, 0]
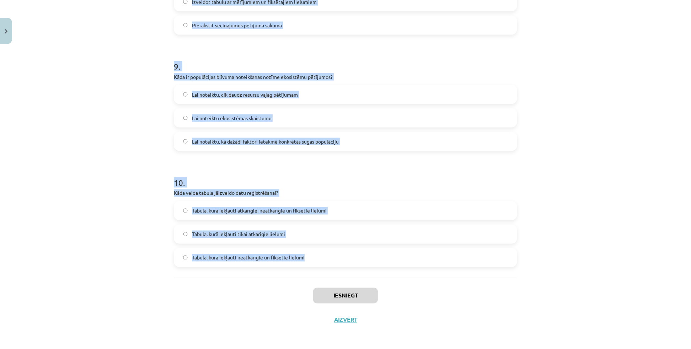
drag, startPoint x: 172, startPoint y: 106, endPoint x: 310, endPoint y: 255, distance: 202.7
copy form "1 . Kas jāiekļauj darba gaitas aprakstā? Tikai tie soļi, kas attiecas uz datu s…"
click at [568, 114] on div "Mācību tēma: Bioloģijas i - 11. klases 1. ieskaites mācību materiāls - laborato…" at bounding box center [345, 174] width 691 height 349
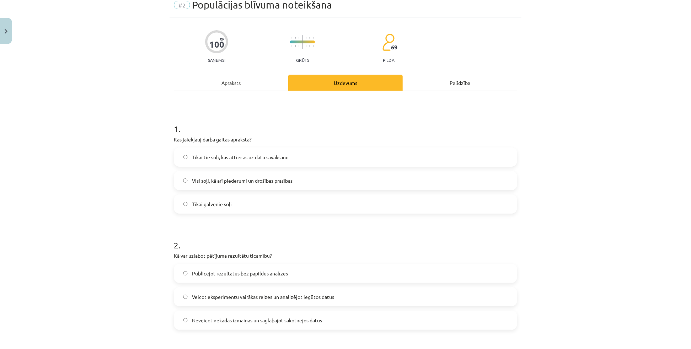
scroll to position [32, 0]
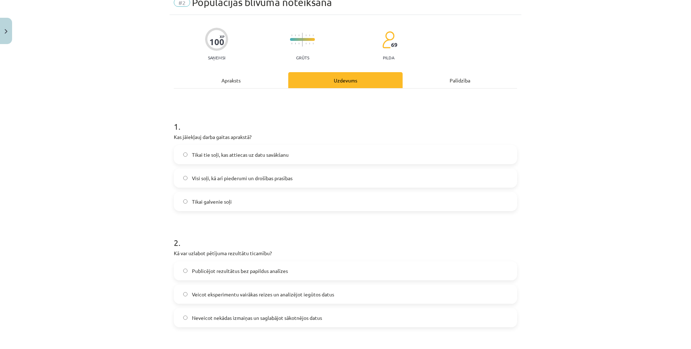
click at [231, 182] on label "Visi soļi, kā arī piederumi un drošības prasības" at bounding box center [346, 178] width 342 height 18
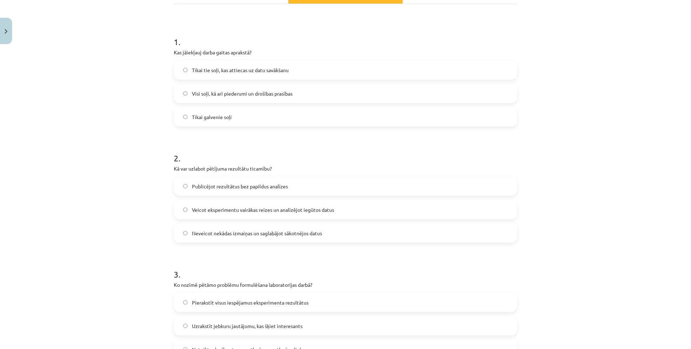
scroll to position [161, 0]
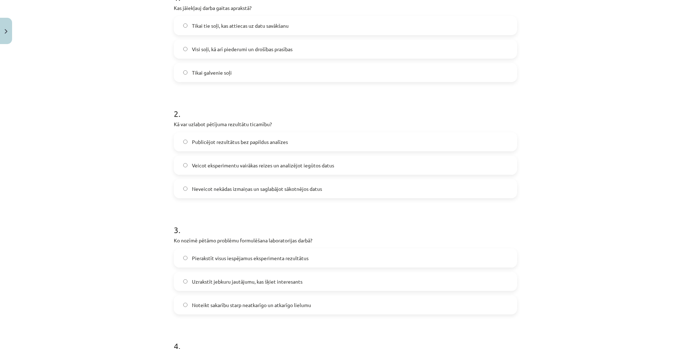
click at [241, 169] on label "Veicot eksperimentu vairākas reizes un analizējot iegūtos datus" at bounding box center [346, 165] width 342 height 18
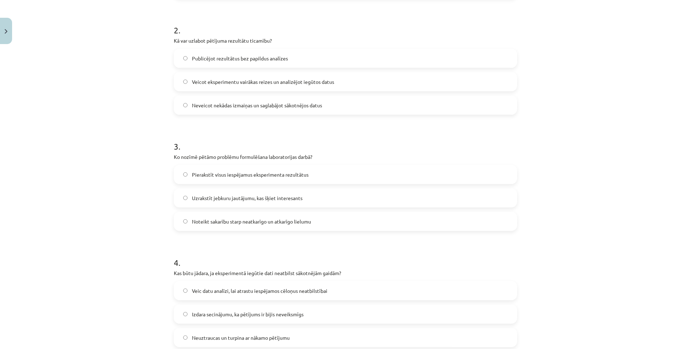
scroll to position [258, 0]
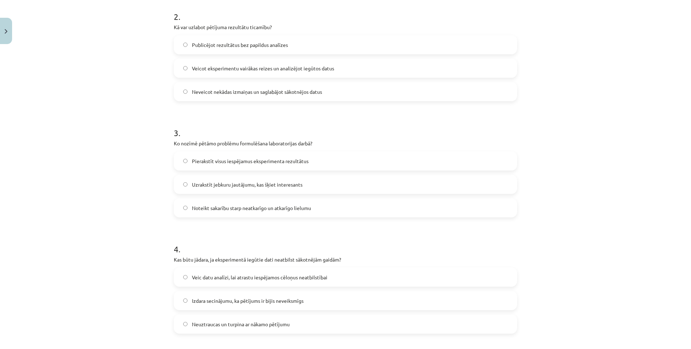
click at [213, 210] on span "Noteikt sakarību starp neatkarīgo un atkarīgo lielumu" at bounding box center [251, 207] width 119 height 7
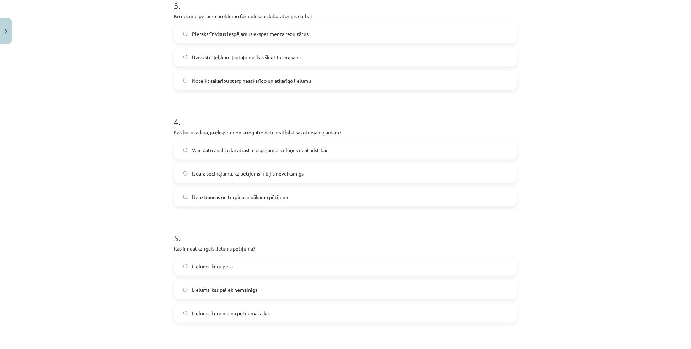
scroll to position [387, 0]
click at [209, 142] on label "Veic datu analīzi, lai atrastu iespējamos cēloņus neatbilstībai" at bounding box center [346, 148] width 342 height 18
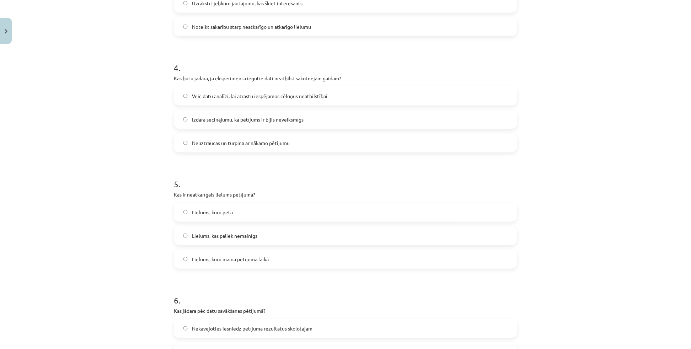
scroll to position [452, 0]
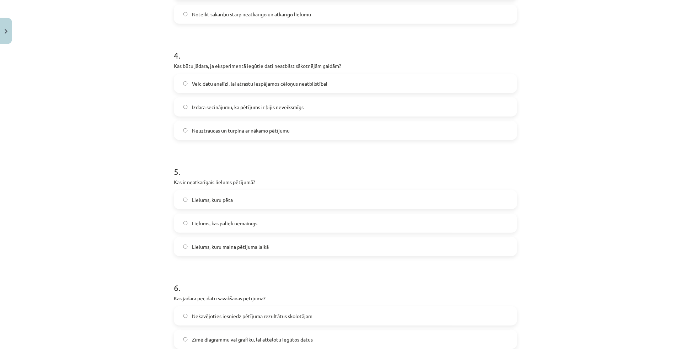
click at [236, 245] on span "Lielums, kuru maina pētījuma laikā" at bounding box center [230, 246] width 77 height 7
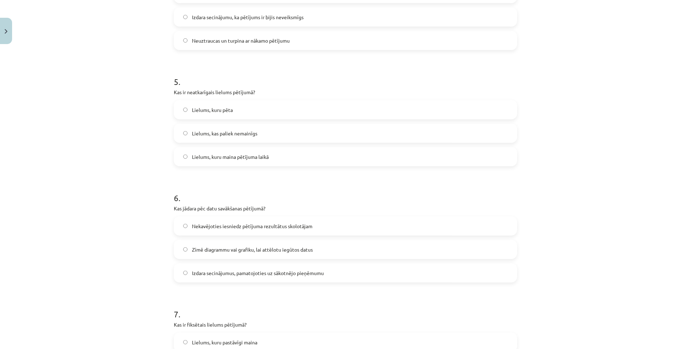
scroll to position [549, 0]
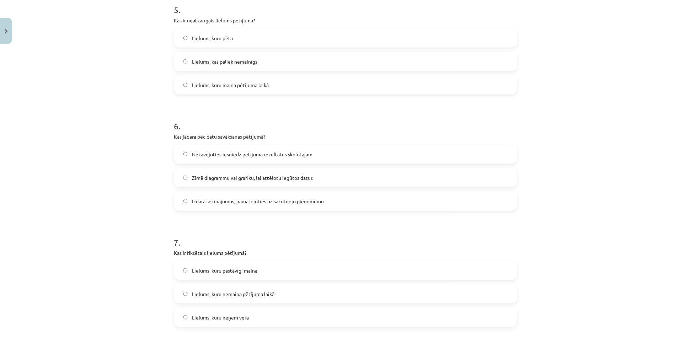
click at [196, 179] on span "Zīmē diagrammu vai grafiku, lai attēlotu iegūtos datus" at bounding box center [252, 177] width 121 height 7
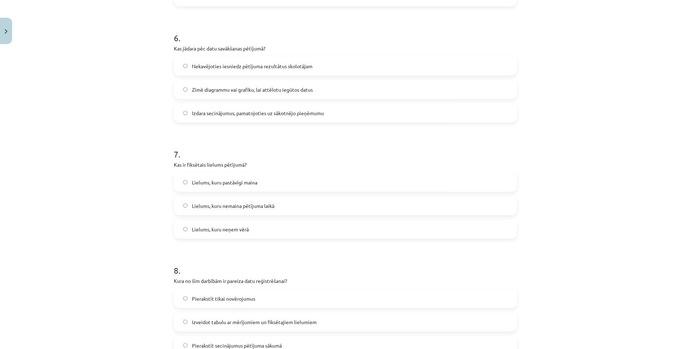
scroll to position [710, 0]
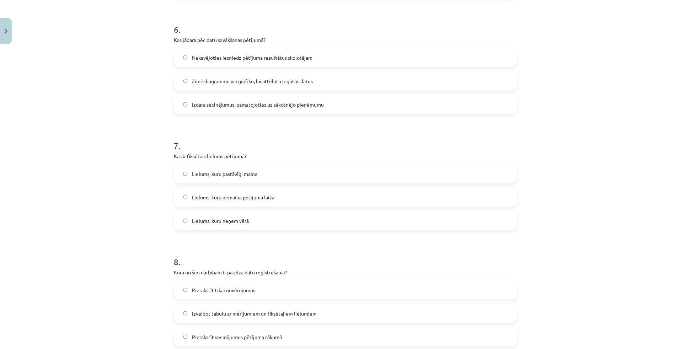
click at [231, 197] on span "Lielums, kuru nemaina pētījuma laikā" at bounding box center [233, 197] width 82 height 7
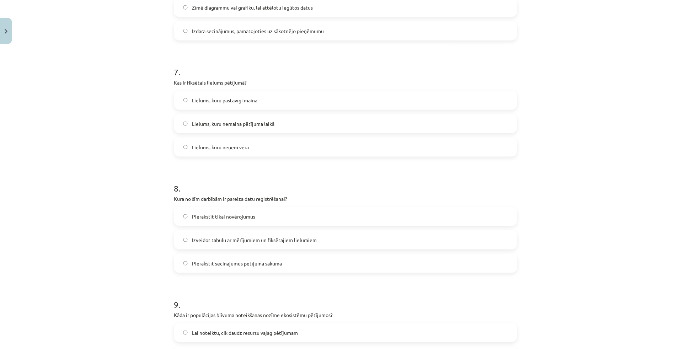
scroll to position [840, 0]
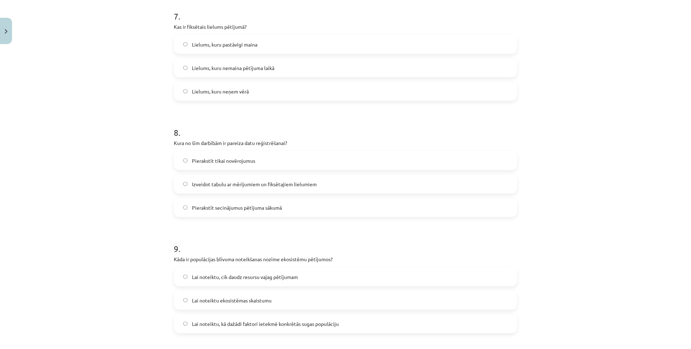
click at [213, 184] on span "Izveidot tabulu ar mērījumiem un fiksētajiem lielumiem" at bounding box center [254, 184] width 125 height 7
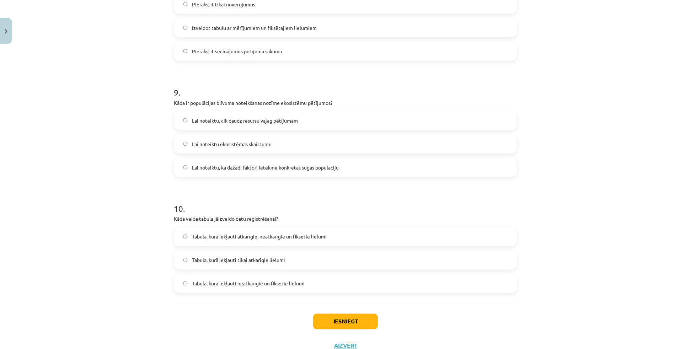
scroll to position [1002, 0]
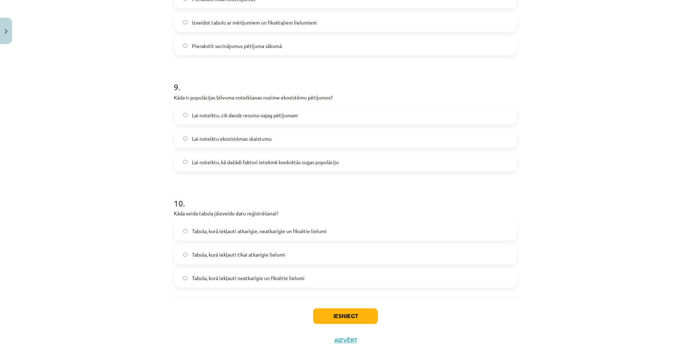
click at [237, 167] on label "Lai noteiktu, kā dažādi faktori ietekmē konkrētās sugas populāciju" at bounding box center [346, 162] width 342 height 18
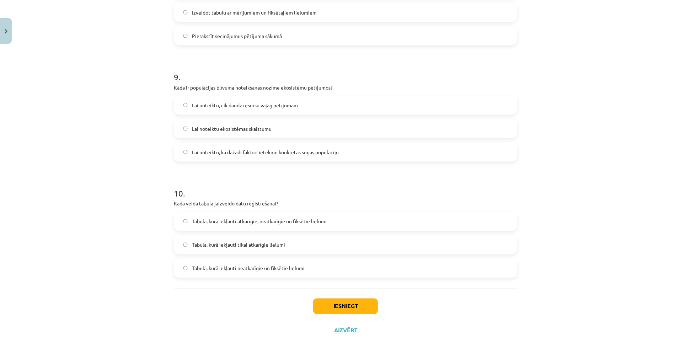
scroll to position [1022, 0]
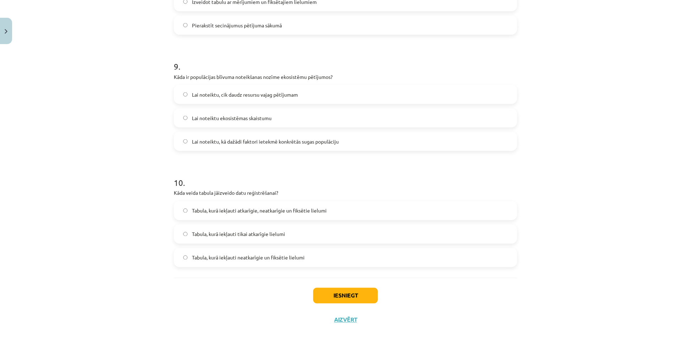
click at [242, 216] on label "Tabula, kurā iekļauti atkarīgie, neatkarīgie un fiksētie lielumi" at bounding box center [346, 211] width 342 height 18
click at [350, 297] on button "Iesniegt" at bounding box center [345, 296] width 65 height 16
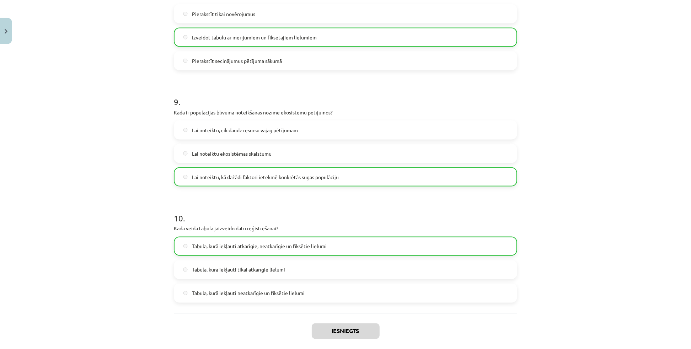
scroll to position [1045, 0]
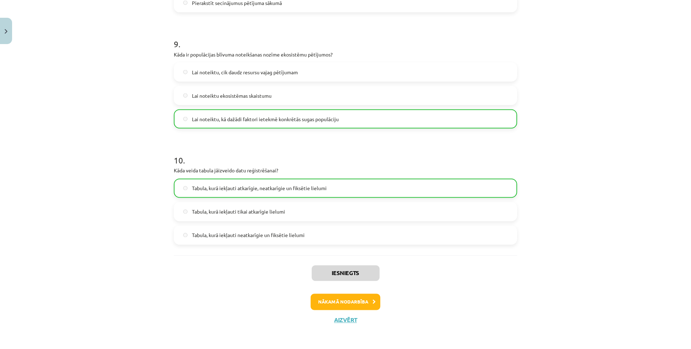
click at [348, 288] on div "Iesniegts Nākamā nodarbība Aizvērt" at bounding box center [345, 292] width 343 height 73
click at [342, 301] on button "Nākamā nodarbība" at bounding box center [346, 302] width 70 height 16
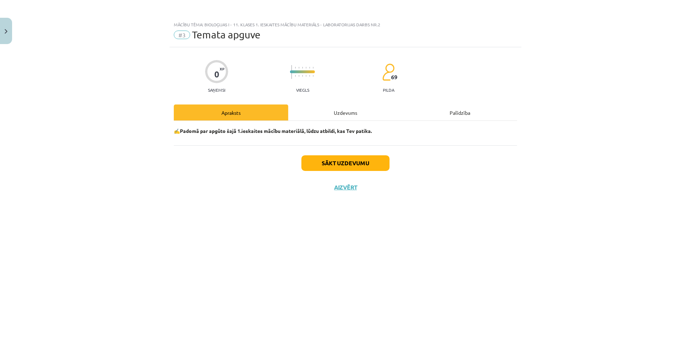
scroll to position [0, 0]
click at [364, 111] on div "Uzdevums" at bounding box center [345, 112] width 114 height 16
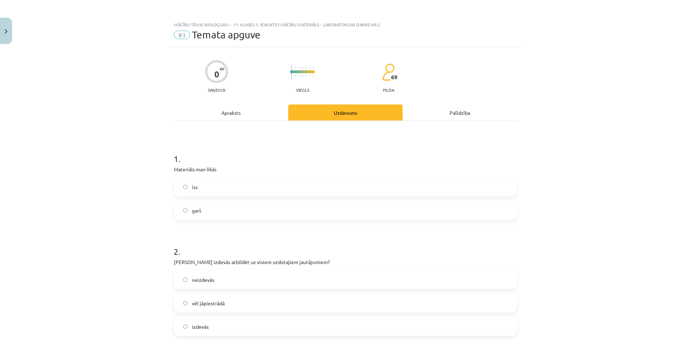
click at [209, 192] on label "īss" at bounding box center [346, 187] width 342 height 18
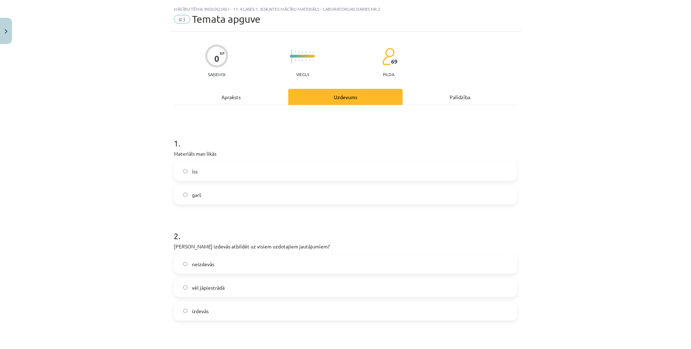
scroll to position [129, 0]
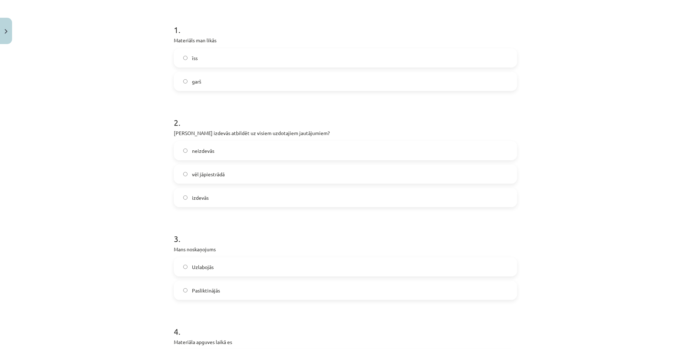
click at [217, 198] on label "izdevās" at bounding box center [346, 198] width 342 height 18
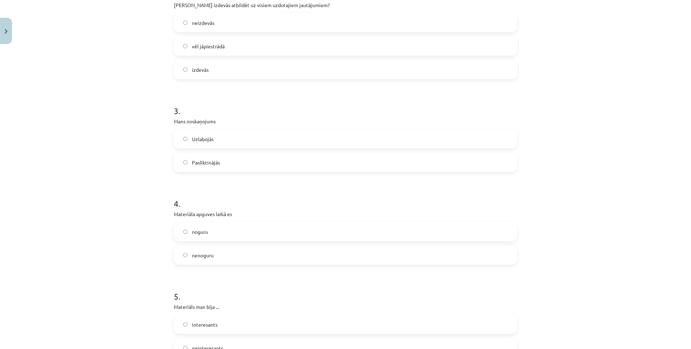
scroll to position [291, 0]
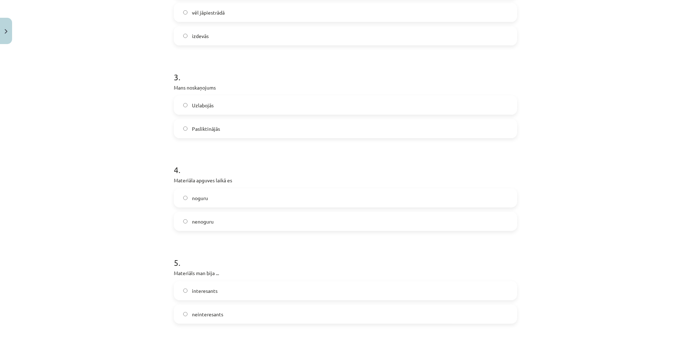
click at [203, 106] on span "Uzlabojās" at bounding box center [203, 105] width 22 height 7
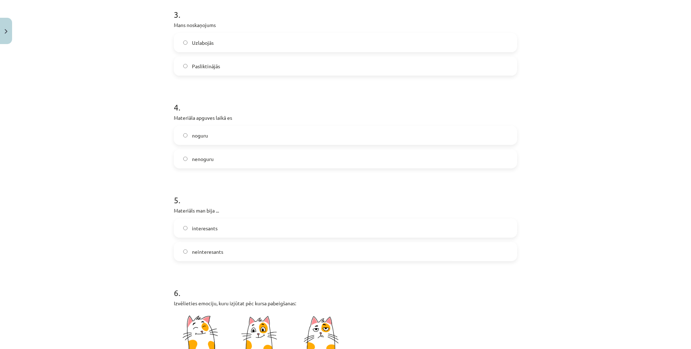
scroll to position [355, 0]
click at [216, 132] on label "noguru" at bounding box center [346, 133] width 342 height 18
drag, startPoint x: 227, startPoint y: 162, endPoint x: 234, endPoint y: 163, distance: 7.6
click at [227, 162] on label "nenoguru" at bounding box center [346, 157] width 342 height 18
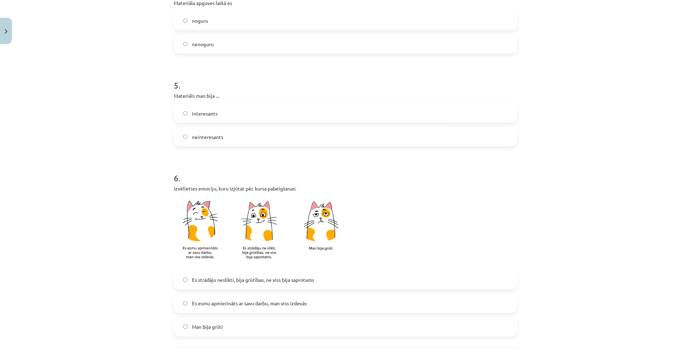
scroll to position [484, 0]
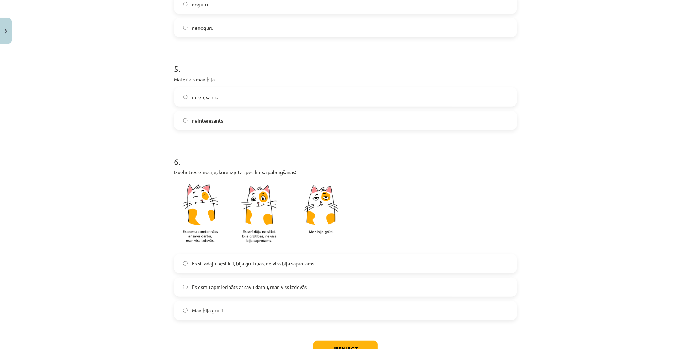
click at [228, 100] on label "interesants" at bounding box center [346, 97] width 342 height 18
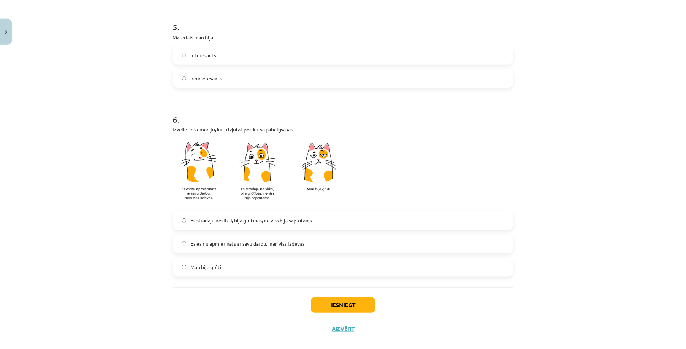
scroll to position [537, 0]
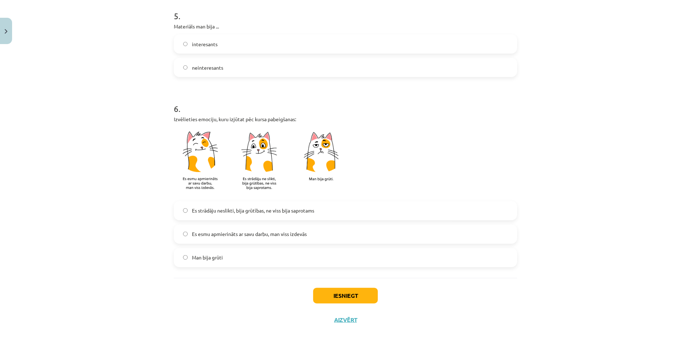
click at [224, 237] on label "Es esmu apmierināts ar savu darbu, man viss izdevās" at bounding box center [346, 234] width 342 height 18
click at [338, 291] on button "Iesniegt" at bounding box center [345, 296] width 65 height 16
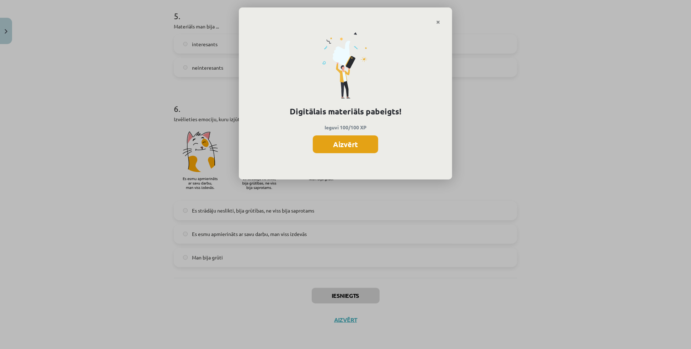
click at [353, 146] on button "Aizvērt" at bounding box center [345, 144] width 65 height 18
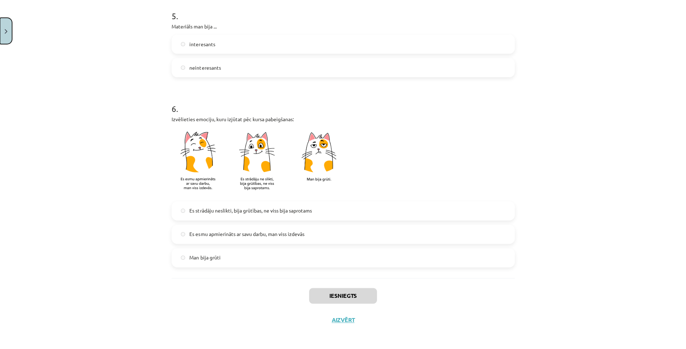
click at [0, 38] on button "Close" at bounding box center [6, 31] width 12 height 26
click at [32, 129] on div "Mācību tēma: Bioloģijas i - 11. klases 1. ieskaites mācību materiāls - laborato…" at bounding box center [343, 174] width 686 height 349
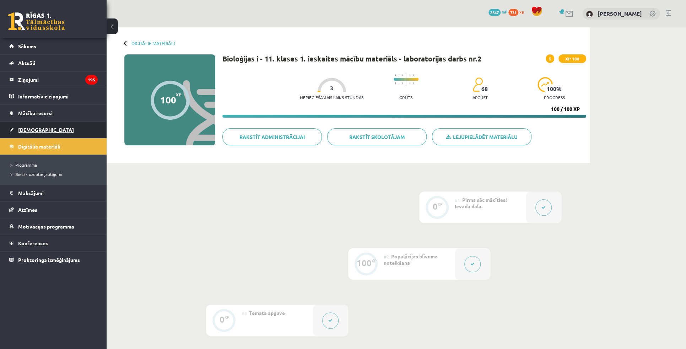
click at [32, 129] on span "[DEMOGRAPHIC_DATA]" at bounding box center [46, 130] width 56 height 6
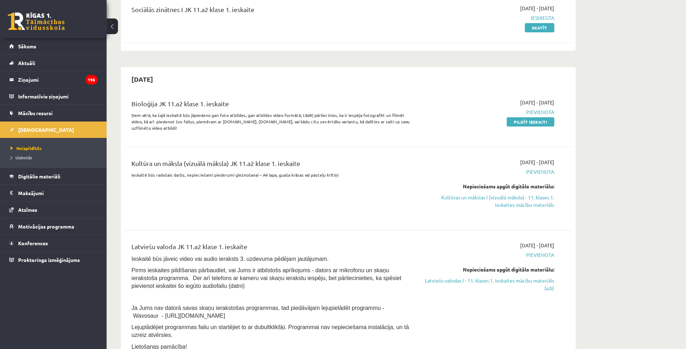
scroll to position [129, 0]
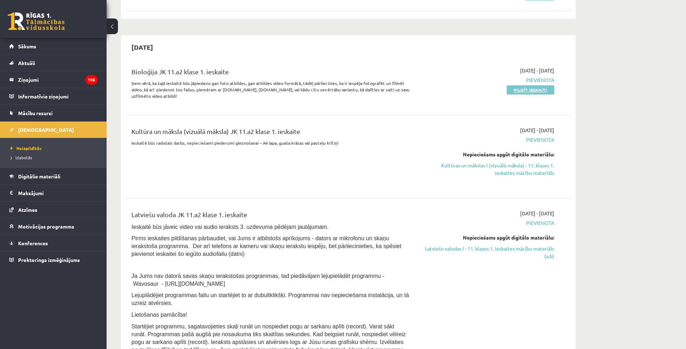
click at [532, 92] on link "Pildīt ieskaiti" at bounding box center [531, 89] width 48 height 9
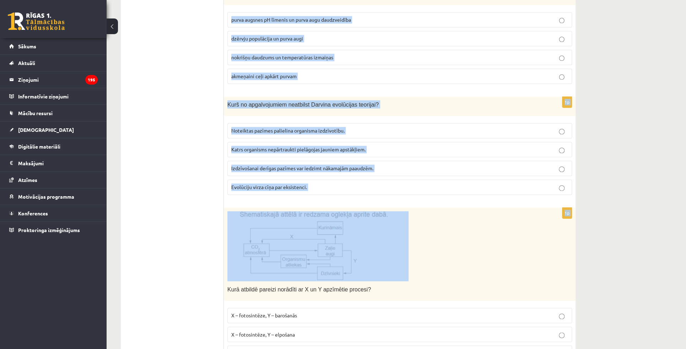
scroll to position [614, 0]
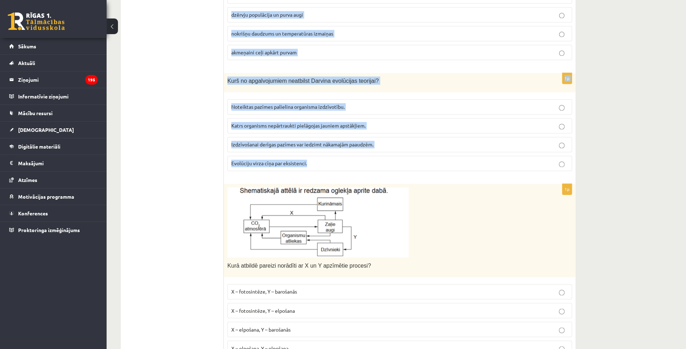
drag, startPoint x: 227, startPoint y: 151, endPoint x: 339, endPoint y: 146, distance: 112.0
click at [339, 146] on form "1p Izpēti datu bukletā dzīvnieku sistemātikas shēmu un atbildi uz jautājumu! Ku…" at bounding box center [400, 103] width 338 height 1144
copy form "Lore ipsumd si ametconse ad elit seddoeiusmo temporin utlaboreet? dolorema al e…"
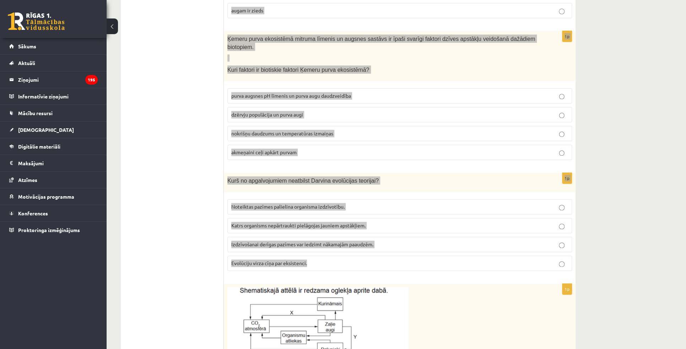
scroll to position [452, 0]
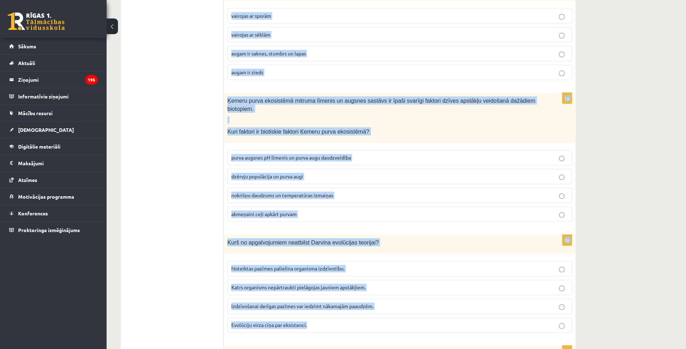
click at [615, 143] on div "**********" at bounding box center [397, 216] width 580 height 1283
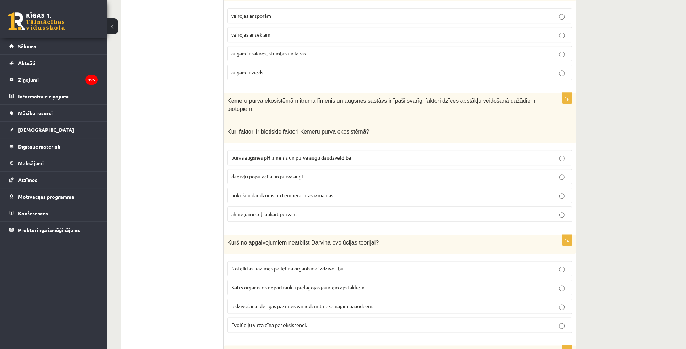
click at [622, 165] on div "**********" at bounding box center [397, 216] width 580 height 1283
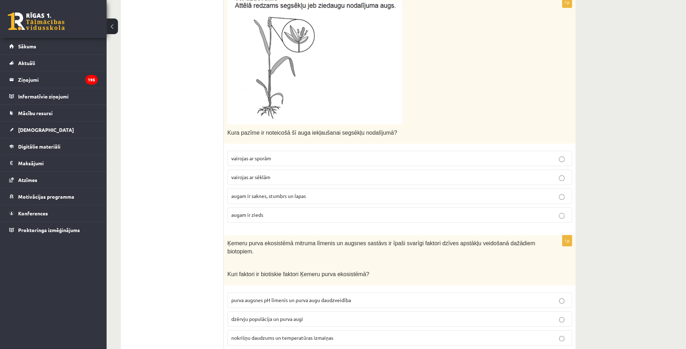
scroll to position [323, 0]
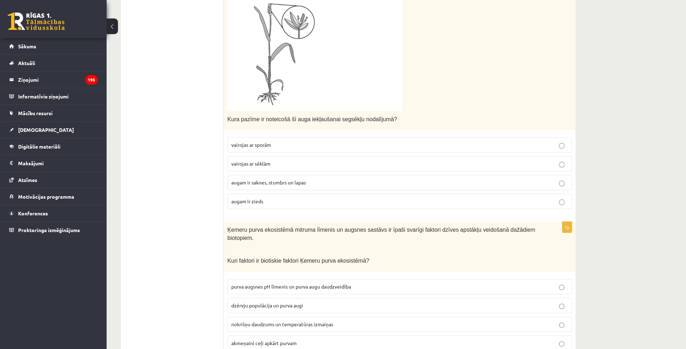
click at [270, 163] on span "vairojas ar sēklām" at bounding box center [250, 163] width 39 height 6
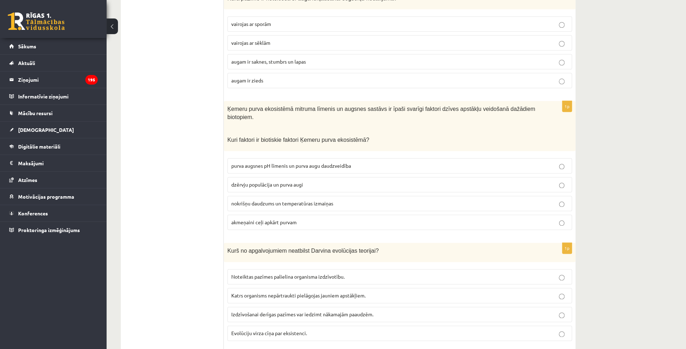
scroll to position [452, 0]
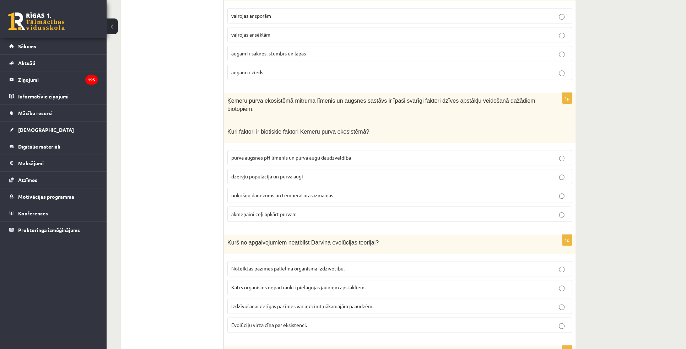
click at [206, 165] on ul "1. uzdevums 2. uzdevums 3. uzdevums 4. uzdevums 5. uzdevums 6. uzdevums 7. uzde…" at bounding box center [176, 265] width 96 height 1144
click at [318, 173] on p "dzērvju populācija un purva augi" at bounding box center [399, 176] width 337 height 7
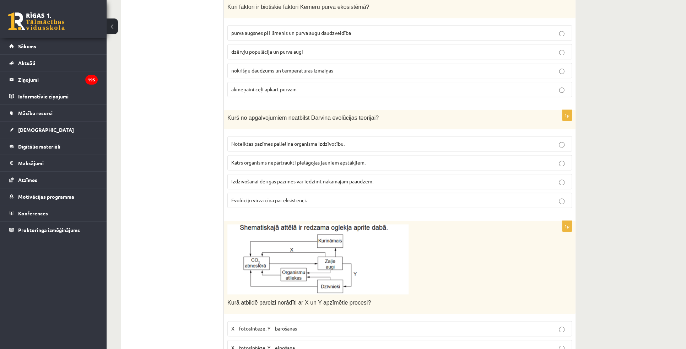
scroll to position [581, 0]
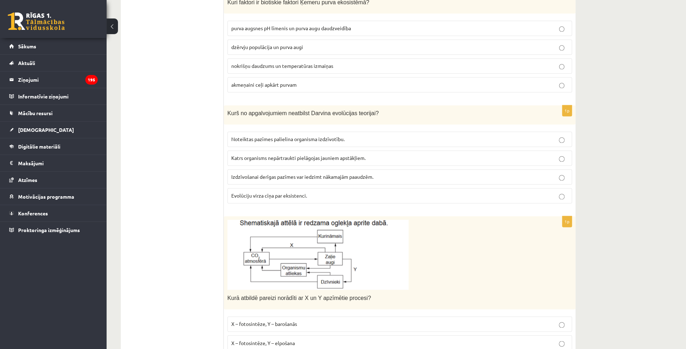
click at [266, 152] on label "Katrs organisms nepārtraukti pielāgojas jauniem apstākļiem." at bounding box center [399, 157] width 345 height 15
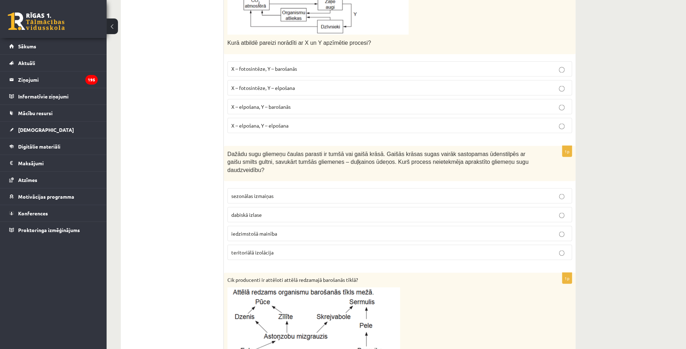
scroll to position [840, 0]
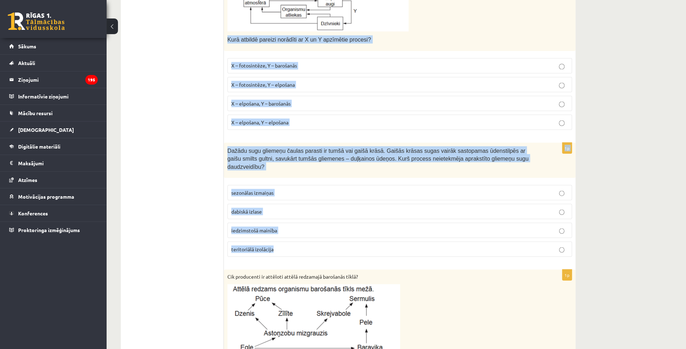
drag, startPoint x: 228, startPoint y: 28, endPoint x: 297, endPoint y: 224, distance: 207.6
copy form "Kurā atbildē pareizi norādīti ar X un Y apzīmētie procesi? X – fotosintēze, Y –…"
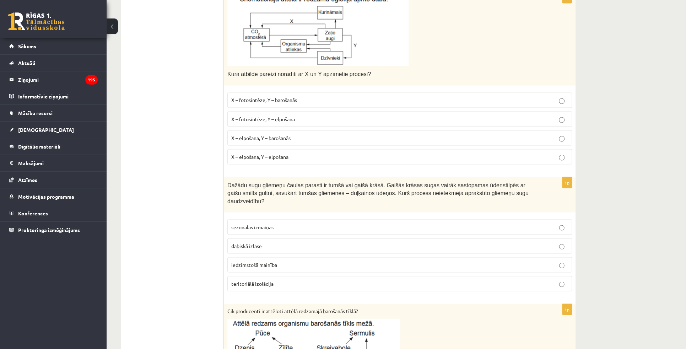
scroll to position [808, 0]
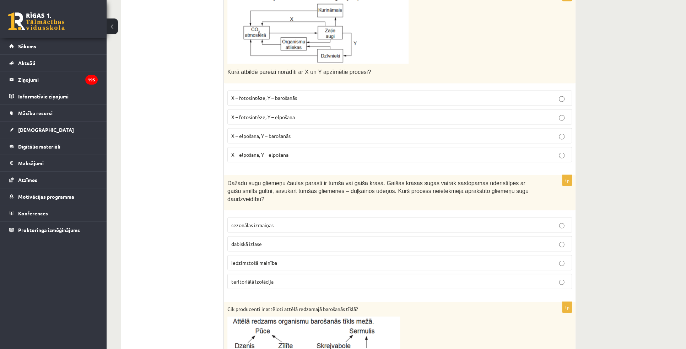
click at [311, 109] on label "X – fotosintēze, Y – elpošana" at bounding box center [399, 116] width 345 height 15
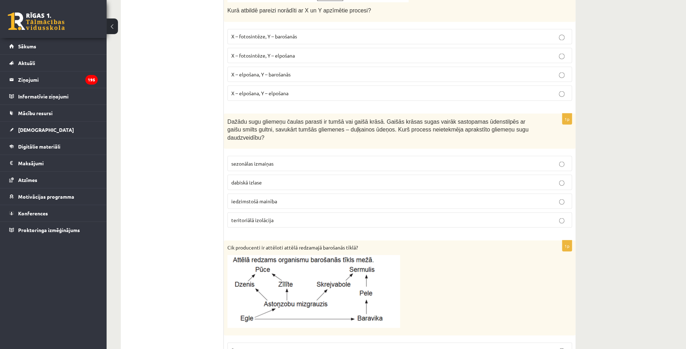
scroll to position [872, 0]
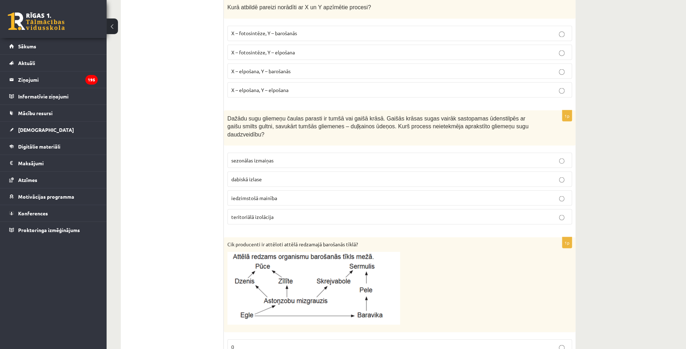
click at [244, 157] on span "sezonālas izmaiņas" at bounding box center [252, 160] width 42 height 6
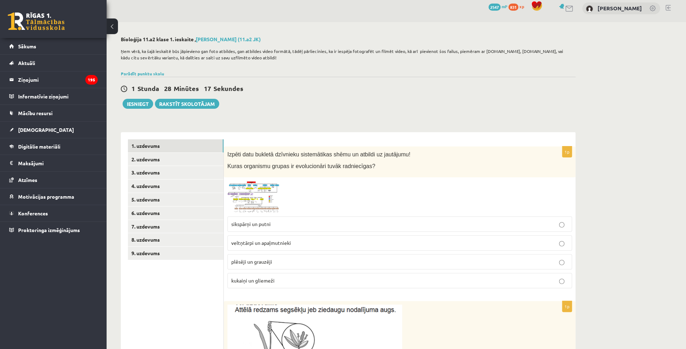
scroll to position [0, 0]
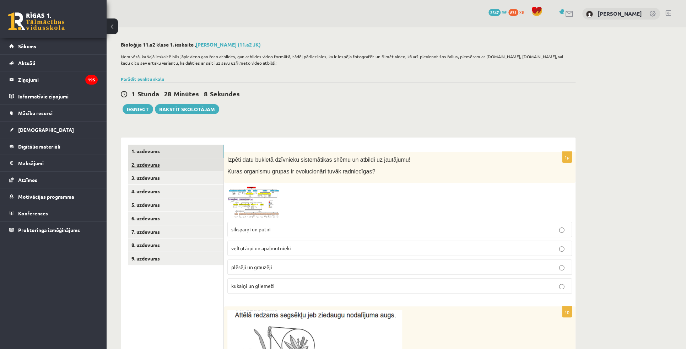
click at [161, 168] on link "2. uzdevums" at bounding box center [176, 164] width 96 height 13
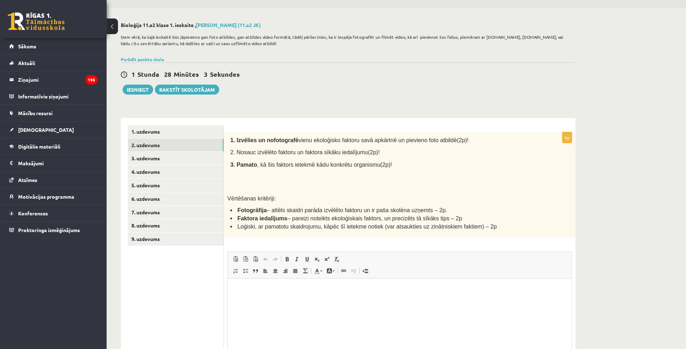
drag, startPoint x: 306, startPoint y: 81, endPoint x: 265, endPoint y: 106, distance: 46.9
click at [306, 82] on div "1 Stunda 28 Minūtes 3 Sekundes Ieskaite saglabāta! Iesniegt Rakstīt skolotājam" at bounding box center [348, 79] width 455 height 32
click at [195, 129] on link "1. uzdevums" at bounding box center [176, 131] width 96 height 13
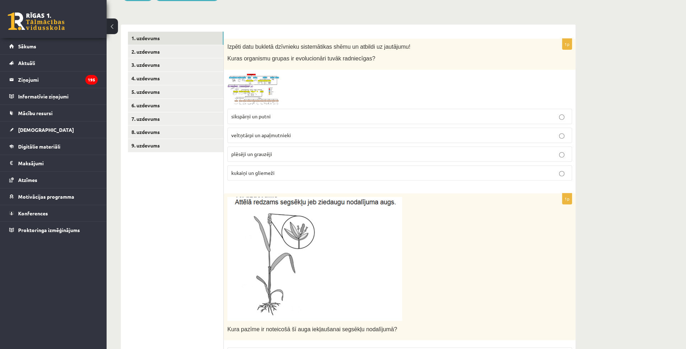
scroll to position [116, 0]
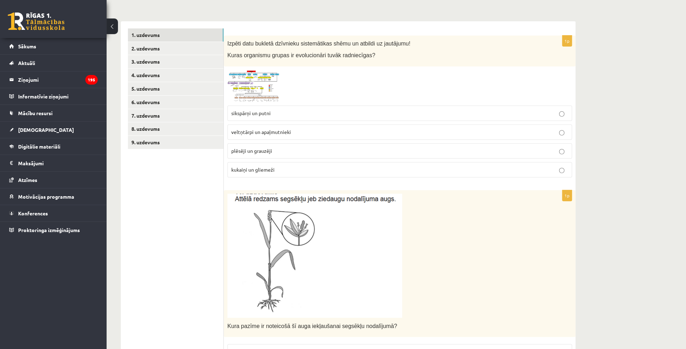
click at [250, 84] on span at bounding box center [254, 86] width 11 height 11
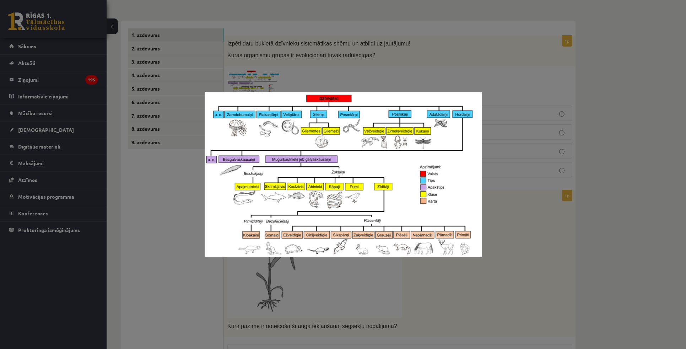
click at [359, 64] on div at bounding box center [343, 174] width 686 height 349
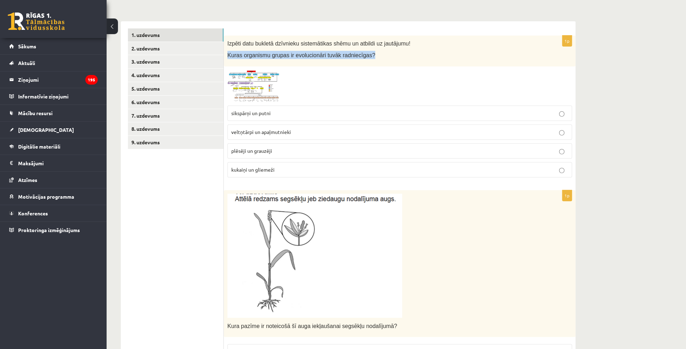
drag, startPoint x: 228, startPoint y: 55, endPoint x: 377, endPoint y: 50, distance: 148.6
click at [377, 50] on div "Izpēti datu bukletā dzīvnieku sistemātikas shēmu un atbildi uz jautājumu! Kuras…" at bounding box center [400, 51] width 352 height 31
copy span "Kuras organismu grupas ir evolucionāri tuvāk radniecīgas?"
click at [263, 86] on img at bounding box center [253, 86] width 53 height 32
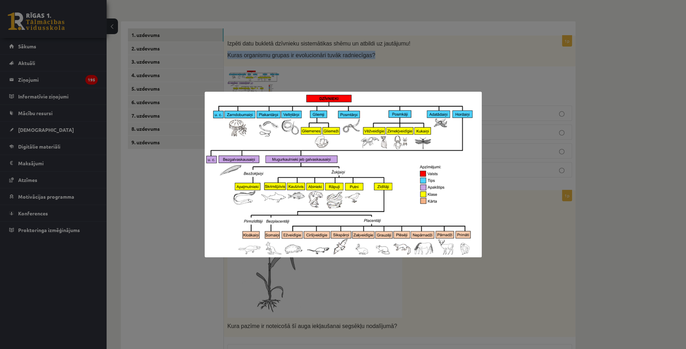
drag, startPoint x: 526, startPoint y: 280, endPoint x: 436, endPoint y: 205, distance: 117.0
click at [526, 280] on div at bounding box center [343, 174] width 686 height 349
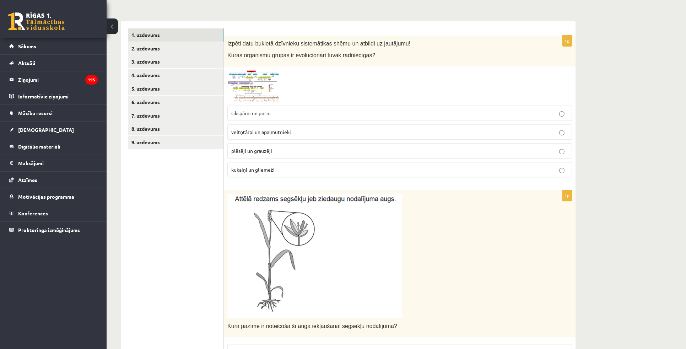
click at [260, 154] on label "plēsēji un grauzēji" at bounding box center [399, 150] width 345 height 15
click at [259, 88] on span at bounding box center [254, 86] width 11 height 11
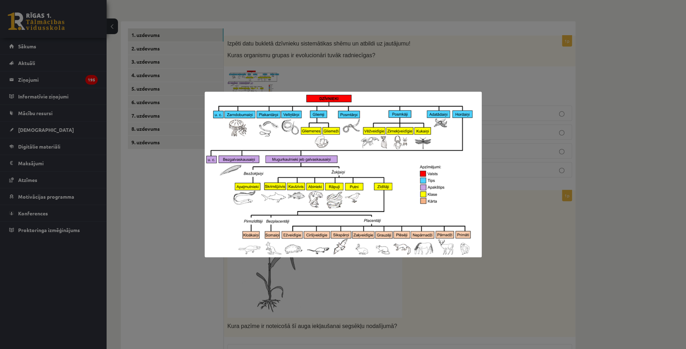
click at [507, 262] on div at bounding box center [343, 174] width 686 height 349
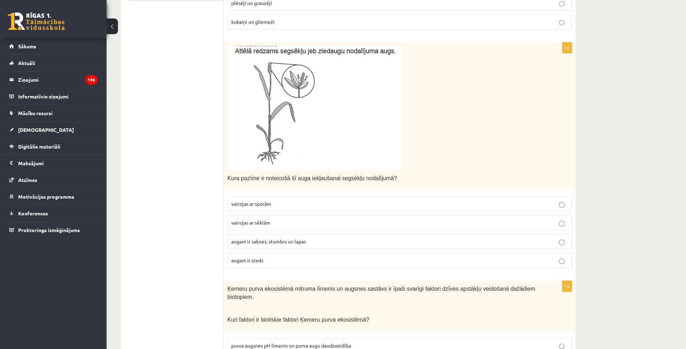
scroll to position [278, 0]
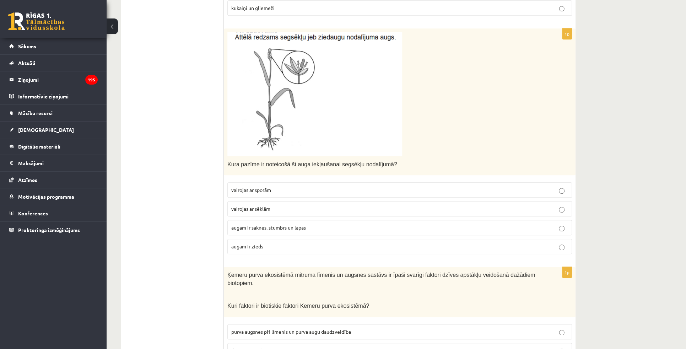
click at [339, 141] on img at bounding box center [314, 94] width 175 height 124
click at [315, 99] on img at bounding box center [314, 94] width 175 height 124
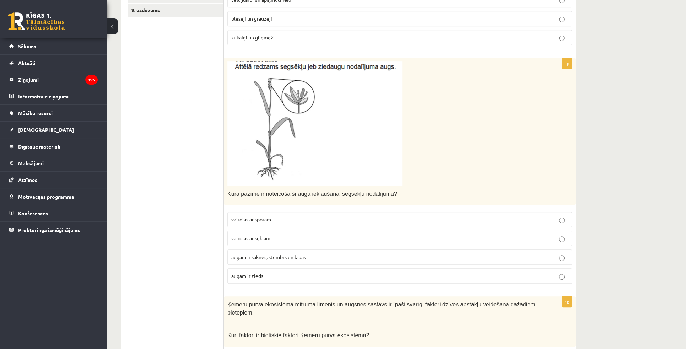
scroll to position [246, 0]
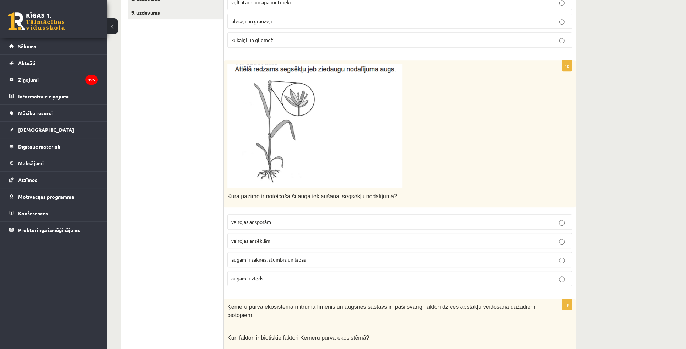
click at [267, 224] on p "vairojas ar sporām" at bounding box center [399, 221] width 337 height 7
click at [256, 280] on p "augam ir zieds" at bounding box center [399, 278] width 337 height 7
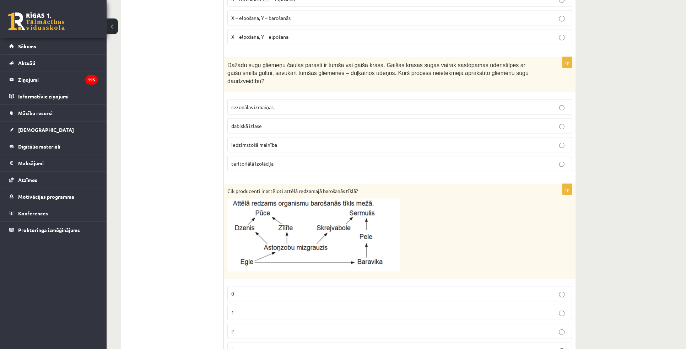
scroll to position [939, 0]
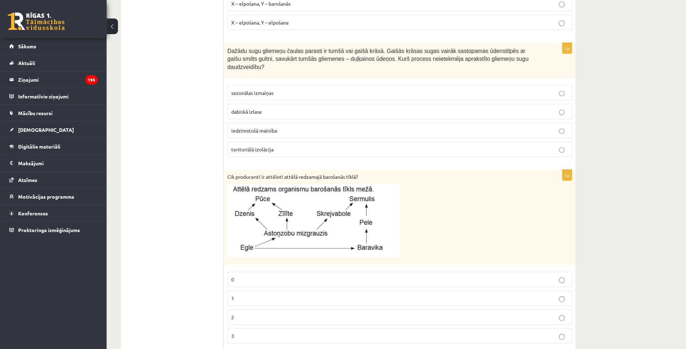
click at [410, 313] on p "2" at bounding box center [399, 316] width 337 height 7
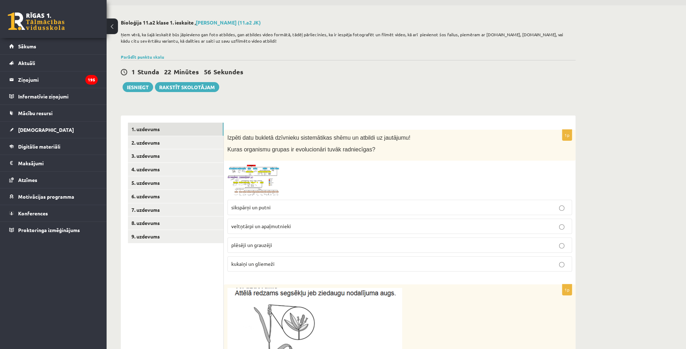
scroll to position [0, 0]
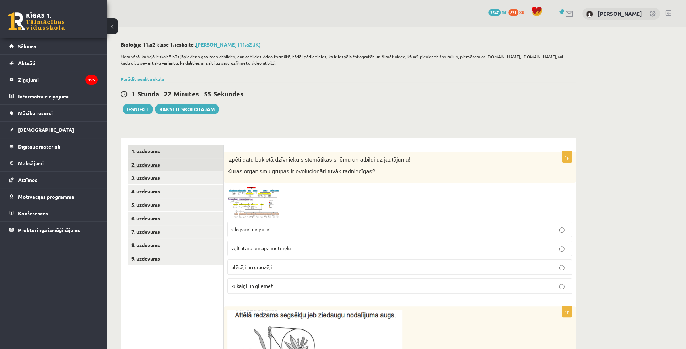
click at [161, 166] on link "2. uzdevums" at bounding box center [176, 164] width 96 height 13
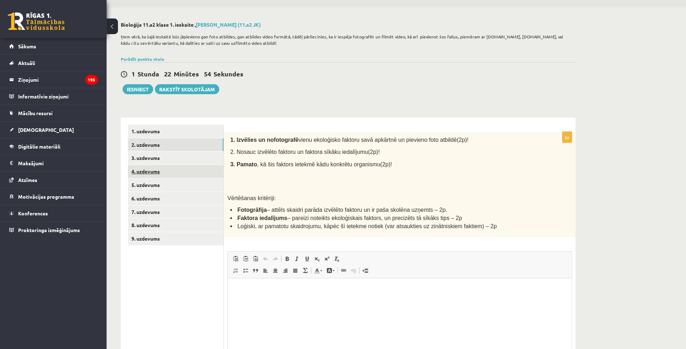
click at [158, 166] on link "4. uzdevums" at bounding box center [176, 171] width 96 height 13
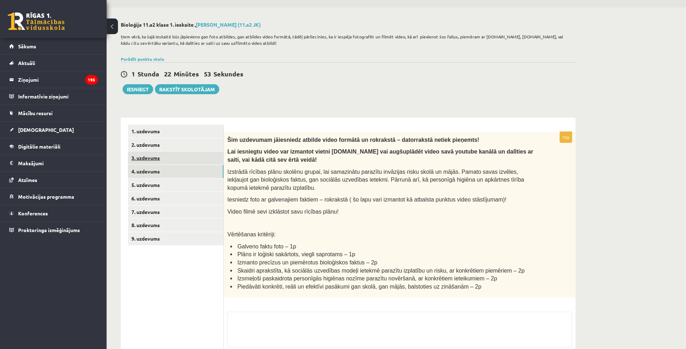
click at [157, 160] on link "3. uzdevums" at bounding box center [176, 157] width 96 height 13
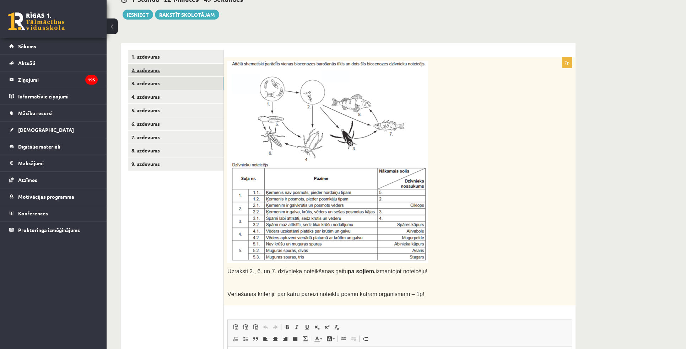
scroll to position [72, 0]
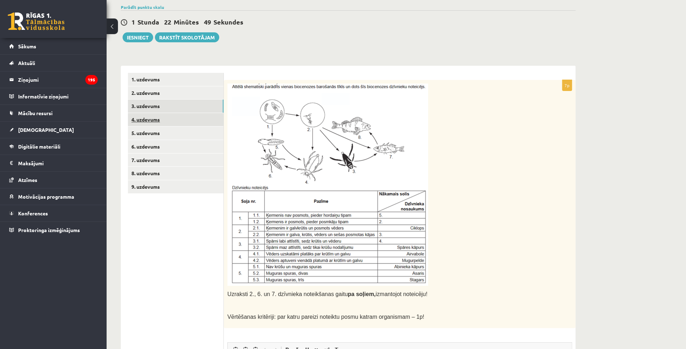
click at [156, 115] on link "4. uzdevums" at bounding box center [176, 119] width 96 height 13
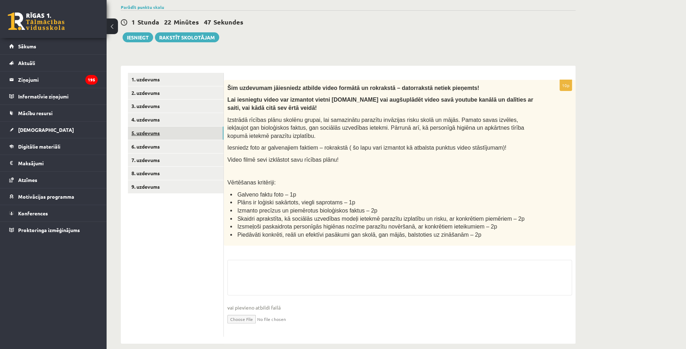
click at [155, 132] on link "5. uzdevums" at bounding box center [176, 133] width 96 height 13
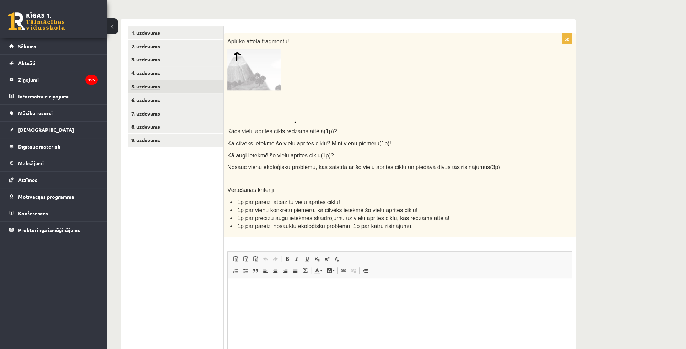
scroll to position [0, 0]
click at [155, 101] on link "6. uzdevums" at bounding box center [176, 99] width 96 height 13
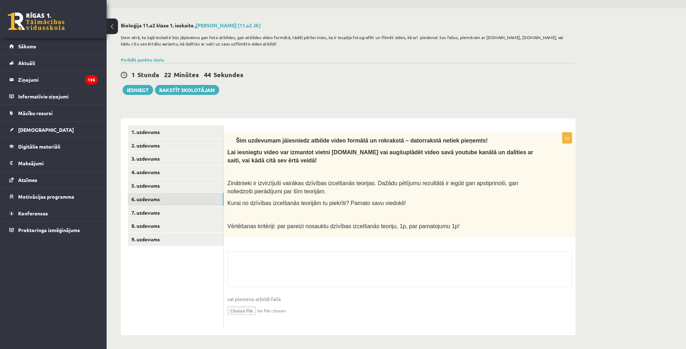
scroll to position [90, 0]
click at [158, 208] on ul "1. uzdevums 2. uzdevums 3. uzdevums 4. uzdevums 5. uzdevums 6. uzdevums 7. uzde…" at bounding box center [176, 226] width 96 height 203
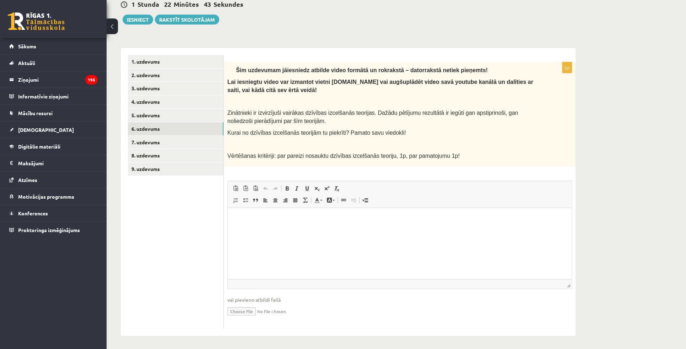
scroll to position [0, 0]
click at [161, 137] on link "7. uzdevums" at bounding box center [176, 142] width 96 height 13
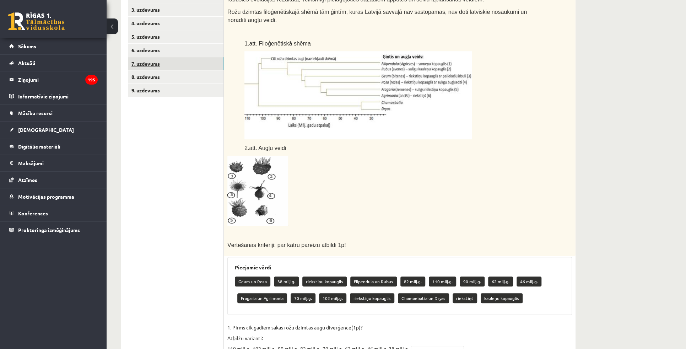
scroll to position [187, 0]
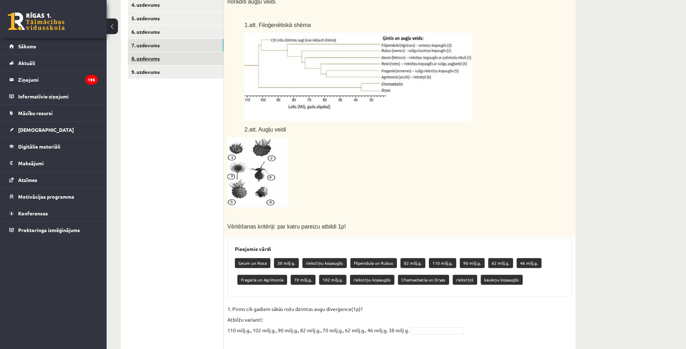
click at [163, 59] on link "8. uzdevums" at bounding box center [176, 58] width 96 height 13
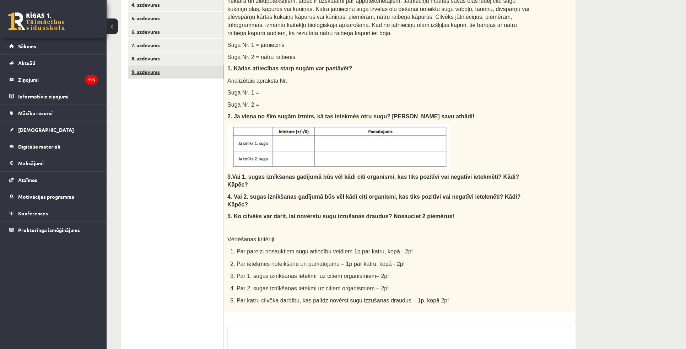
click at [162, 73] on link "9. uzdevums" at bounding box center [176, 71] width 96 height 13
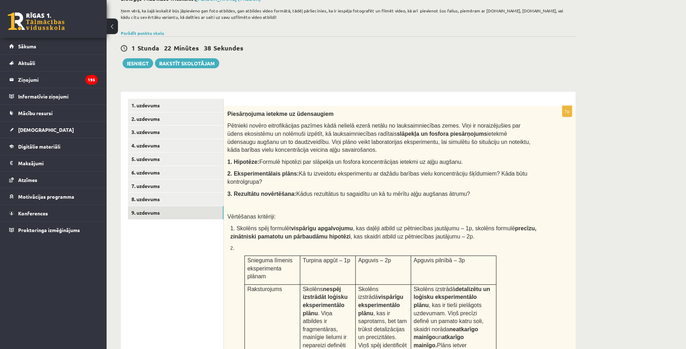
scroll to position [0, 0]
click at [153, 109] on link "1. uzdevums" at bounding box center [176, 105] width 96 height 13
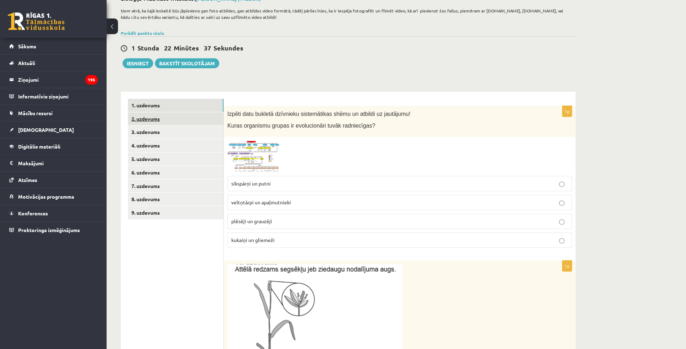
click at [153, 117] on link "2. uzdevums" at bounding box center [176, 118] width 96 height 13
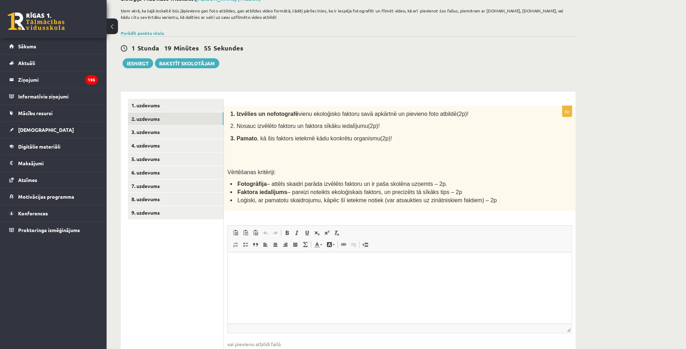
click at [627, 168] on div "**********" at bounding box center [397, 188] width 580 height 413
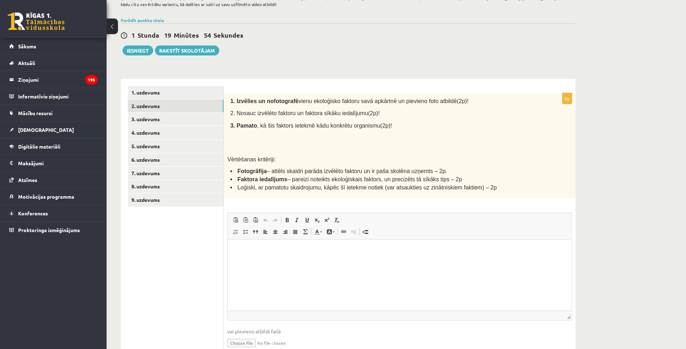
scroll to position [78, 0]
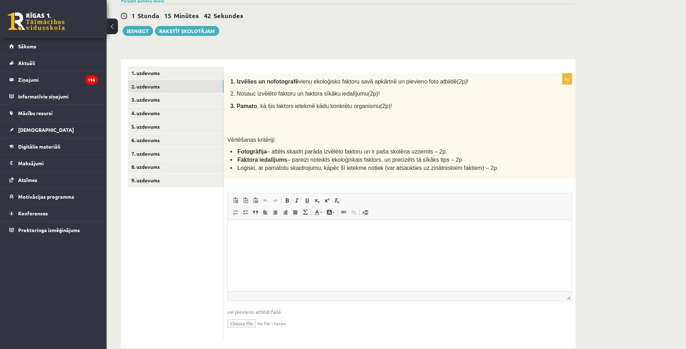
click at [653, 182] on div "**********" at bounding box center [397, 155] width 580 height 413
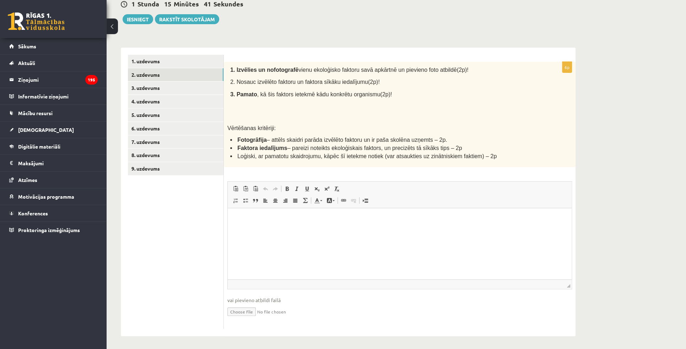
scroll to position [90, 0]
drag, startPoint x: 642, startPoint y: 144, endPoint x: 489, endPoint y: 116, distance: 155.3
click at [642, 144] on div "**********" at bounding box center [397, 143] width 580 height 413
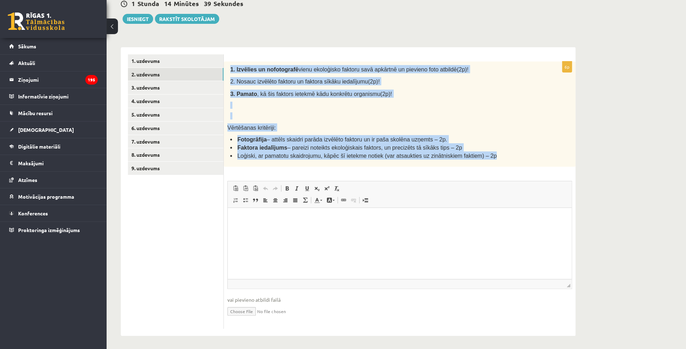
drag, startPoint x: 230, startPoint y: 69, endPoint x: 480, endPoint y: 157, distance: 264.7
click at [480, 157] on div "1. Izvēlies un nofotografē vienu ekoloģisko faktoru savā apkārtnē un pievieno f…" at bounding box center [400, 113] width 352 height 105
copy div "1. Izvēlies un nofotografē vienu ekoloģisko faktoru savā apkārtnē un pievieno f…"
click at [530, 145] on li "Faktora iedalījums – pareizi noteikts ekoloģiskais faktors, un precizēts tā sīk…" at bounding box center [383, 147] width 306 height 8
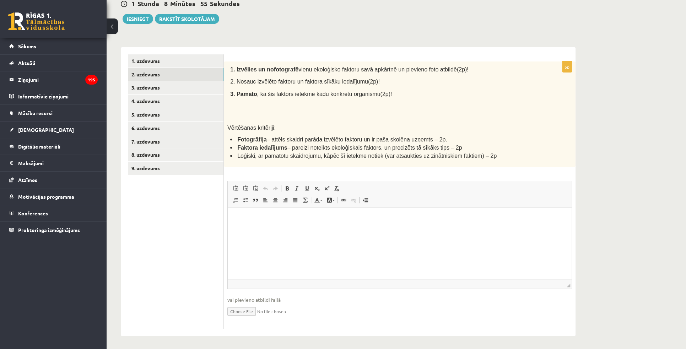
click at [249, 311] on input "file" at bounding box center [399, 311] width 345 height 15
type input "**********"
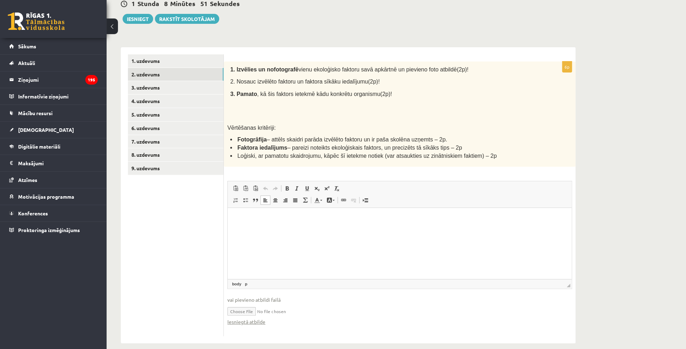
click at [350, 216] on p "Bagātinātā teksta redaktors, wiswyg-editor-user-answer-47433962343340" at bounding box center [400, 218] width 330 height 7
click at [269, 226] on p "**********" at bounding box center [400, 222] width 330 height 15
click at [344, 222] on p "**********" at bounding box center [400, 222] width 330 height 15
click at [343, 216] on p "**********" at bounding box center [400, 222] width 330 height 15
click at [321, 223] on p "**********" at bounding box center [400, 222] width 330 height 15
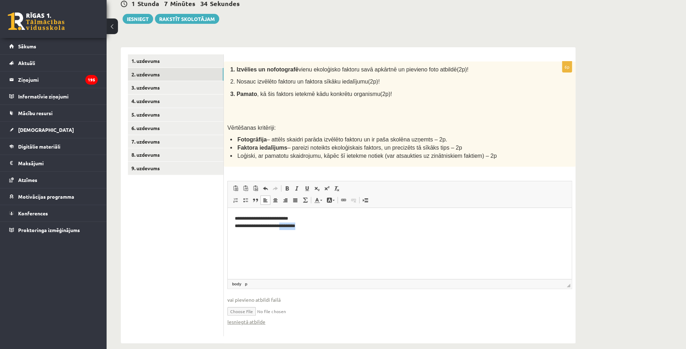
drag, startPoint x: 316, startPoint y: 226, endPoint x: 283, endPoint y: 233, distance: 33.1
click at [283, 233] on html "**********" at bounding box center [400, 222] width 344 height 29
click at [311, 224] on p "**********" at bounding box center [400, 222] width 330 height 15
drag, startPoint x: 306, startPoint y: 230, endPoint x: 241, endPoint y: 230, distance: 65.0
click at [241, 230] on html "**********" at bounding box center [400, 222] width 344 height 29
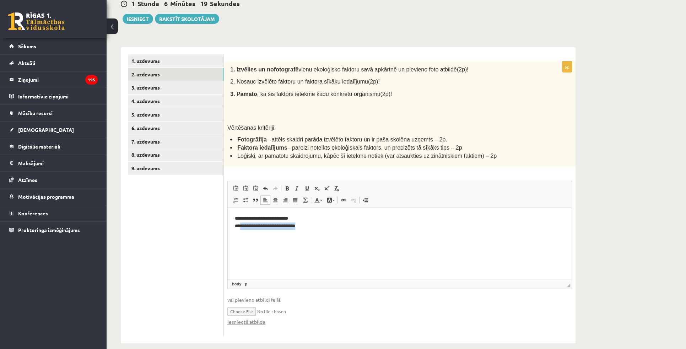
click at [283, 228] on p "**********" at bounding box center [400, 222] width 330 height 15
click at [242, 228] on p "**********" at bounding box center [400, 222] width 330 height 15
click at [301, 225] on p "**********" at bounding box center [400, 222] width 330 height 15
click at [318, 238] on html "**********" at bounding box center [400, 226] width 344 height 36
click at [316, 224] on p "**********" at bounding box center [400, 226] width 330 height 22
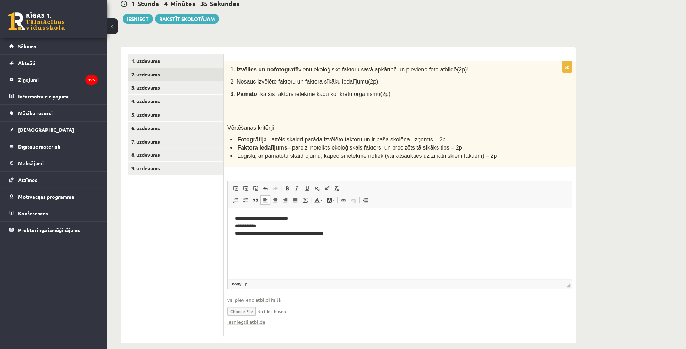
click at [313, 221] on p "**********" at bounding box center [400, 226] width 330 height 22
click at [242, 320] on link "Iesniegtā atbilde" at bounding box center [246, 321] width 38 height 7
click at [137, 89] on link "3. uzdevums" at bounding box center [176, 87] width 96 height 13
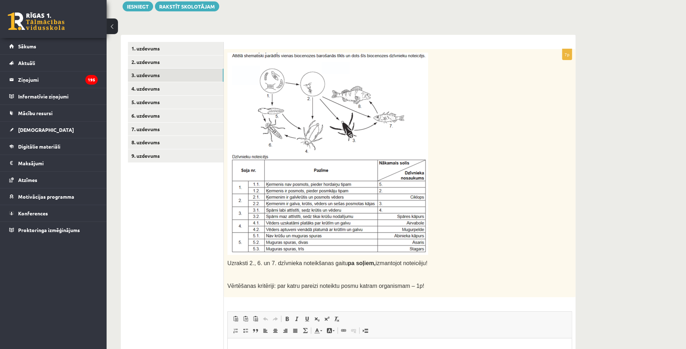
scroll to position [123, 0]
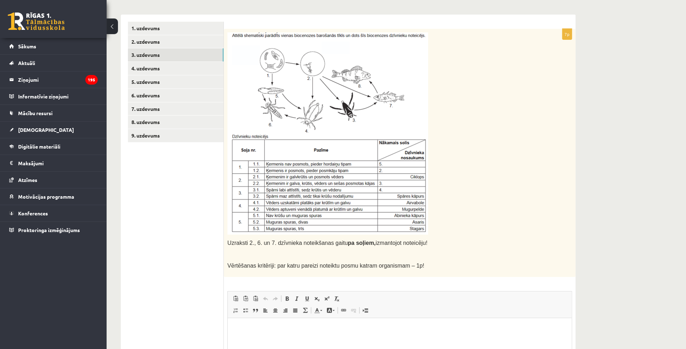
click at [570, 198] on div "Uzraksti 2., 6. un 7. dzīvnieka noteikšanas gaitu pa soļiem, izmantojot noteicē…" at bounding box center [400, 153] width 352 height 248
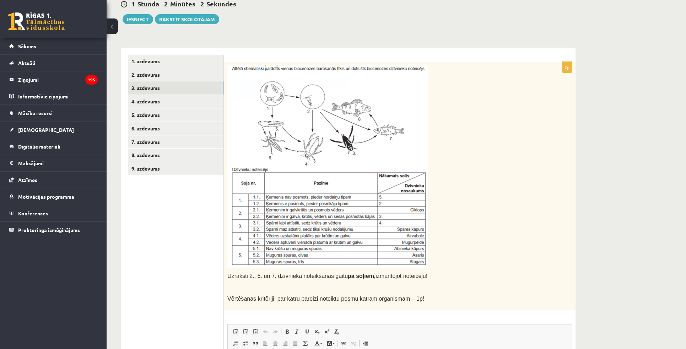
scroll to position [90, 0]
click at [495, 147] on p at bounding box center [381, 166] width 309 height 202
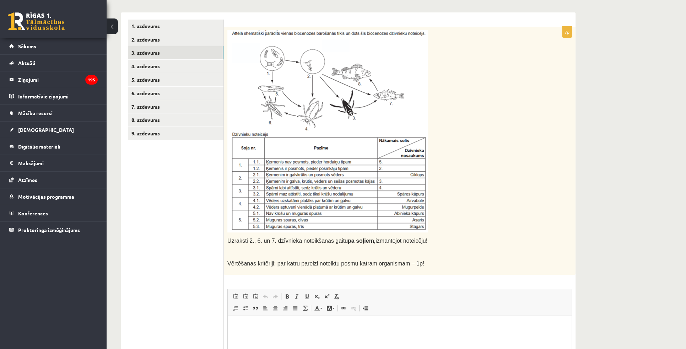
scroll to position [220, 0]
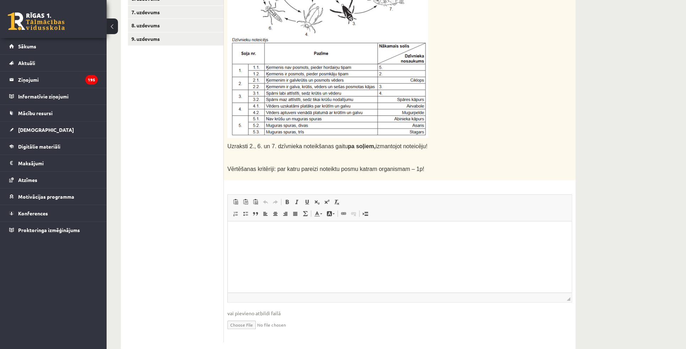
click at [283, 237] on html at bounding box center [400, 232] width 344 height 22
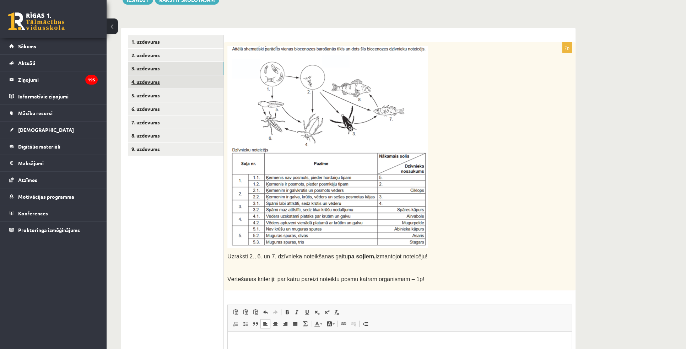
scroll to position [104, 0]
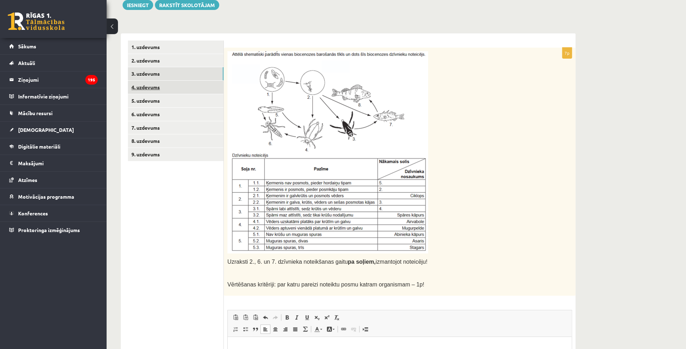
click at [213, 89] on link "4. uzdevums" at bounding box center [176, 87] width 96 height 13
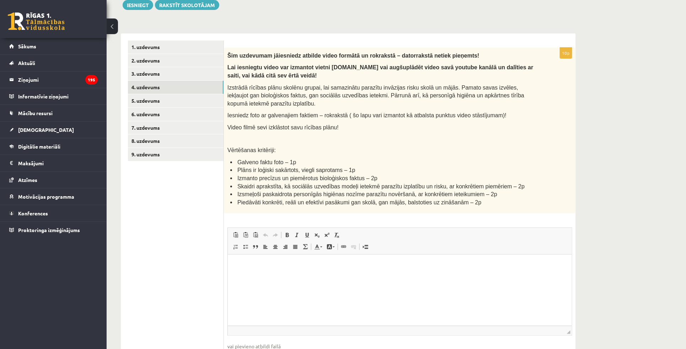
scroll to position [0, 0]
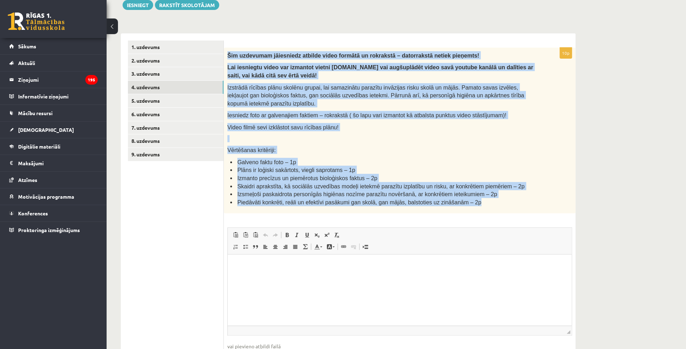
drag, startPoint x: 227, startPoint y: 55, endPoint x: 474, endPoint y: 204, distance: 288.1
click at [474, 204] on div "Šim uzdevumam jāiesniedz atbilde video formātā un rokrakstā – datorrakstā netie…" at bounding box center [400, 131] width 352 height 166
copy div "Šim uzdevumam jāiesniedz atbilde video formātā un rokrakstā – datorrakstā netie…"
click at [559, 155] on div "Šim uzdevumam jāiesniedz atbilde video formātā un rokrakstā – datorrakstā netie…" at bounding box center [400, 131] width 352 height 166
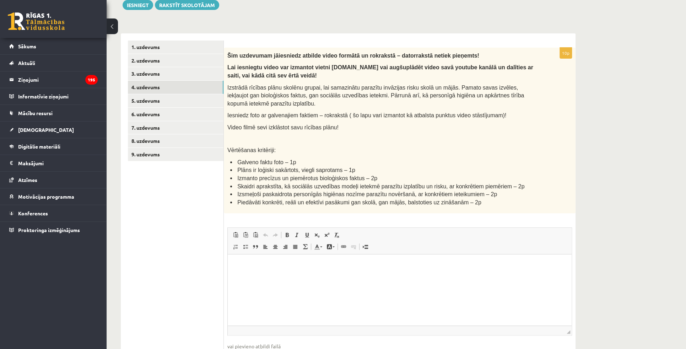
click at [347, 140] on p at bounding box center [381, 138] width 309 height 7
click at [344, 254] on html at bounding box center [400, 265] width 344 height 22
paste body "Bagātinātā teksta redaktors, wiswyg-editor-user-answer-47433745299420"
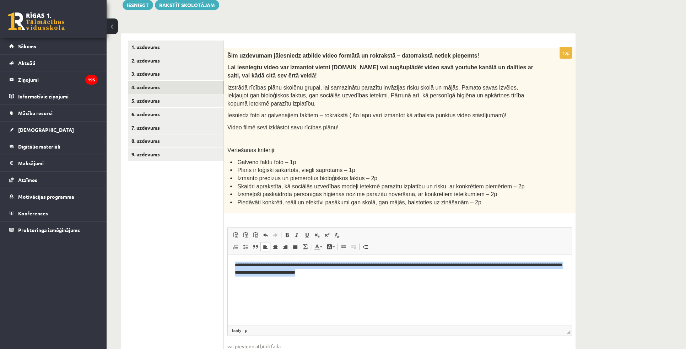
drag, startPoint x: 368, startPoint y: 274, endPoint x: 231, endPoint y: 267, distance: 136.7
click at [231, 267] on html "**********" at bounding box center [400, 268] width 344 height 29
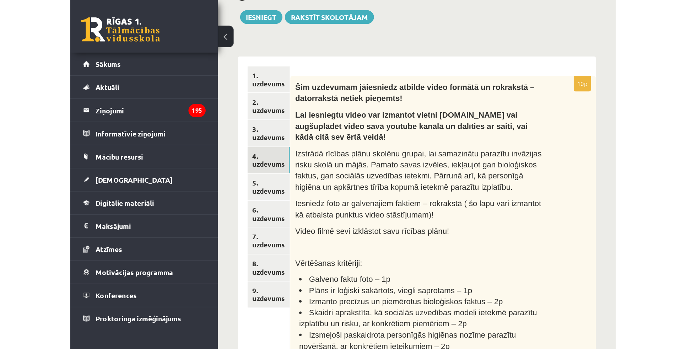
scroll to position [97, 0]
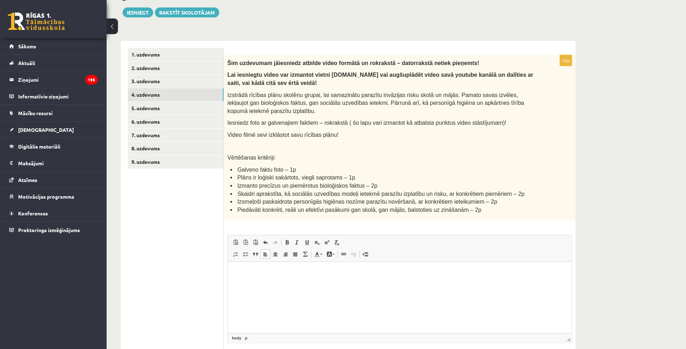
click at [339, 130] on p "Video filmē sevi izklāstot savu rīcības plānu!" at bounding box center [381, 134] width 309 height 8
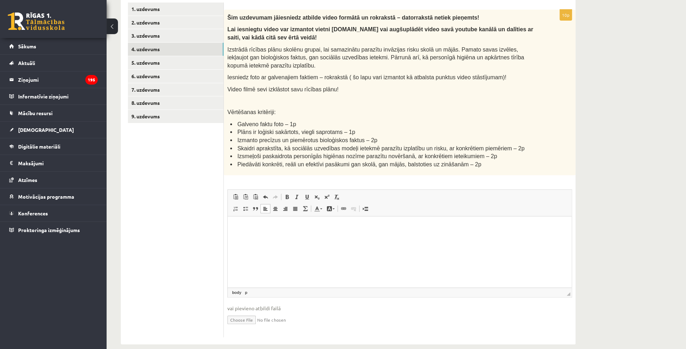
scroll to position [150, 0]
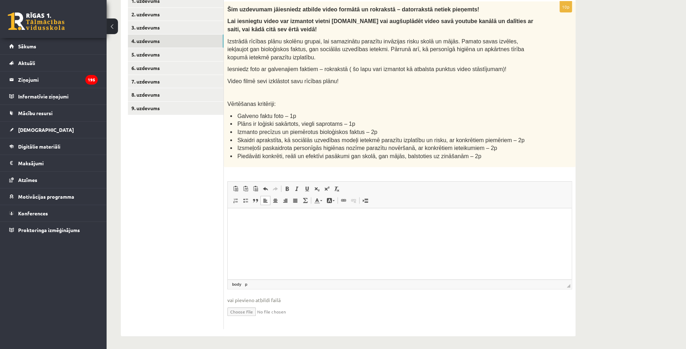
click at [244, 310] on input "file" at bounding box center [399, 311] width 345 height 15
type input "**********"
click at [288, 221] on p "Bagātinātā teksta redaktors, wiswyg-editor-user-answer-47433745299420" at bounding box center [400, 218] width 330 height 7
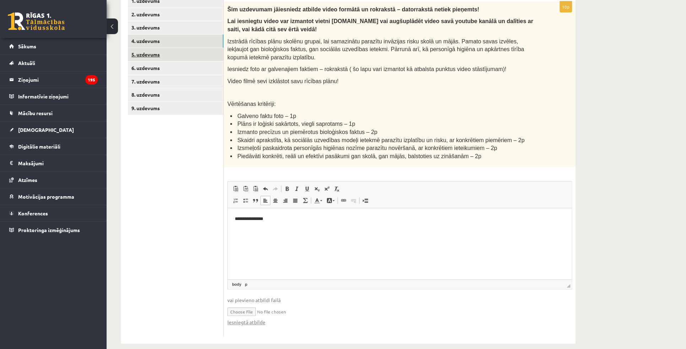
click at [203, 59] on link "5. uzdevums" at bounding box center [176, 54] width 96 height 13
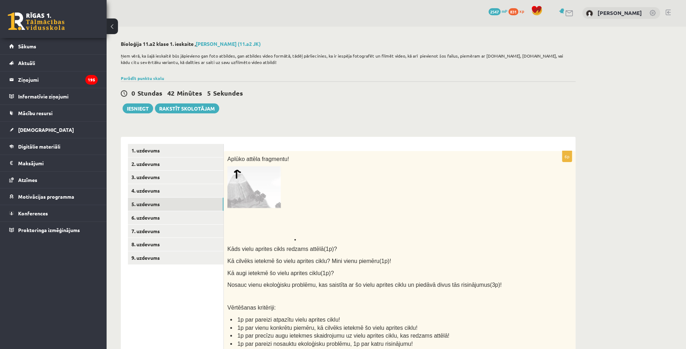
scroll to position [0, 0]
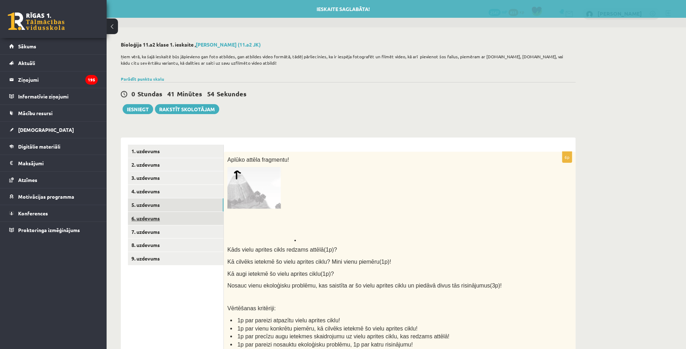
click at [155, 213] on link "6. uzdevums" at bounding box center [176, 218] width 96 height 13
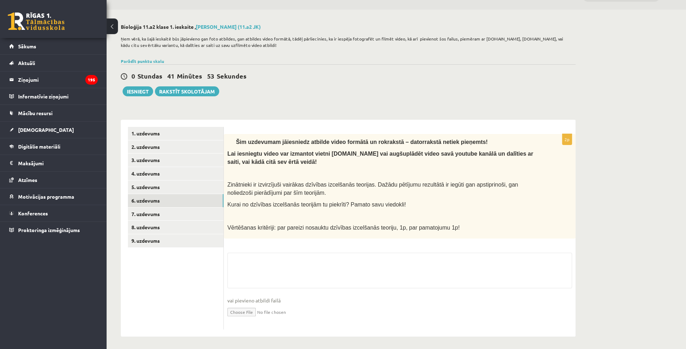
scroll to position [19, 0]
click at [191, 219] on link "8. uzdevums" at bounding box center [176, 225] width 96 height 13
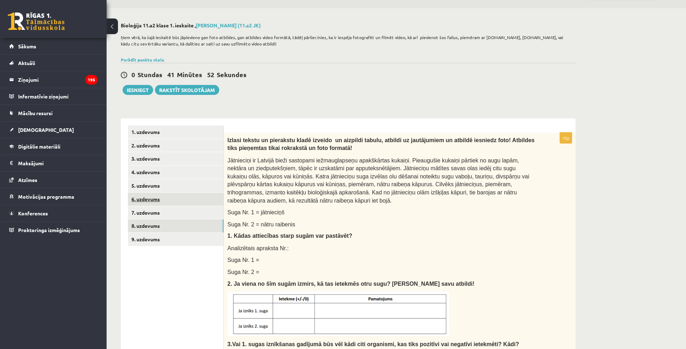
click at [188, 197] on link "6. uzdevums" at bounding box center [176, 199] width 96 height 13
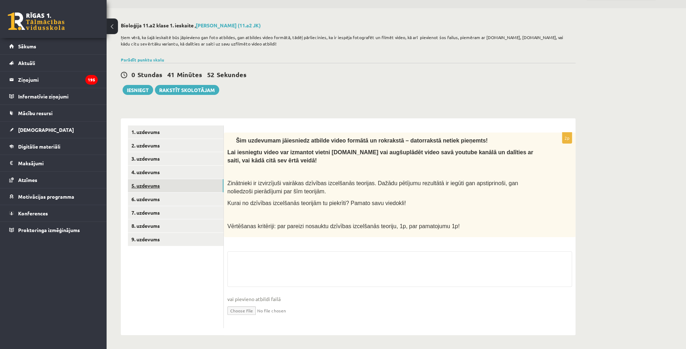
click at [185, 185] on link "5. uzdevums" at bounding box center [176, 185] width 96 height 13
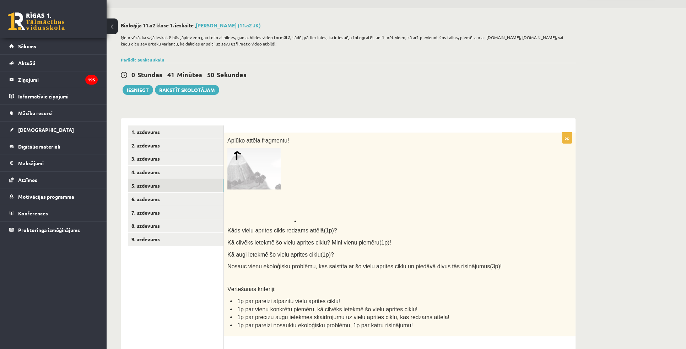
scroll to position [0, 0]
click at [382, 135] on div "Aplūko attēla fragmentu! Kāds vielu aprites cikls redzams attēlā(1p)? Kā cilvēk…" at bounding box center [400, 235] width 352 height 204
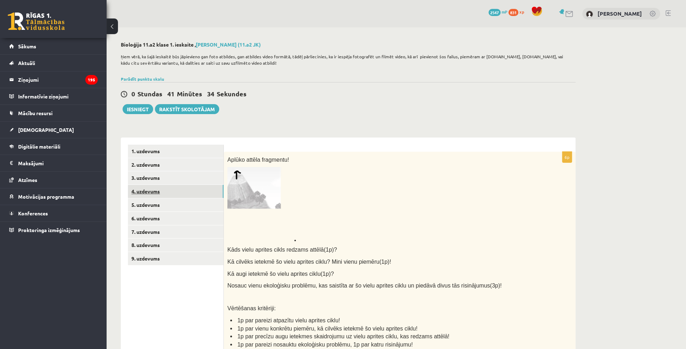
click at [155, 193] on link "4. uzdevums" at bounding box center [176, 191] width 96 height 13
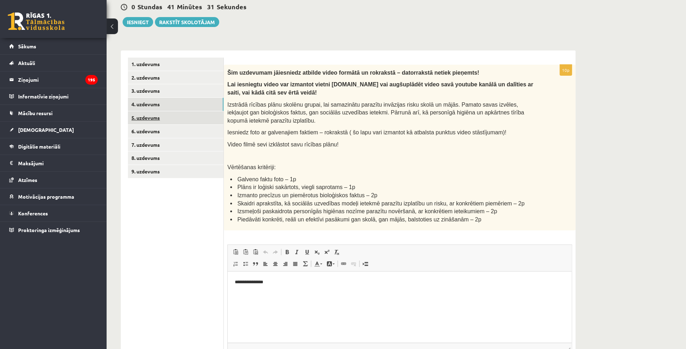
click at [179, 117] on link "5. uzdevums" at bounding box center [176, 117] width 96 height 13
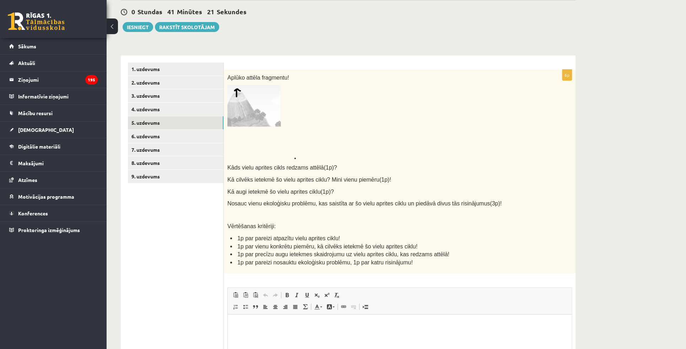
scroll to position [119, 0]
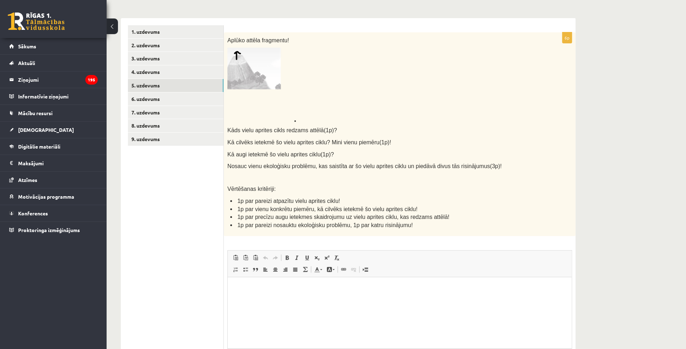
click at [289, 283] on html at bounding box center [400, 288] width 344 height 22
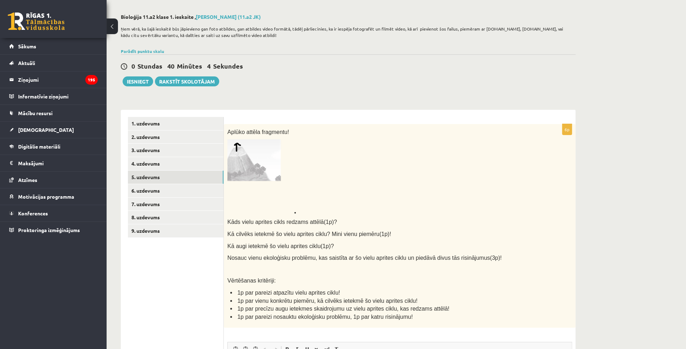
scroll to position [27, 0]
click at [271, 163] on img at bounding box center [261, 177] width 69 height 74
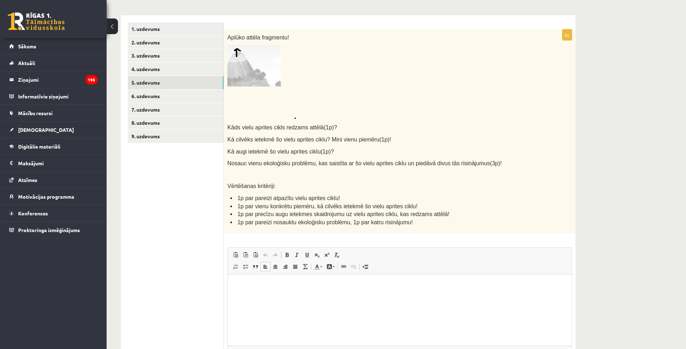
scroll to position [124, 0]
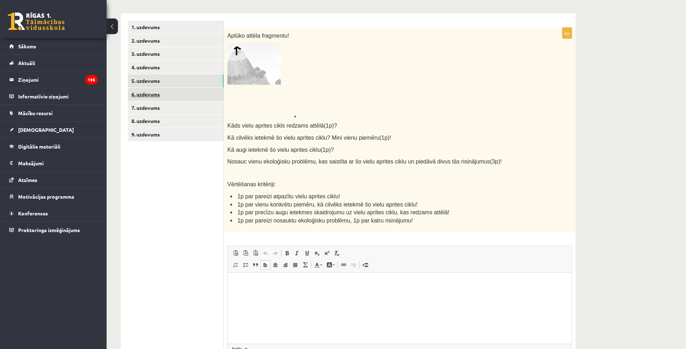
click at [165, 98] on link "6. uzdevums" at bounding box center [176, 94] width 96 height 13
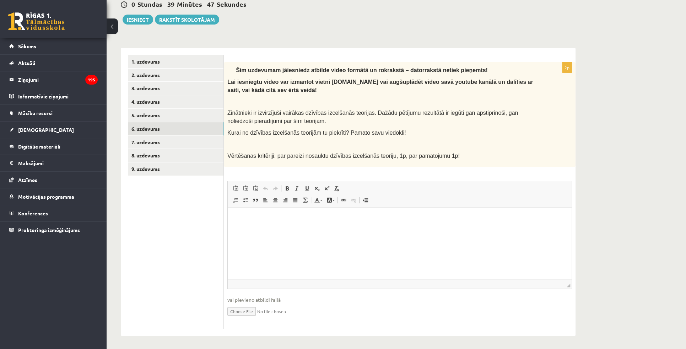
scroll to position [0, 0]
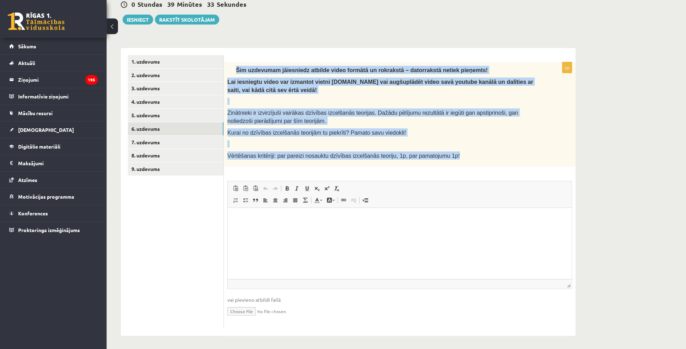
drag, startPoint x: 236, startPoint y: 69, endPoint x: 450, endPoint y: 157, distance: 231.1
click at [450, 157] on div "Šim uzdevumam jāiesniedz atbilde video formātā un rokrakstā – datorrakstā netie…" at bounding box center [400, 114] width 352 height 104
copy div "Šim uzdevumam jāiesniedz atbilde video formātā un rokrakstā – datorrakstā netie…"
click at [425, 93] on div "Šim uzdevumam jāiesniedz atbilde video formātā un rokrakstā – datorrakstā netie…" at bounding box center [400, 114] width 352 height 104
click at [192, 143] on link "7. uzdevums" at bounding box center [176, 142] width 96 height 13
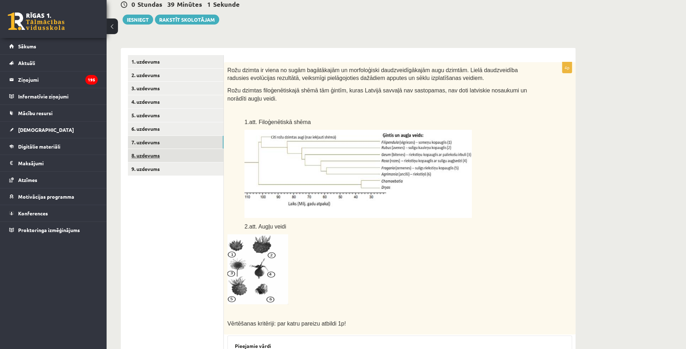
click at [170, 157] on link "8. uzdevums" at bounding box center [176, 155] width 96 height 13
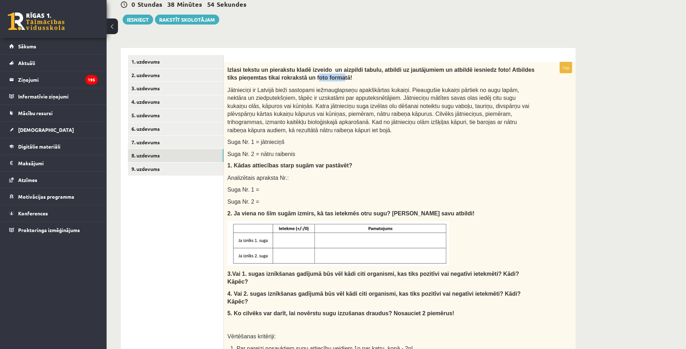
drag, startPoint x: 273, startPoint y: 78, endPoint x: 295, endPoint y: 80, distance: 22.8
click at [295, 80] on span "Izlasi tekstu un pierakstu kladē izveido un aizpildi tabulu, atbildi uz jautāju…" at bounding box center [380, 74] width 307 height 14
click at [325, 78] on p "Izlasi tekstu un pierakstu kladē izveido un aizpildi tabulu, atbildi uz jautāju…" at bounding box center [381, 74] width 309 height 16
click at [164, 171] on link "9. uzdevums" at bounding box center [176, 168] width 96 height 13
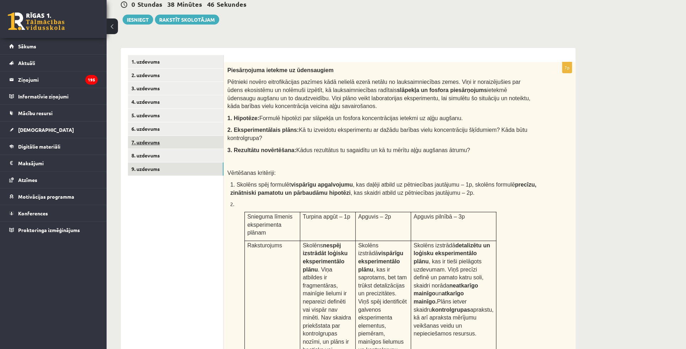
click at [160, 142] on link "7. uzdevums" at bounding box center [176, 142] width 96 height 13
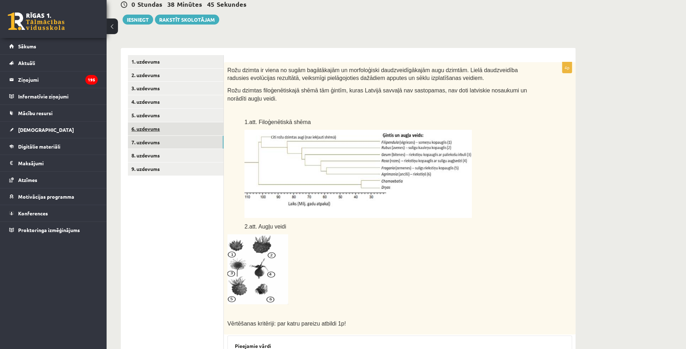
click at [162, 126] on link "6. uzdevums" at bounding box center [176, 128] width 96 height 13
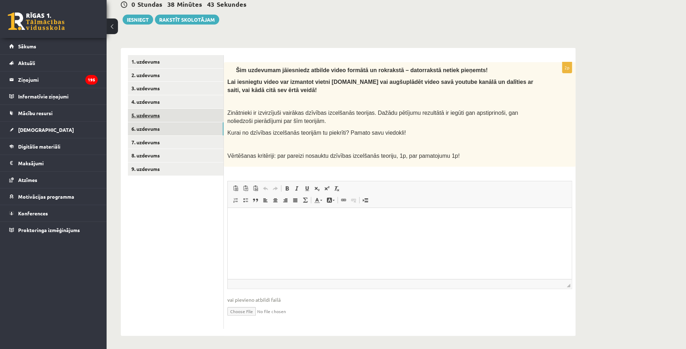
click at [167, 117] on link "5. uzdevums" at bounding box center [176, 115] width 96 height 13
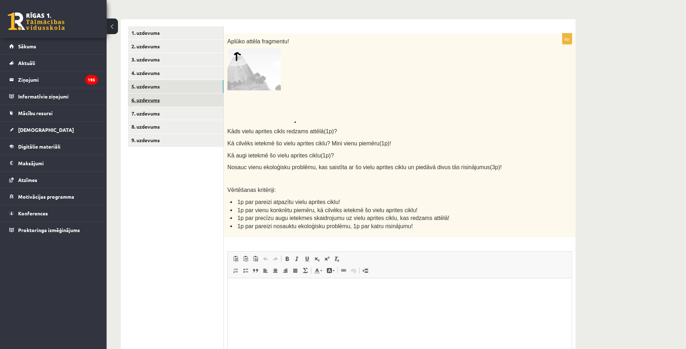
click at [168, 101] on link "6. uzdevums" at bounding box center [176, 99] width 96 height 13
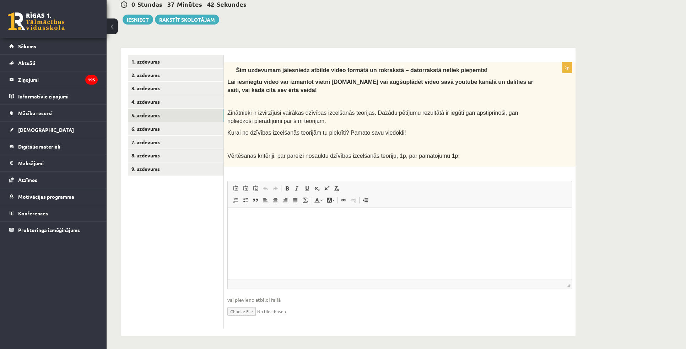
click at [170, 117] on link "5. uzdevums" at bounding box center [176, 115] width 96 height 13
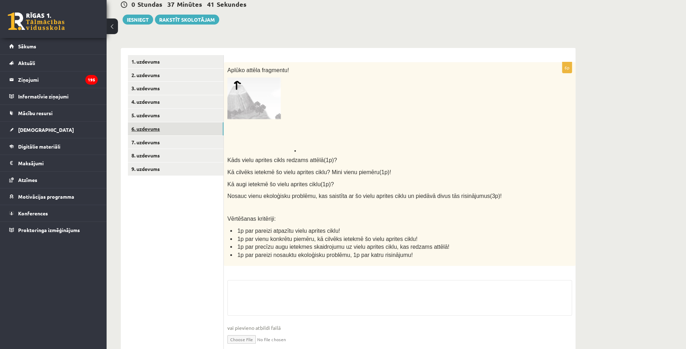
click at [165, 131] on link "6. uzdevums" at bounding box center [176, 128] width 96 height 13
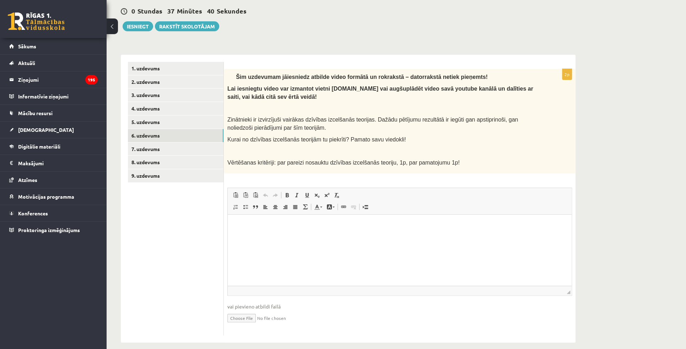
scroll to position [90, 0]
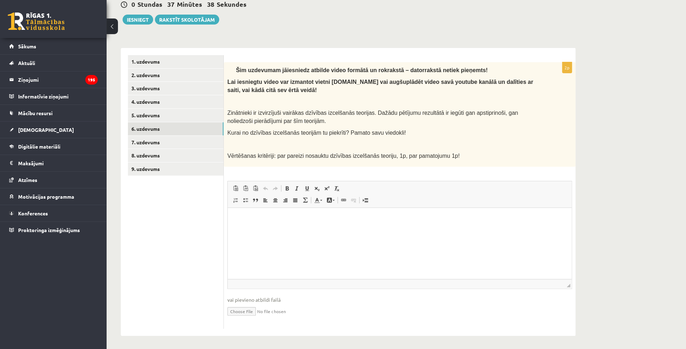
click at [237, 69] on span "Šim uzdevumam jāiesniedz atbilde video formātā un rokrakstā – datorrakstā netie…" at bounding box center [362, 70] width 252 height 6
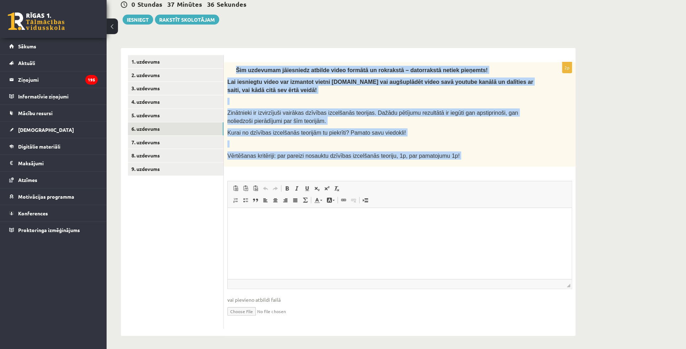
drag, startPoint x: 237, startPoint y: 69, endPoint x: 444, endPoint y: 150, distance: 222.4
click at [444, 150] on div "Šim uzdevumam jāiesniedz atbilde video formātā un rokrakstā – datorrakstā netie…" at bounding box center [400, 114] width 352 height 104
copy div "Šim uzdevumam jāiesniedz atbilde video formātā un rokrakstā – datorrakstā netie…"
click at [465, 127] on div "Šim uzdevumam jāiesniedz atbilde video formātā un rokrakstā – datorrakstā netie…" at bounding box center [400, 114] width 352 height 104
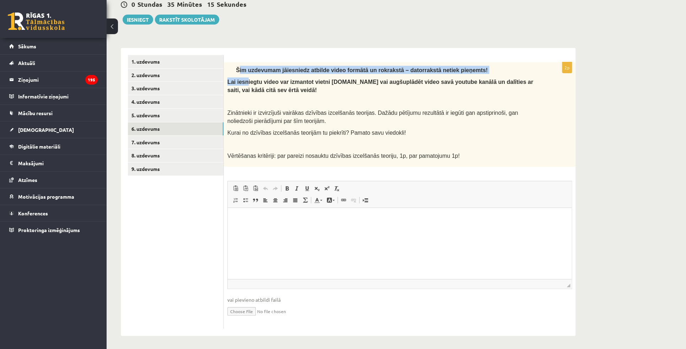
drag, startPoint x: 237, startPoint y: 68, endPoint x: 244, endPoint y: 74, distance: 9.6
click at [244, 74] on div "Šim uzdevumam jāiesniedz atbilde video formātā un rokrakstā – datorrakstā netie…" at bounding box center [400, 114] width 352 height 104
click at [237, 69] on span "Šim uzdevumam jāiesniedz atbilde video formātā un rokrakstā – datorrakstā netie…" at bounding box center [362, 70] width 252 height 6
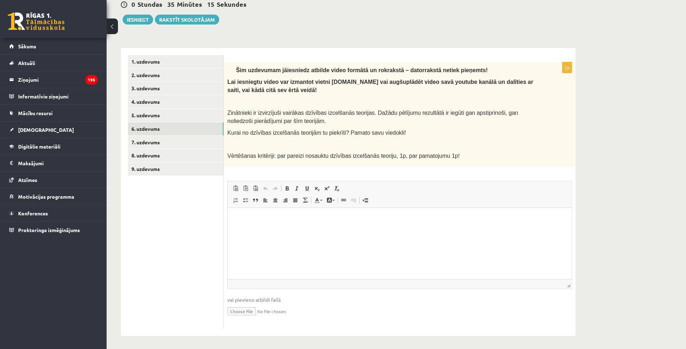
click at [236, 69] on span "Šim uzdevumam jāiesniedz atbilde video formātā un rokrakstā – datorrakstā netie…" at bounding box center [362, 70] width 252 height 6
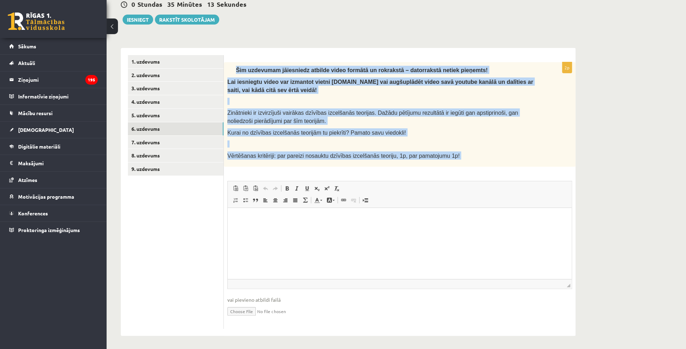
drag, startPoint x: 236, startPoint y: 69, endPoint x: 439, endPoint y: 152, distance: 219.3
click at [439, 152] on div "Šim uzdevumam jāiesniedz atbilde video formātā un rokrakstā – datorrakstā netie…" at bounding box center [400, 114] width 352 height 104
copy div "Šim uzdevumam jāiesniedz atbilde video formātā un rokrakstā – datorrakstā netie…"
click at [377, 104] on div "Šim uzdevumam jāiesniedz atbilde video formātā un rokrakstā – datorrakstā netie…" at bounding box center [400, 114] width 352 height 104
click at [420, 114] on span "Zinātnieki ir izvirzījuši vairākas dzīvības izcelšanās teorijas. Dažādu pētījum…" at bounding box center [372, 117] width 291 height 14
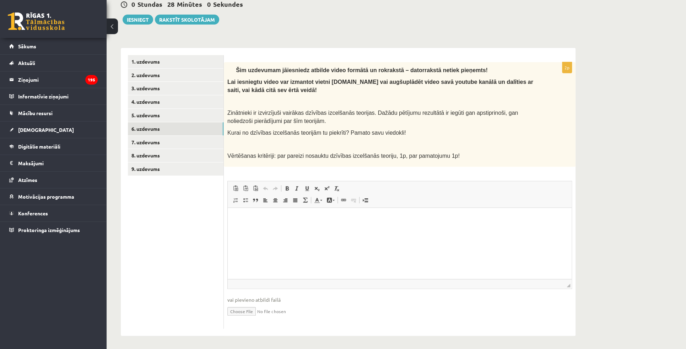
click at [234, 310] on input "file" at bounding box center [399, 311] width 345 height 15
type input "**********"
click at [306, 219] on p "Bagātinātā teksta redaktors, wiswyg-editor-user-answer-47433776634220" at bounding box center [400, 218] width 330 height 7
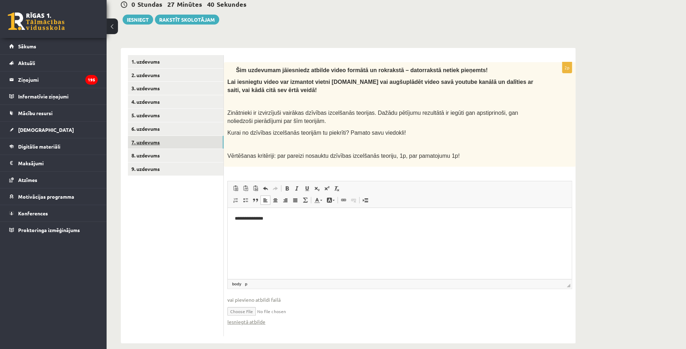
click at [154, 141] on link "7. uzdevums" at bounding box center [176, 142] width 96 height 13
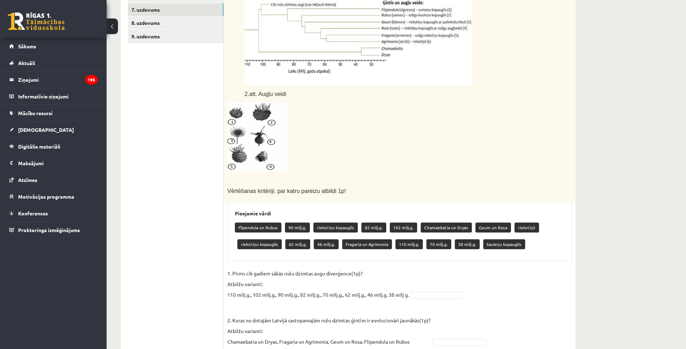
scroll to position [342, 0]
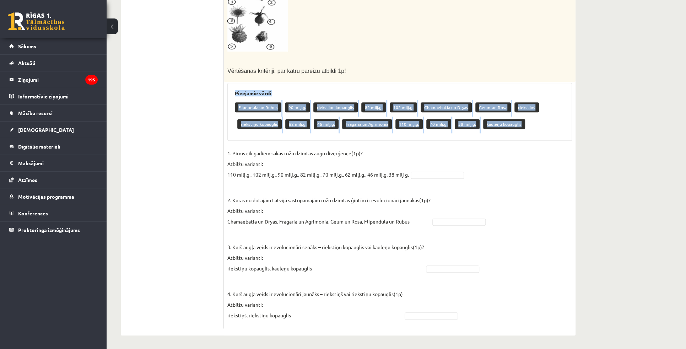
drag, startPoint x: 235, startPoint y: 92, endPoint x: 520, endPoint y: 125, distance: 287.3
click at [520, 125] on div "Pieejamie vārdi Flipendula un Rubus 90 milj.g. riekstiņu kopauglis 82 milj.g. 1…" at bounding box center [399, 112] width 345 height 58
copy div "Pieejamie vārdi Flipendula un Rubus 90 milj.g. riekstiņu kopauglis 82 milj.g. 1…"
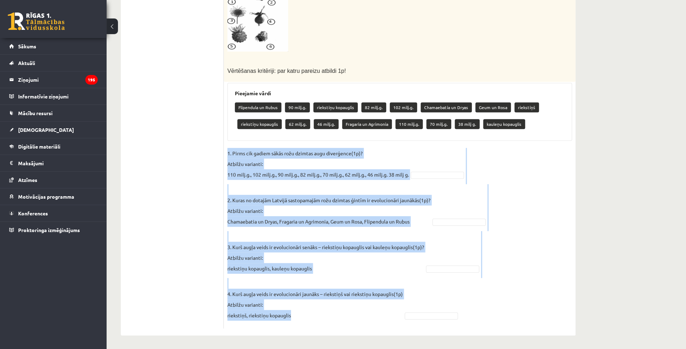
drag, startPoint x: 229, startPoint y: 151, endPoint x: 326, endPoint y: 316, distance: 190.9
click at [326, 316] on fieldset "1. Pirms cik gadiem sākās rožu dzimtas augu diverģence(1p)? Atbilžu varianti: 1…" at bounding box center [399, 236] width 345 height 177
copy fieldset "1. Pirms cik gadiem sākās rožu dzimtas augu diverģence(1p)? Atbilžu varianti: 1…"
click at [571, 200] on fieldset "1. Pirms cik gadiem sākās rožu dzimtas augu diverģence(1p)? Atbilžu varianti: 1…" at bounding box center [399, 236] width 345 height 177
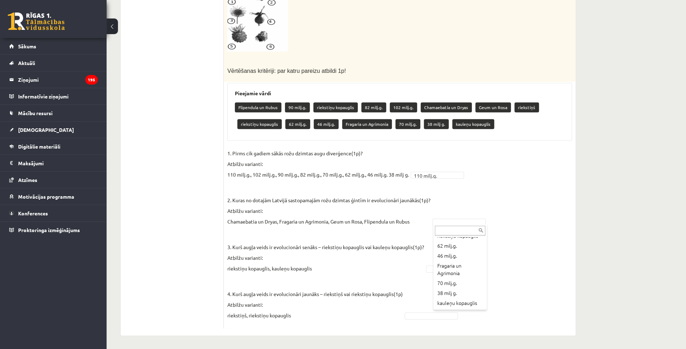
scroll to position [125, 0]
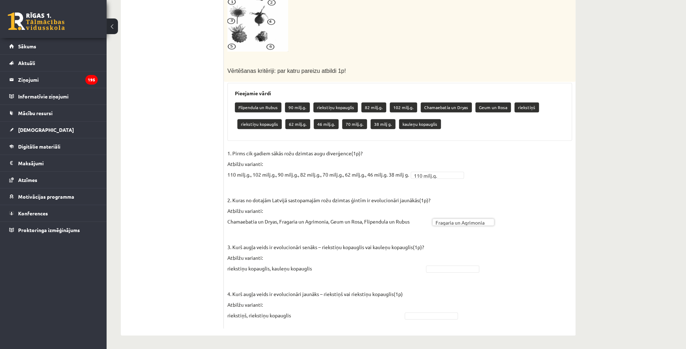
click at [559, 265] on fieldset "**********" at bounding box center [399, 236] width 345 height 177
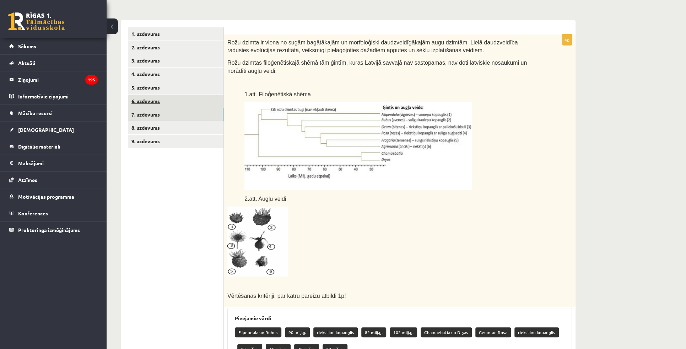
scroll to position [116, 0]
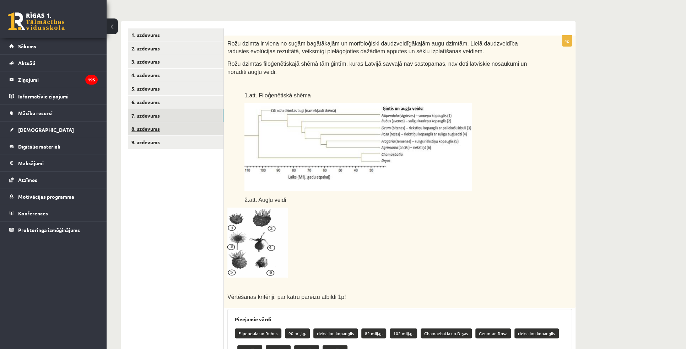
click at [183, 125] on link "8. uzdevums" at bounding box center [176, 128] width 96 height 13
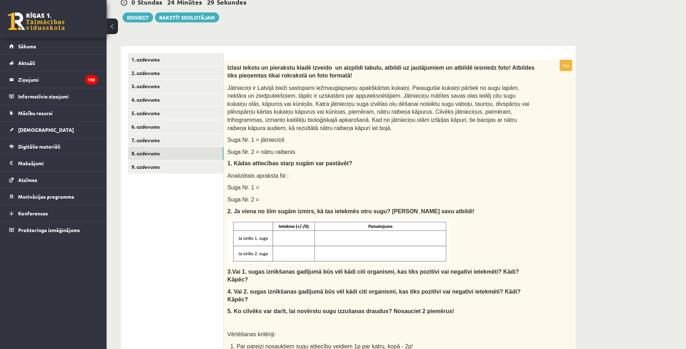
scroll to position [80, 0]
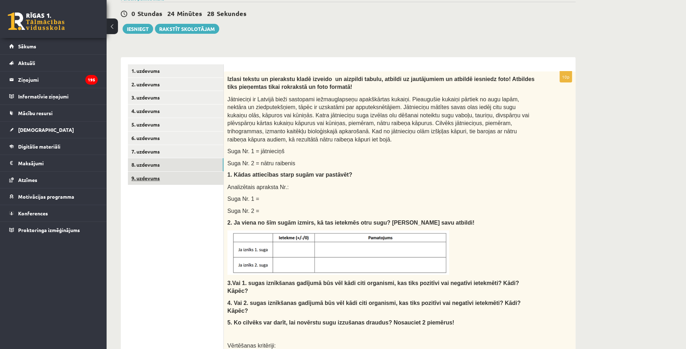
click at [175, 175] on link "9. uzdevums" at bounding box center [176, 178] width 96 height 13
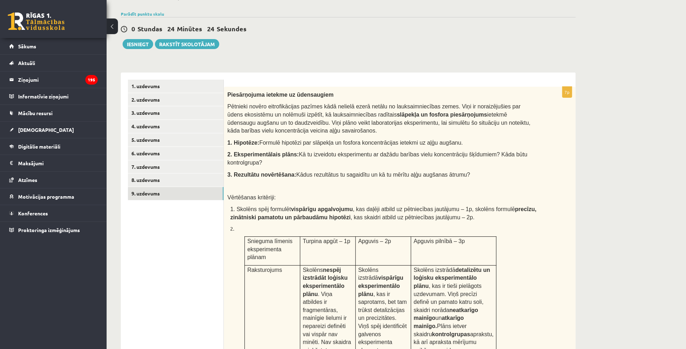
scroll to position [97, 0]
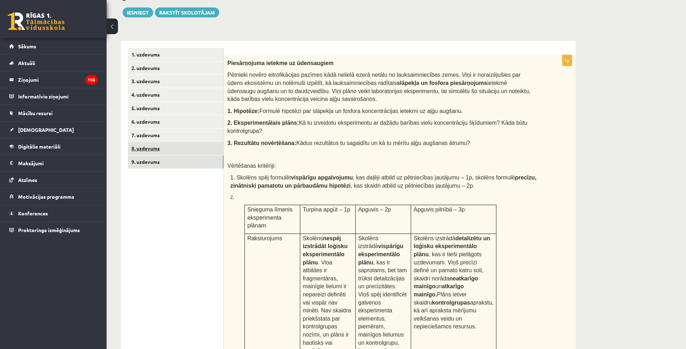
click at [198, 144] on link "8. uzdevums" at bounding box center [176, 148] width 96 height 13
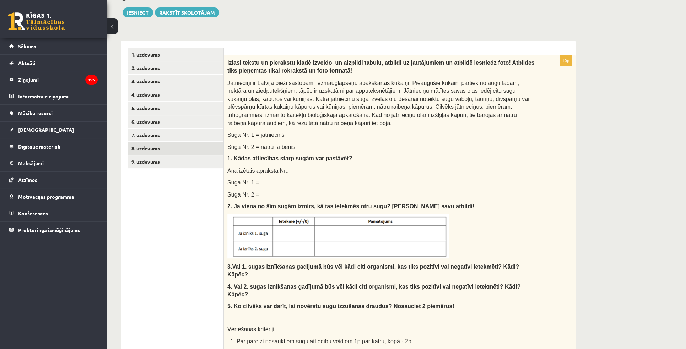
scroll to position [0, 0]
click at [196, 159] on link "9. uzdevums" at bounding box center [176, 161] width 96 height 13
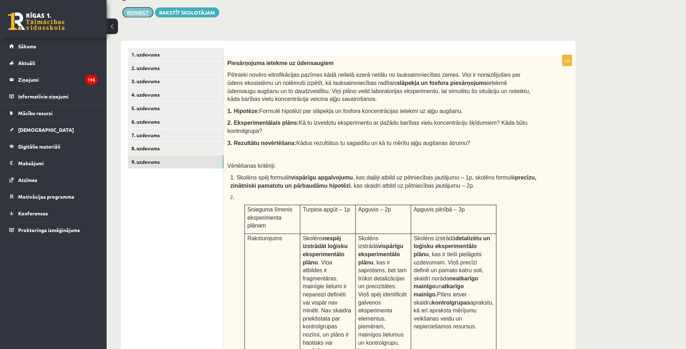
click at [141, 10] on button "Iesniegt" at bounding box center [138, 12] width 31 height 10
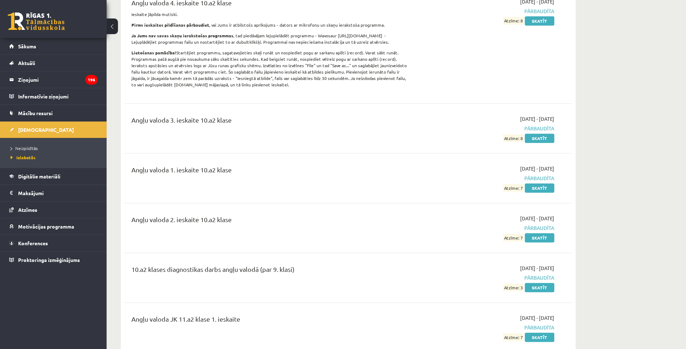
scroll to position [129, 0]
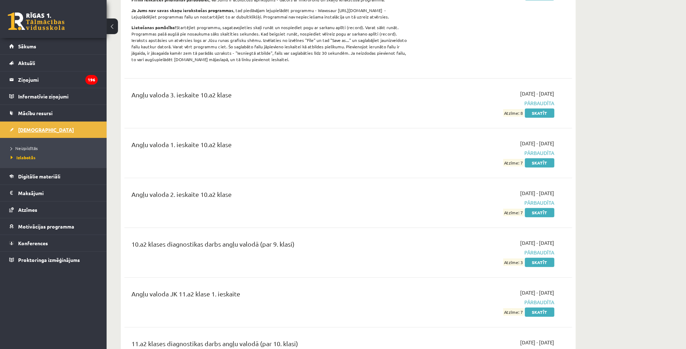
click at [38, 128] on span "[DEMOGRAPHIC_DATA]" at bounding box center [46, 130] width 56 height 6
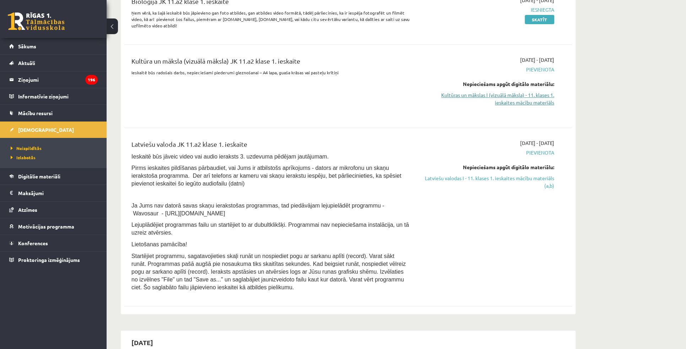
scroll to position [226, 0]
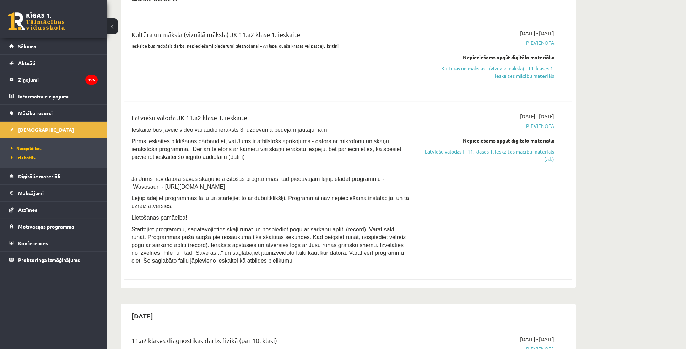
drag, startPoint x: 610, startPoint y: 28, endPoint x: 614, endPoint y: 32, distance: 6.1
